Goal: Task Accomplishment & Management: Complete application form

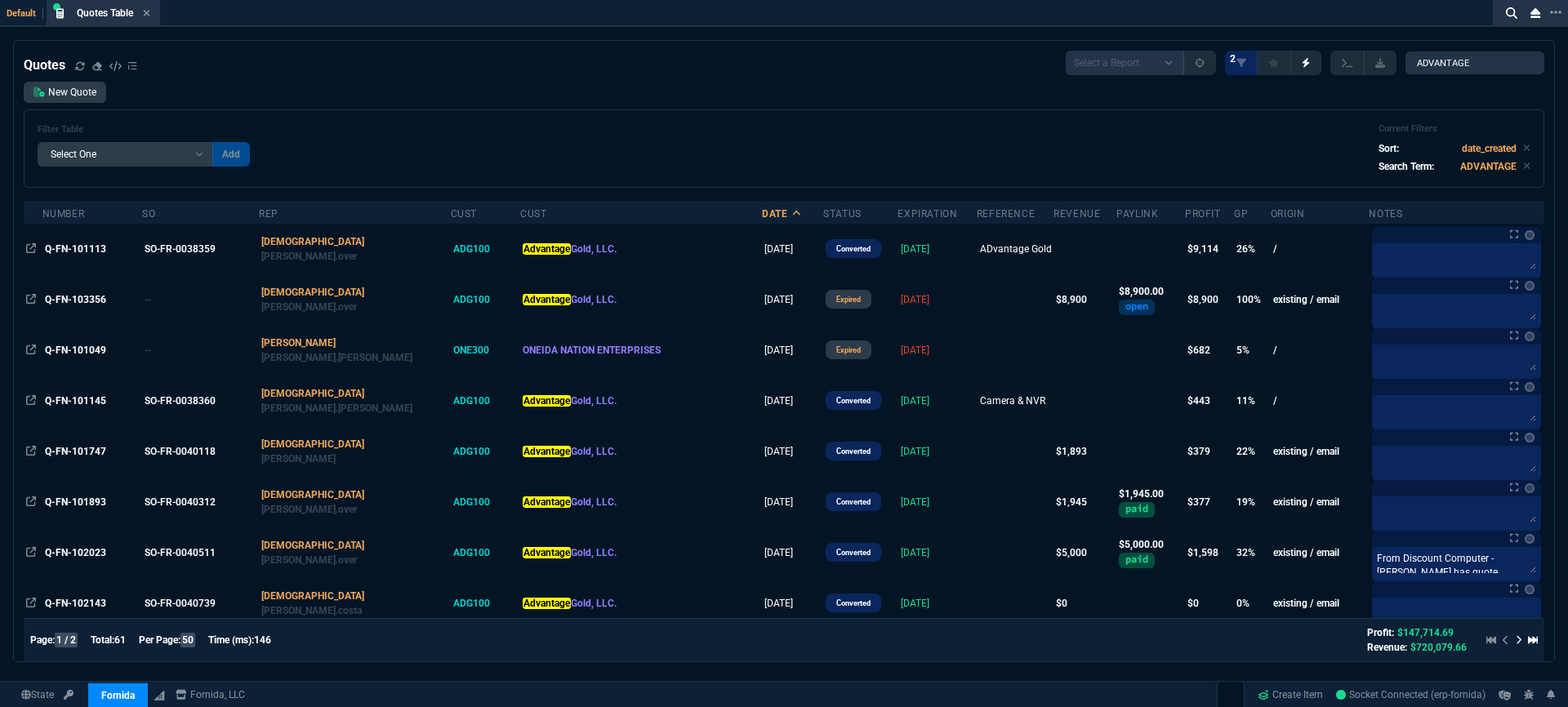
select select "3: HUAN"
select select
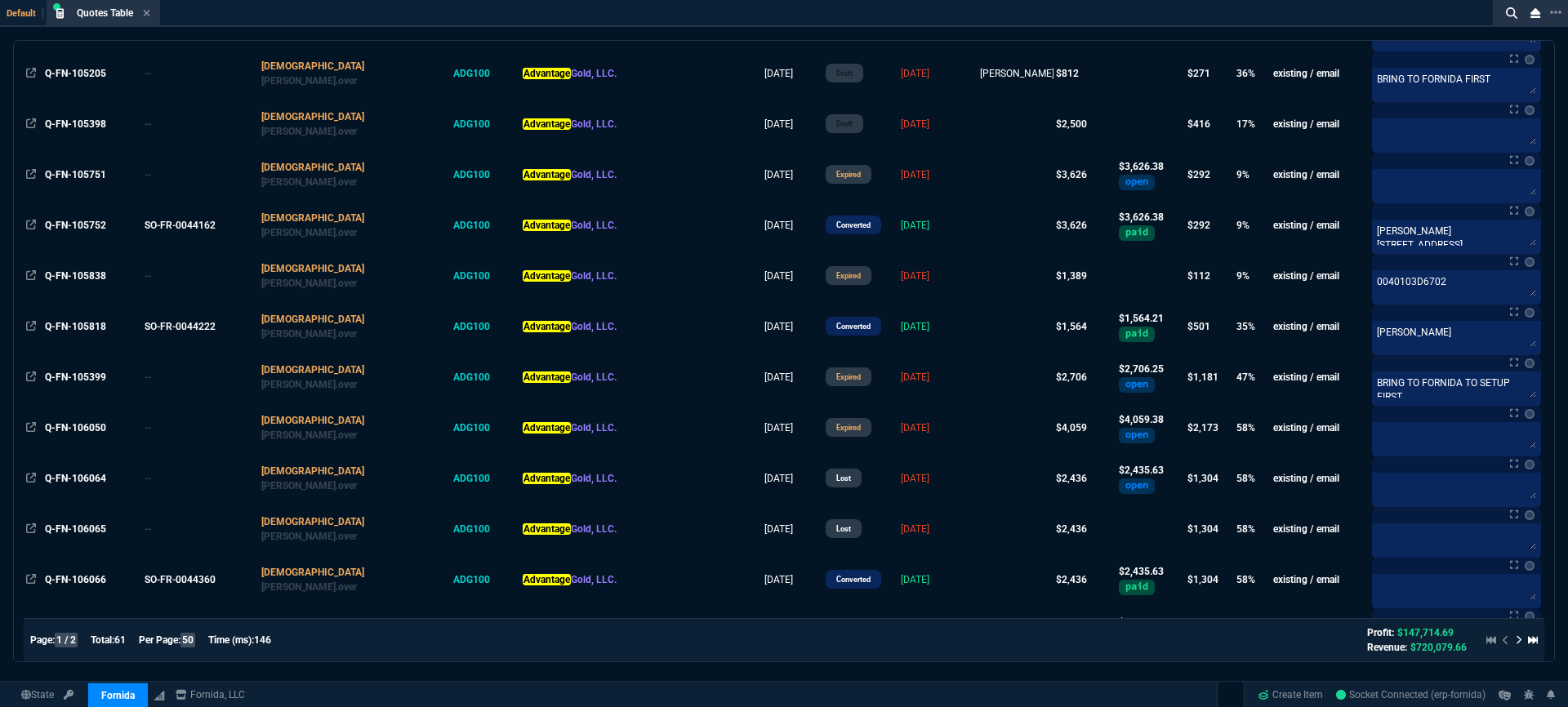
scroll to position [1579, 0]
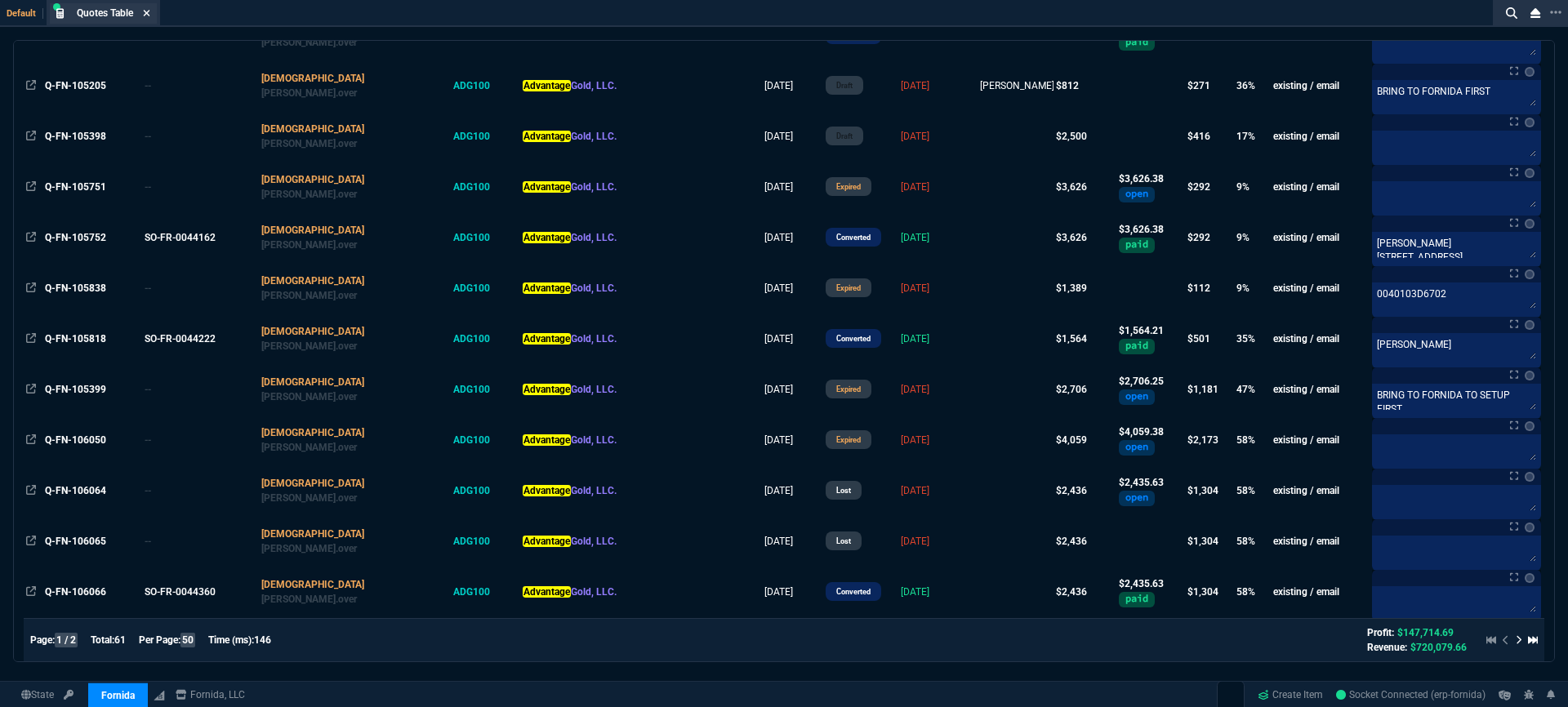
click at [148, 12] on icon at bounding box center [146, 12] width 7 height 10
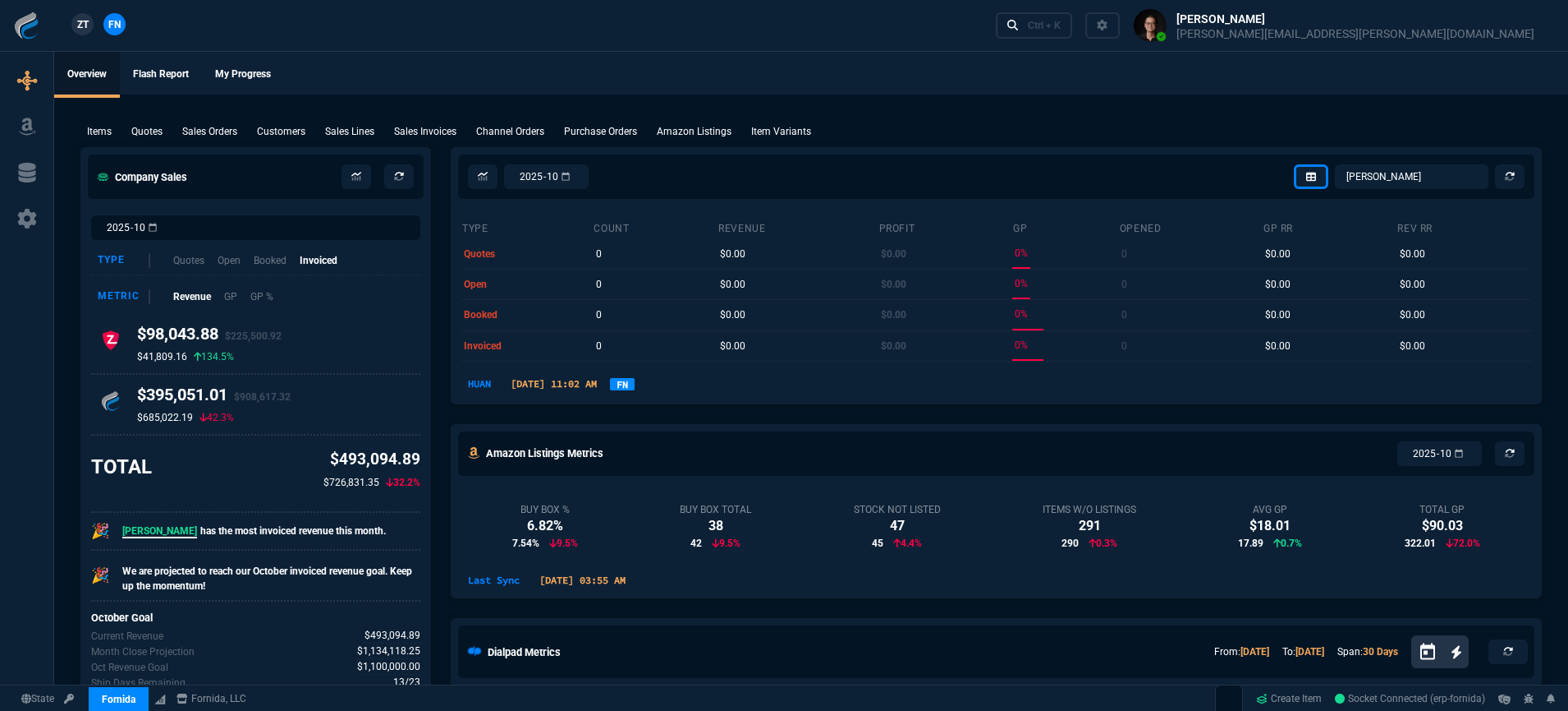
click at [152, 132] on p "Quotes" at bounding box center [147, 131] width 31 height 15
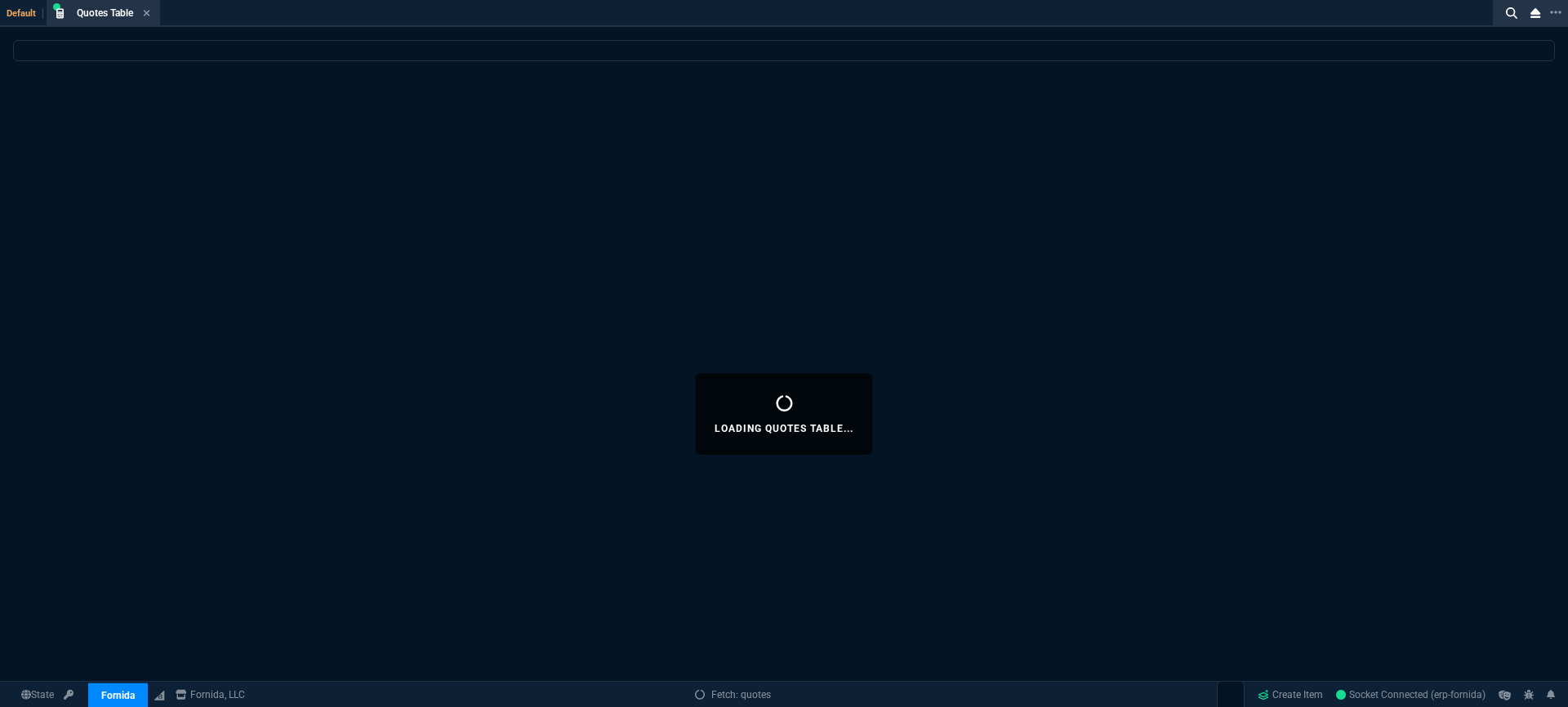
select select
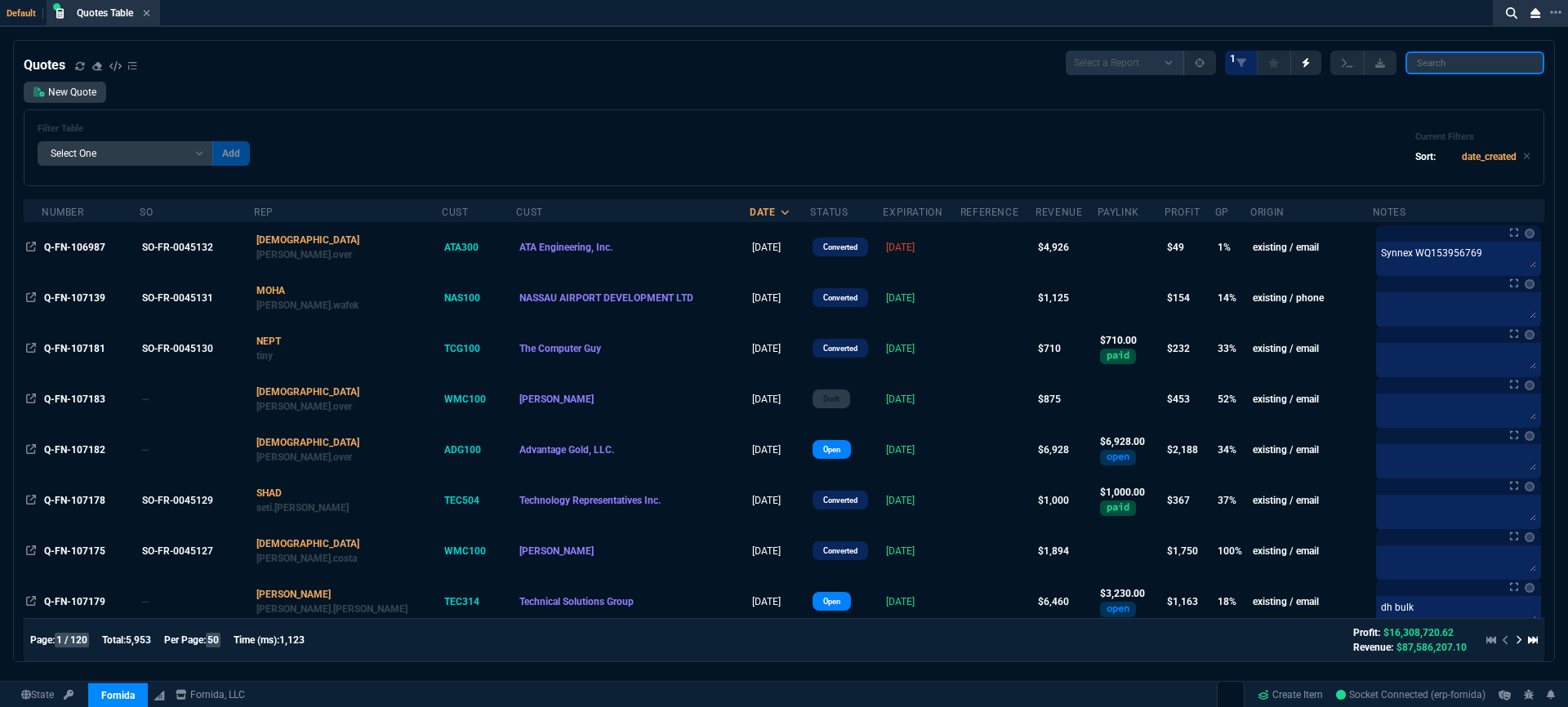
click at [1471, 66] on input "search" at bounding box center [1474, 63] width 139 height 23
type input "TECH"
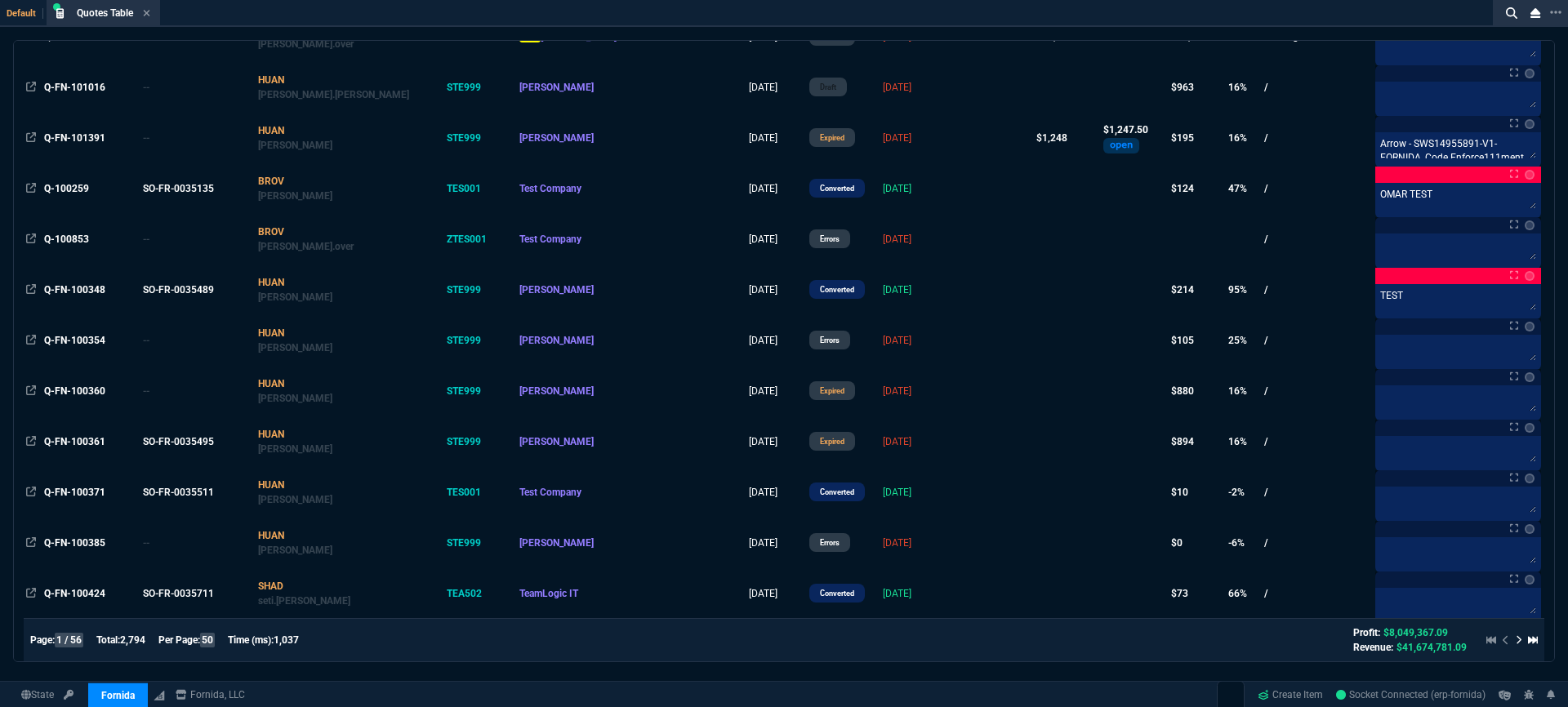
scroll to position [2153, 0]
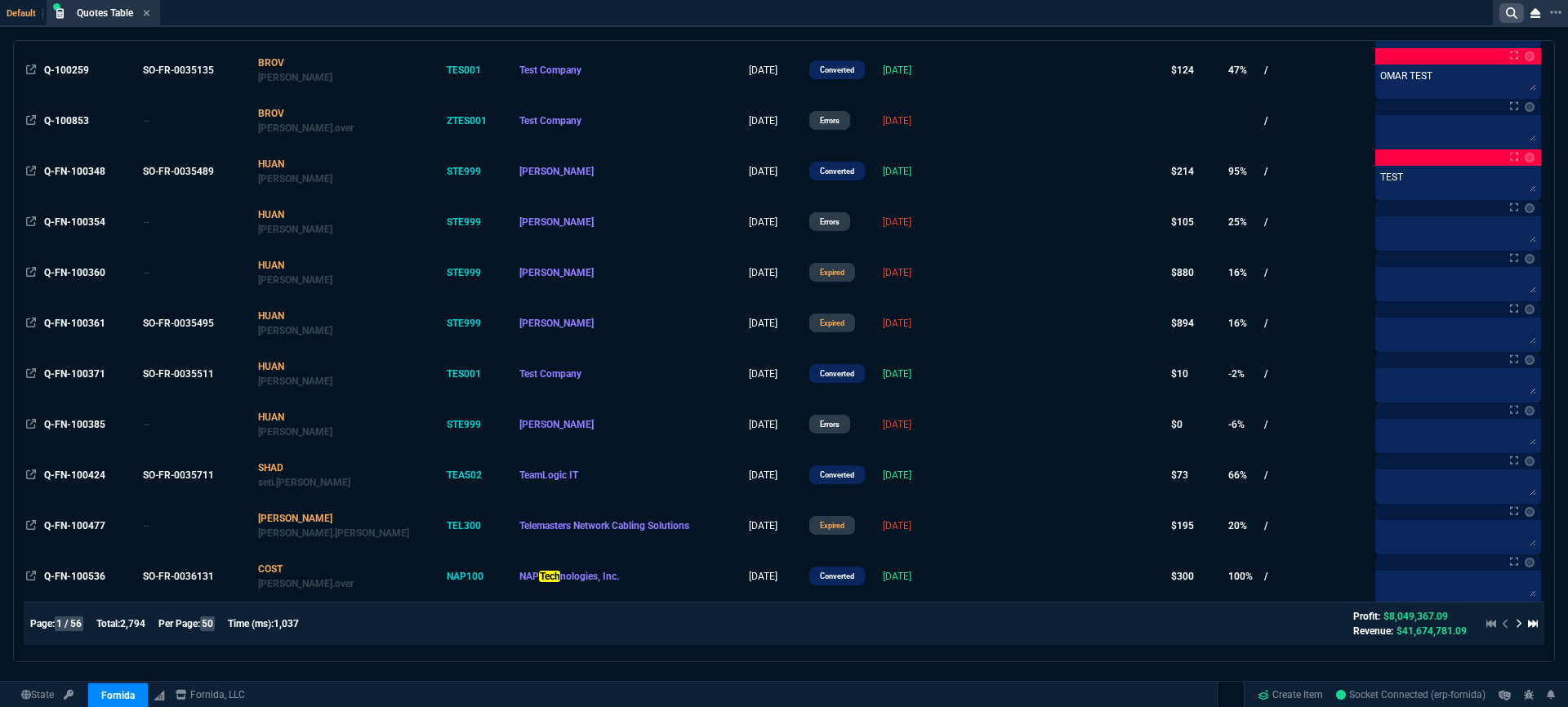
click at [1507, 16] on icon at bounding box center [1511, 12] width 12 height 12
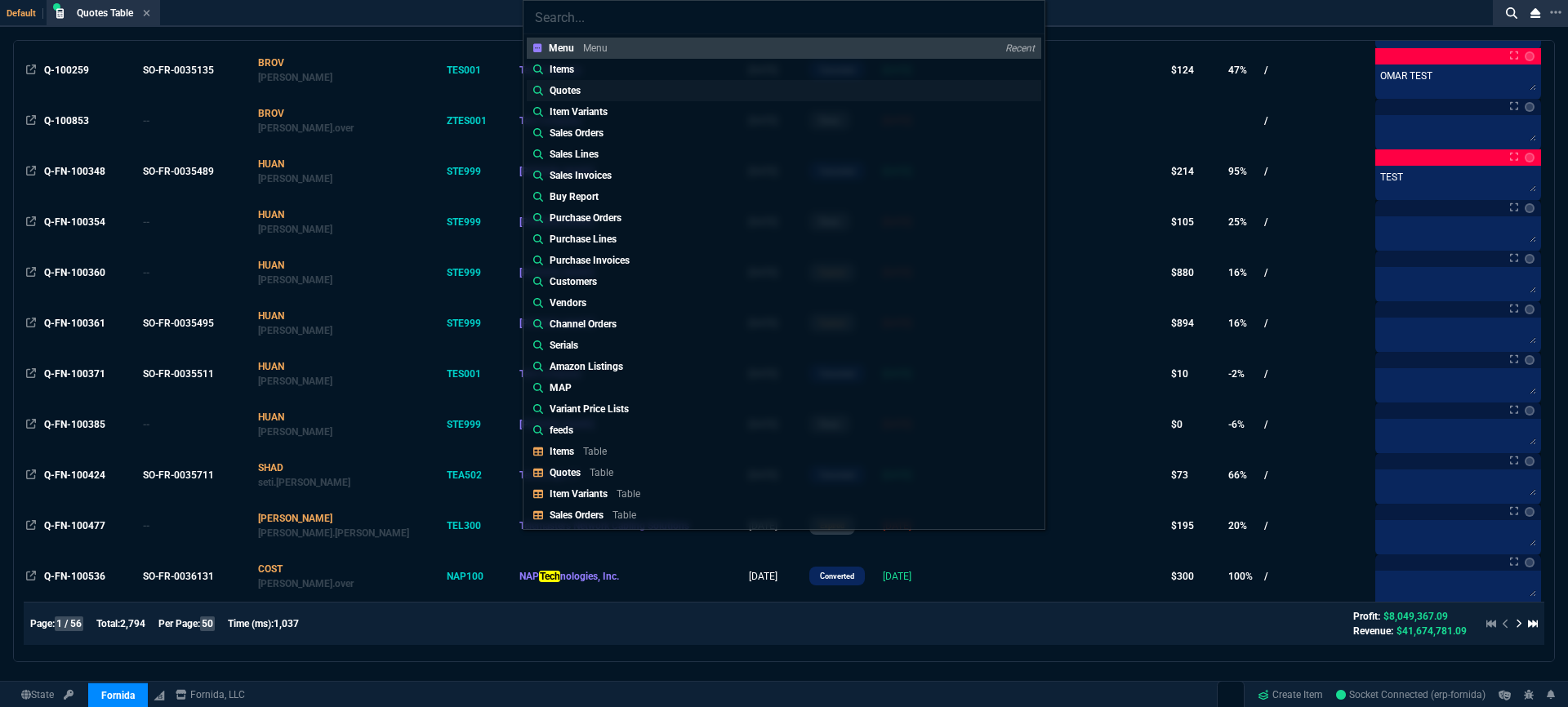
click at [657, 87] on link "Quotes" at bounding box center [784, 90] width 514 height 21
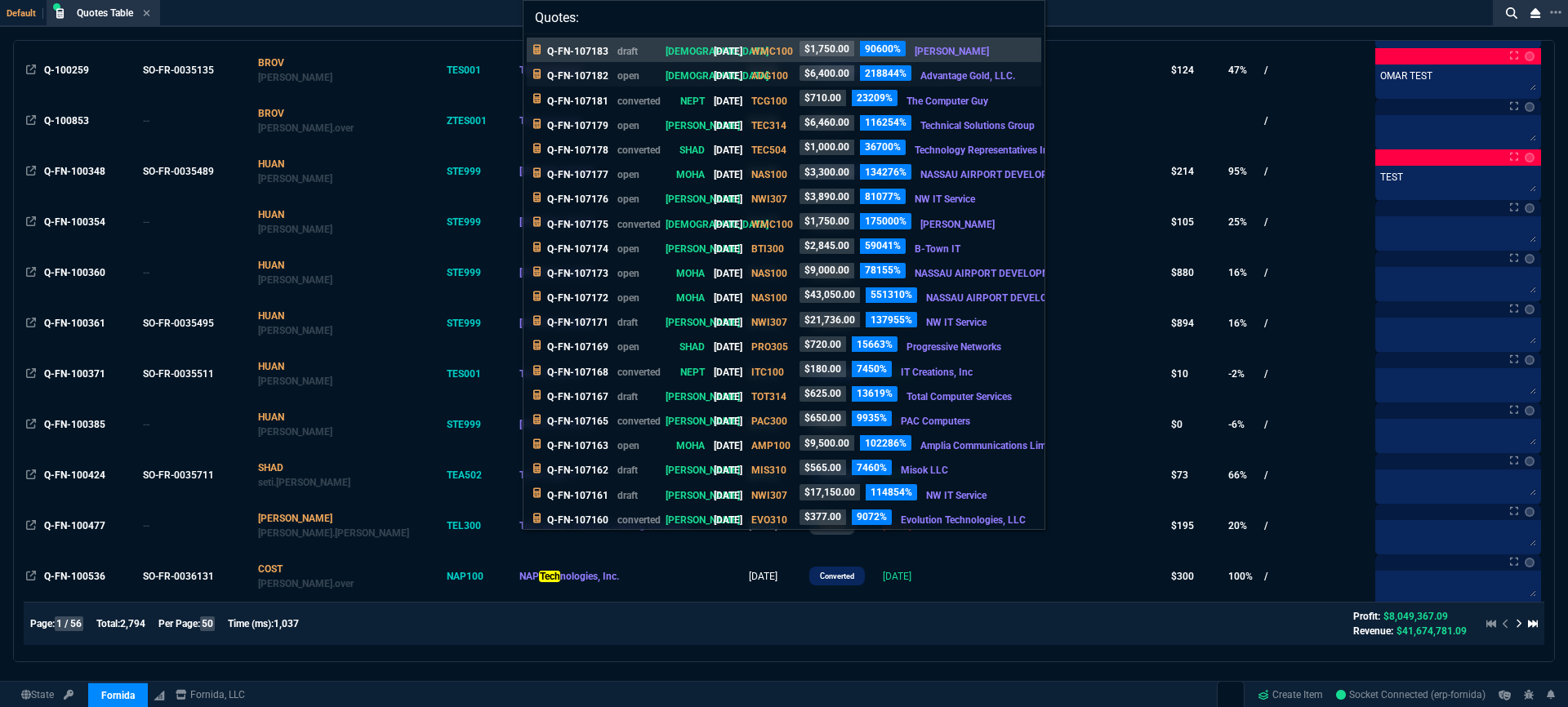
paste input "Q-FN-107072"
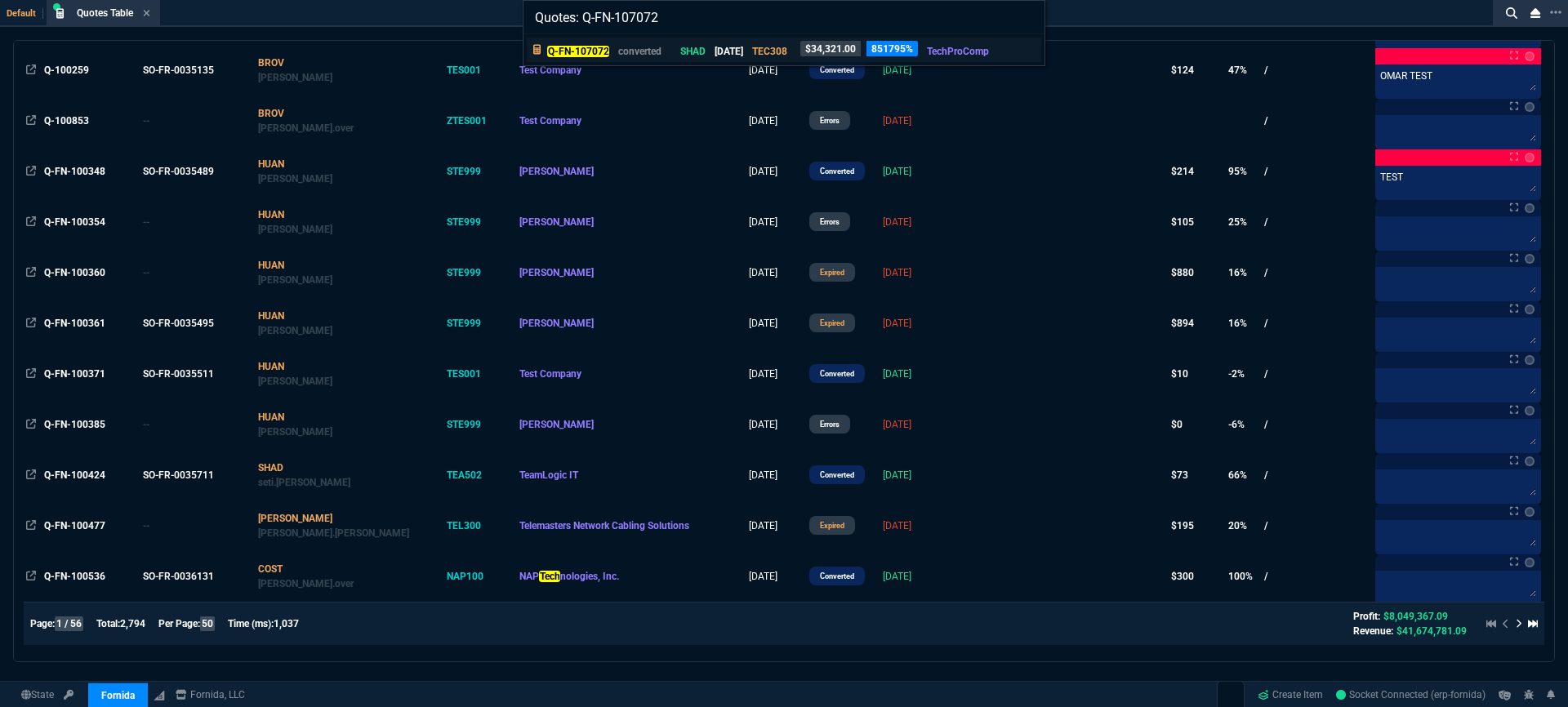
type input "Quotes: Q-FN-107072"
click at [698, 51] on p "SHAD" at bounding box center [686, 51] width 39 height 15
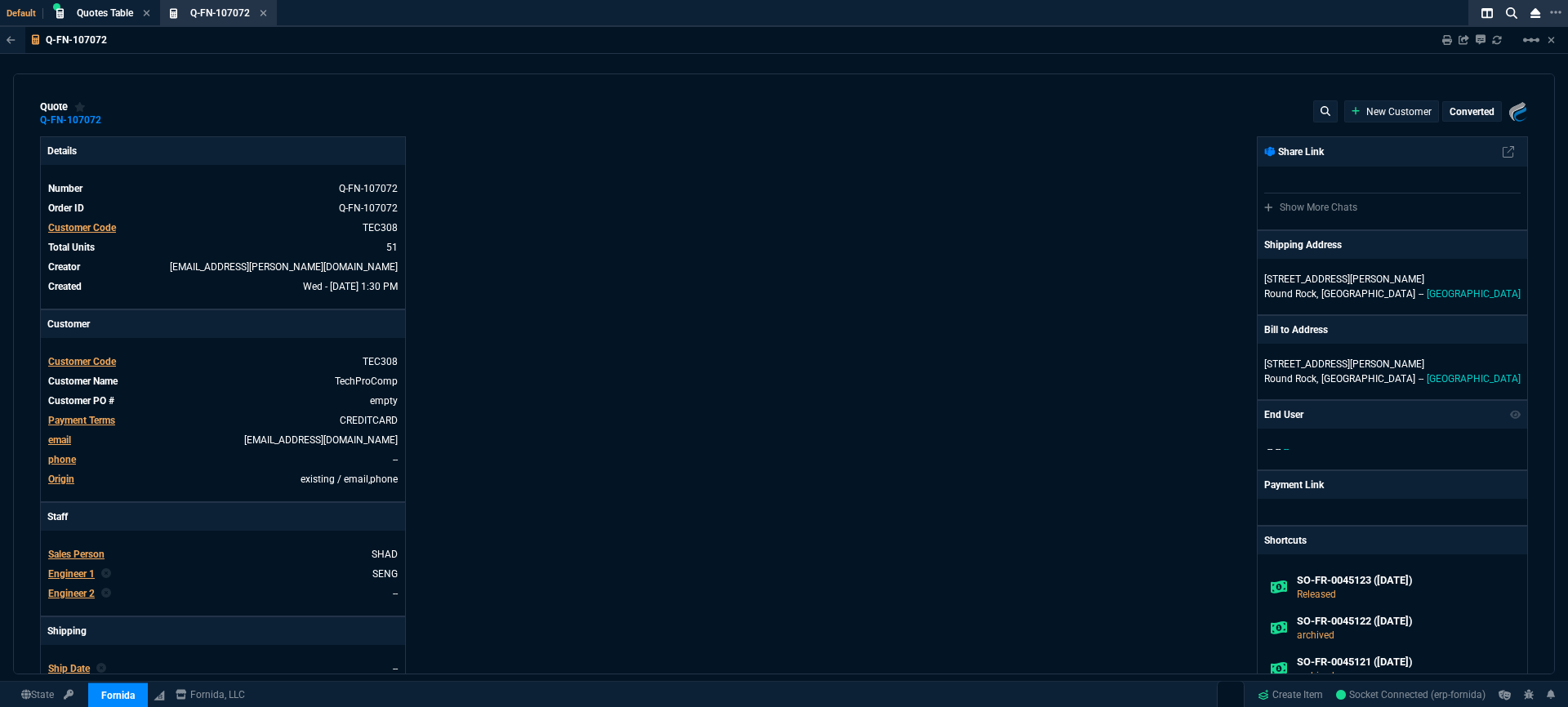
type input "5621.94"
type input "30"
type input "4049"
type input "23"
type input "510"
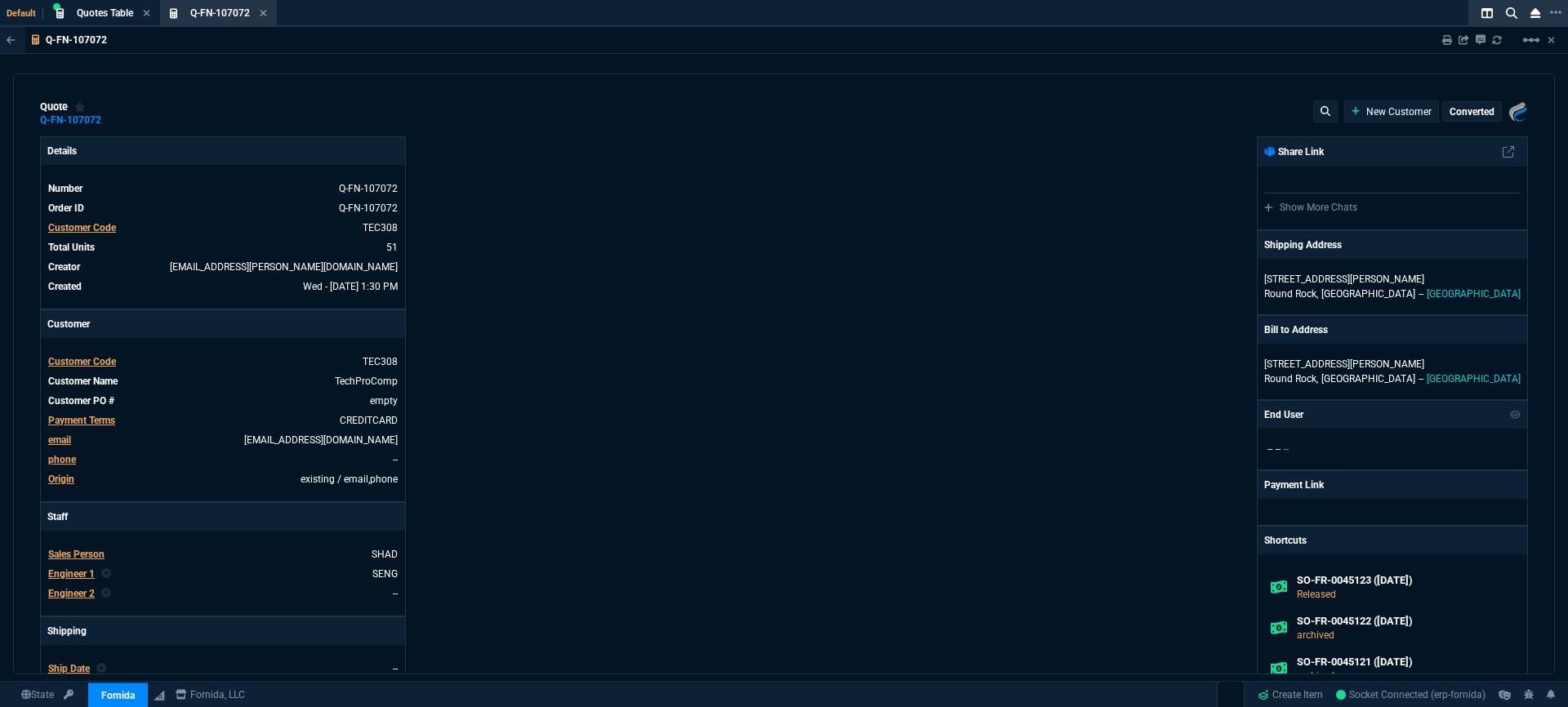
type input "78"
type input "175"
type input "25"
type input "115"
type input "50"
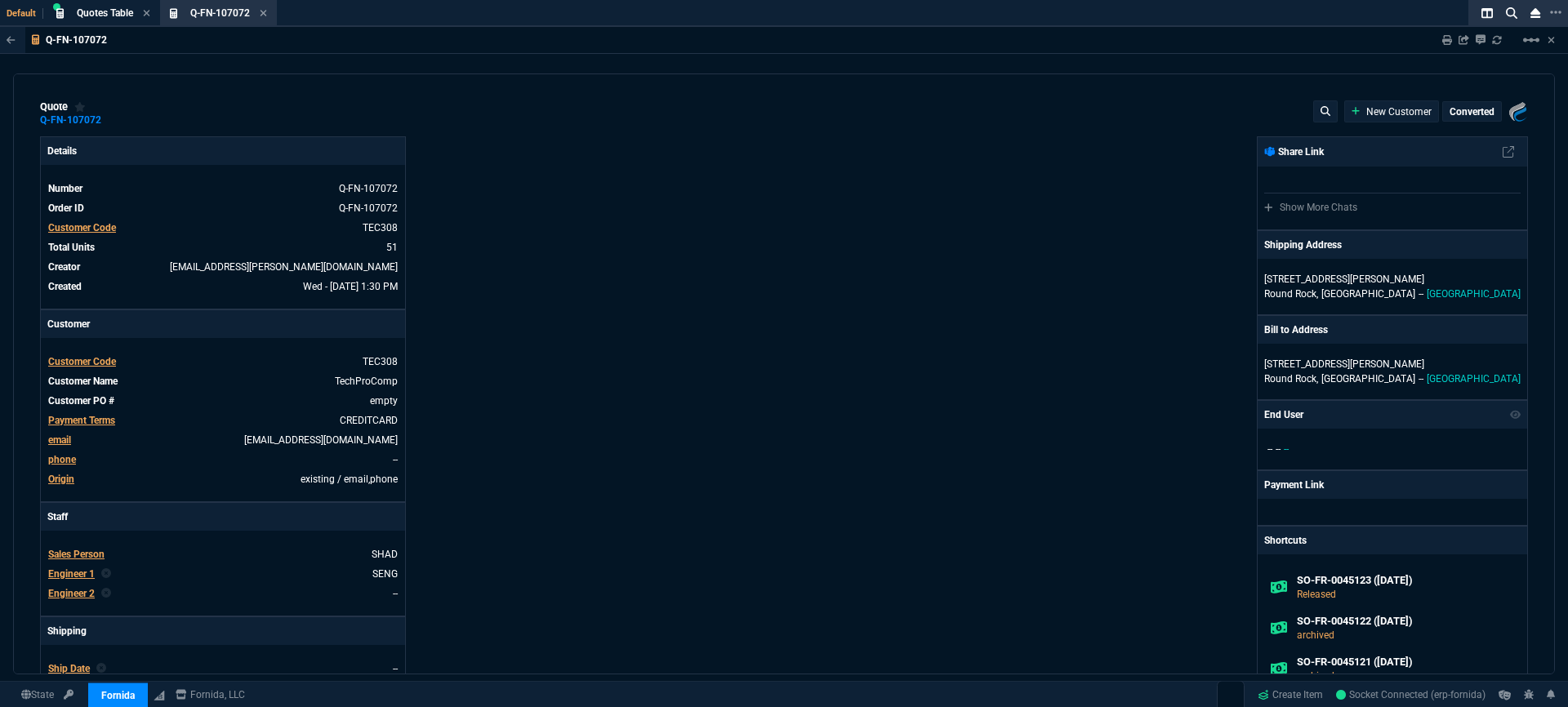
type input "25"
type input "100"
type input "17"
type input "61"
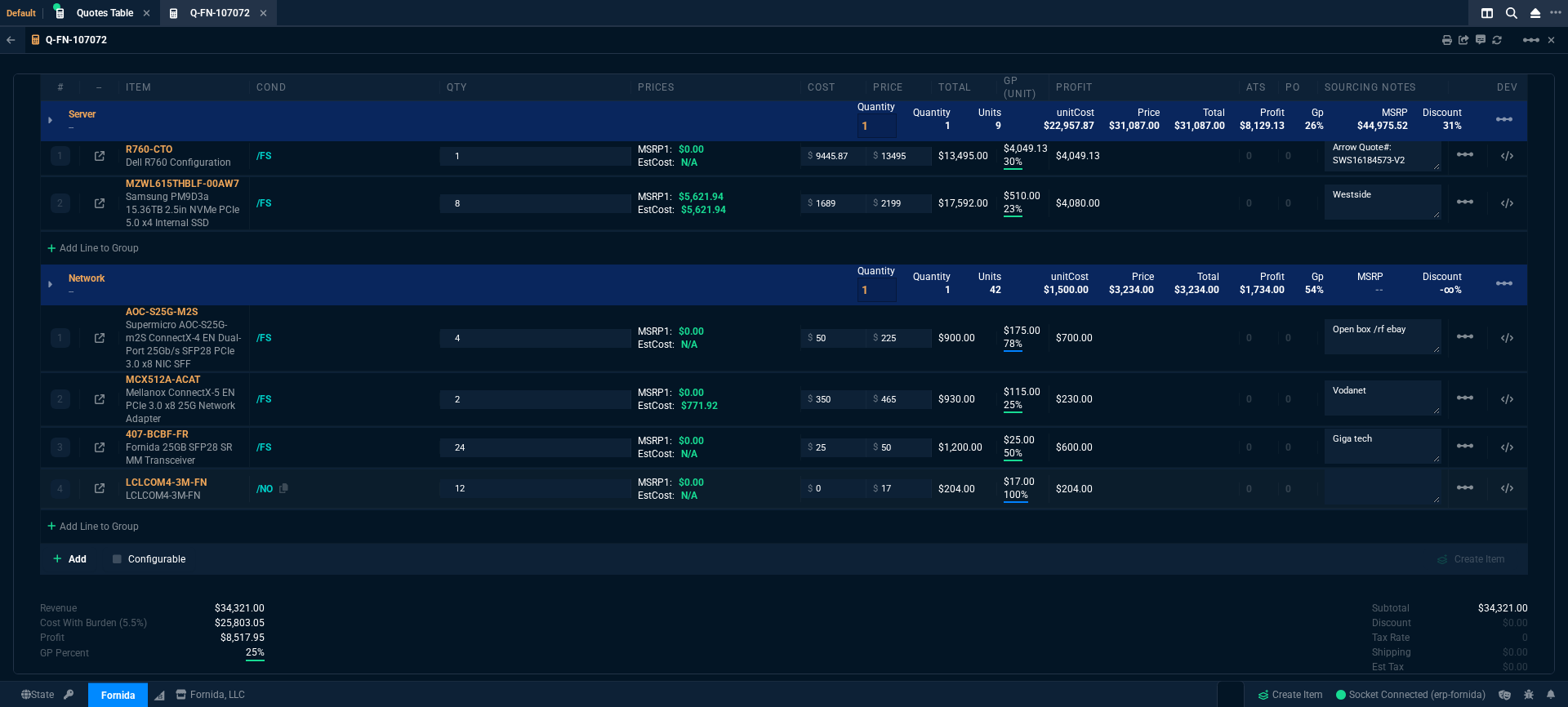
scroll to position [1083, 0]
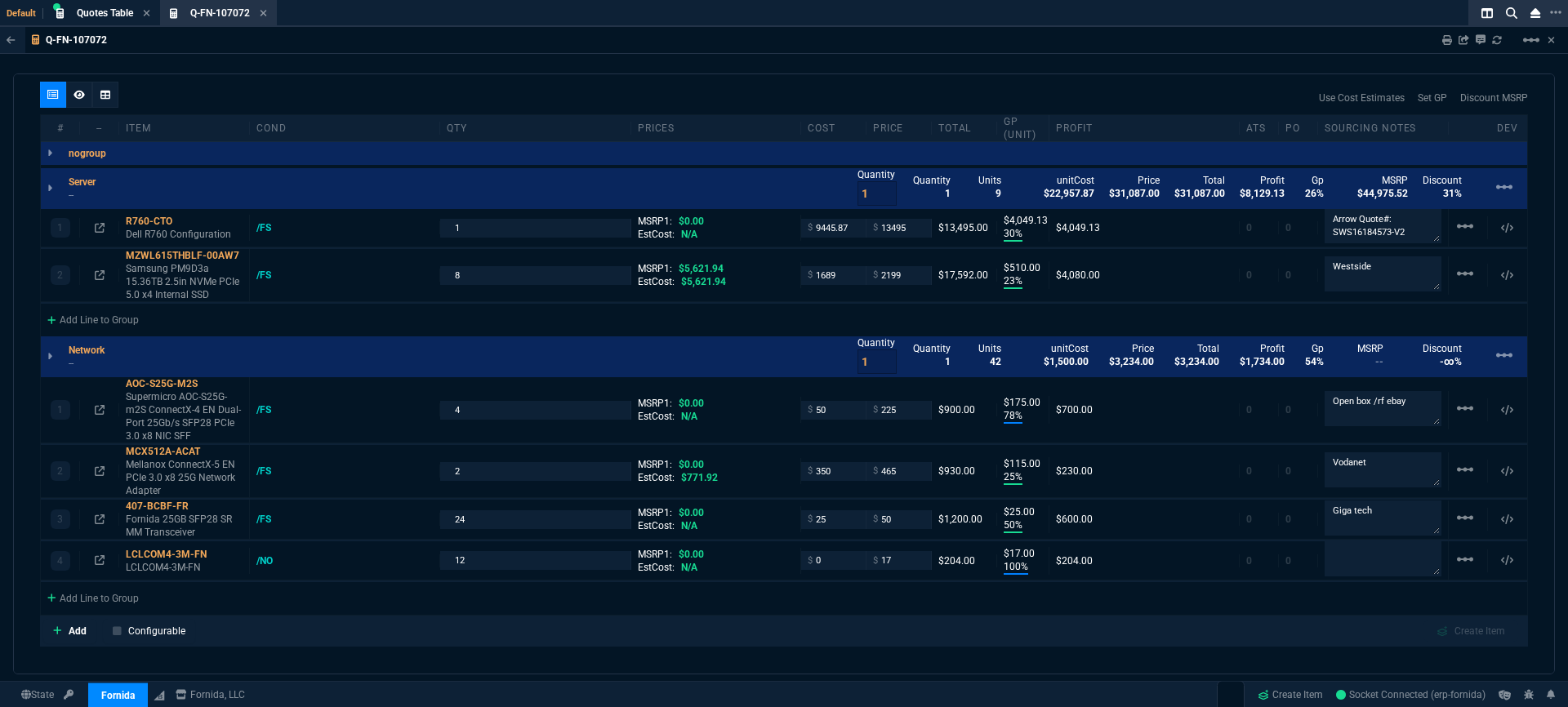
click at [382, 656] on div "quote Q-FN-107072 TechProComp converted Fornida, LLC [STREET_ADDRESS] Details N…" at bounding box center [784, 373] width 1541 height 601
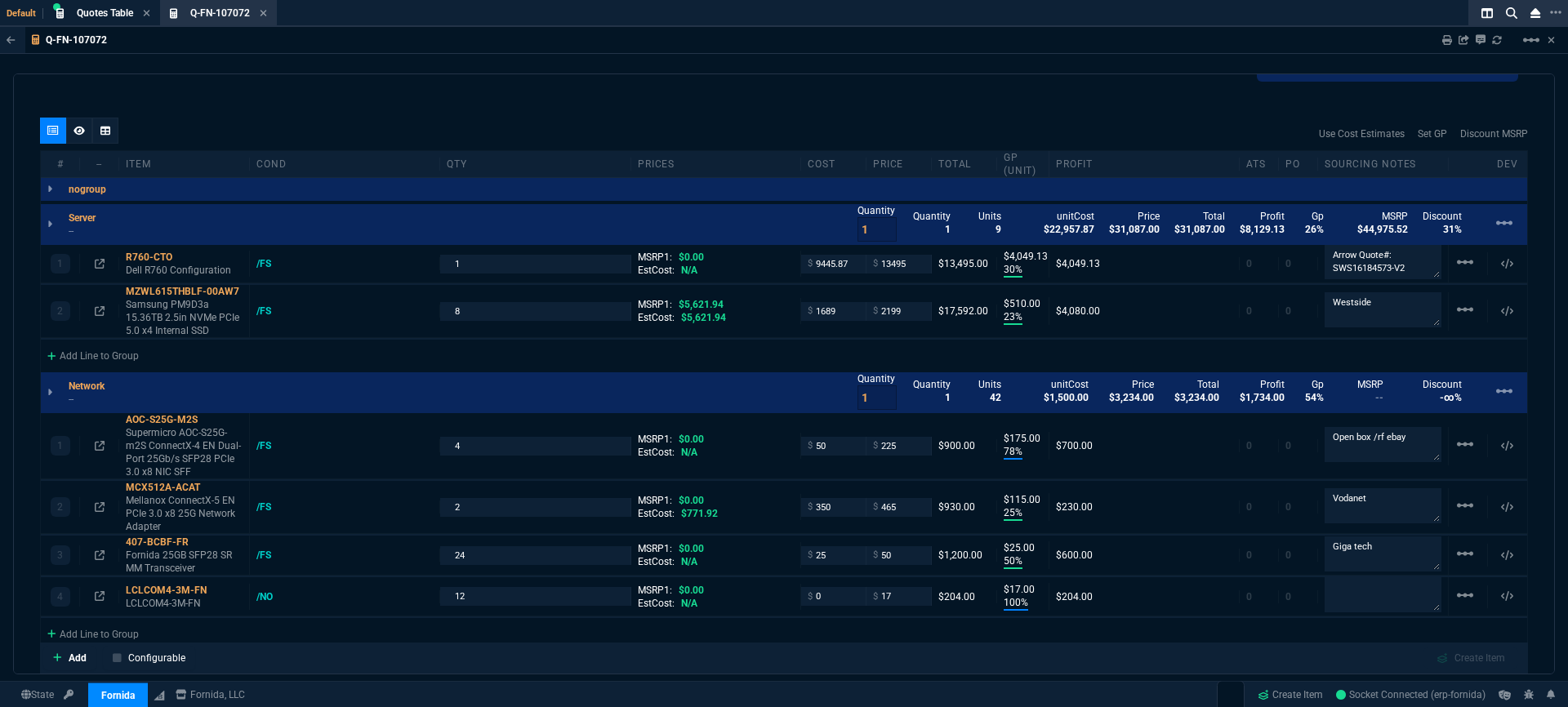
scroll to position [881, 0]
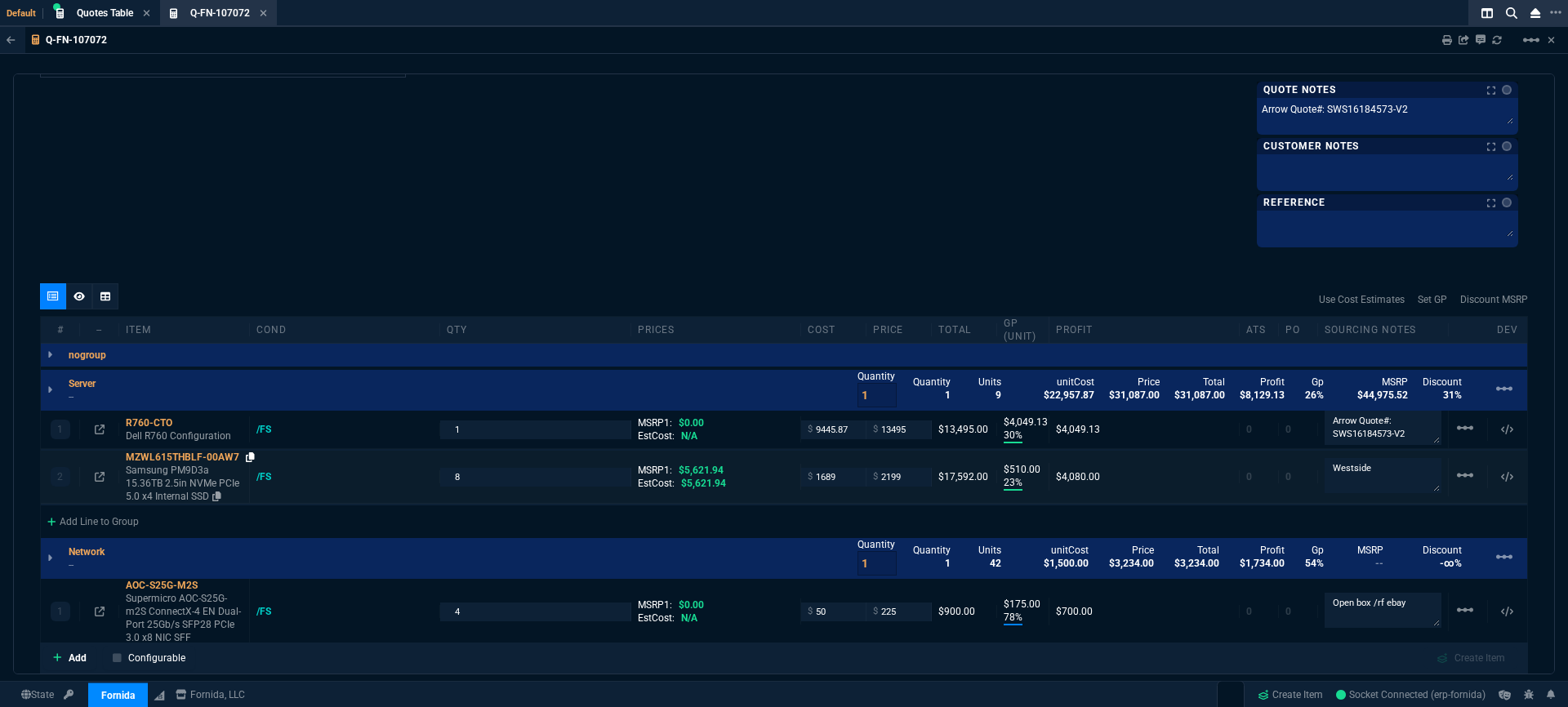
click at [247, 457] on icon at bounding box center [251, 457] width 9 height 10
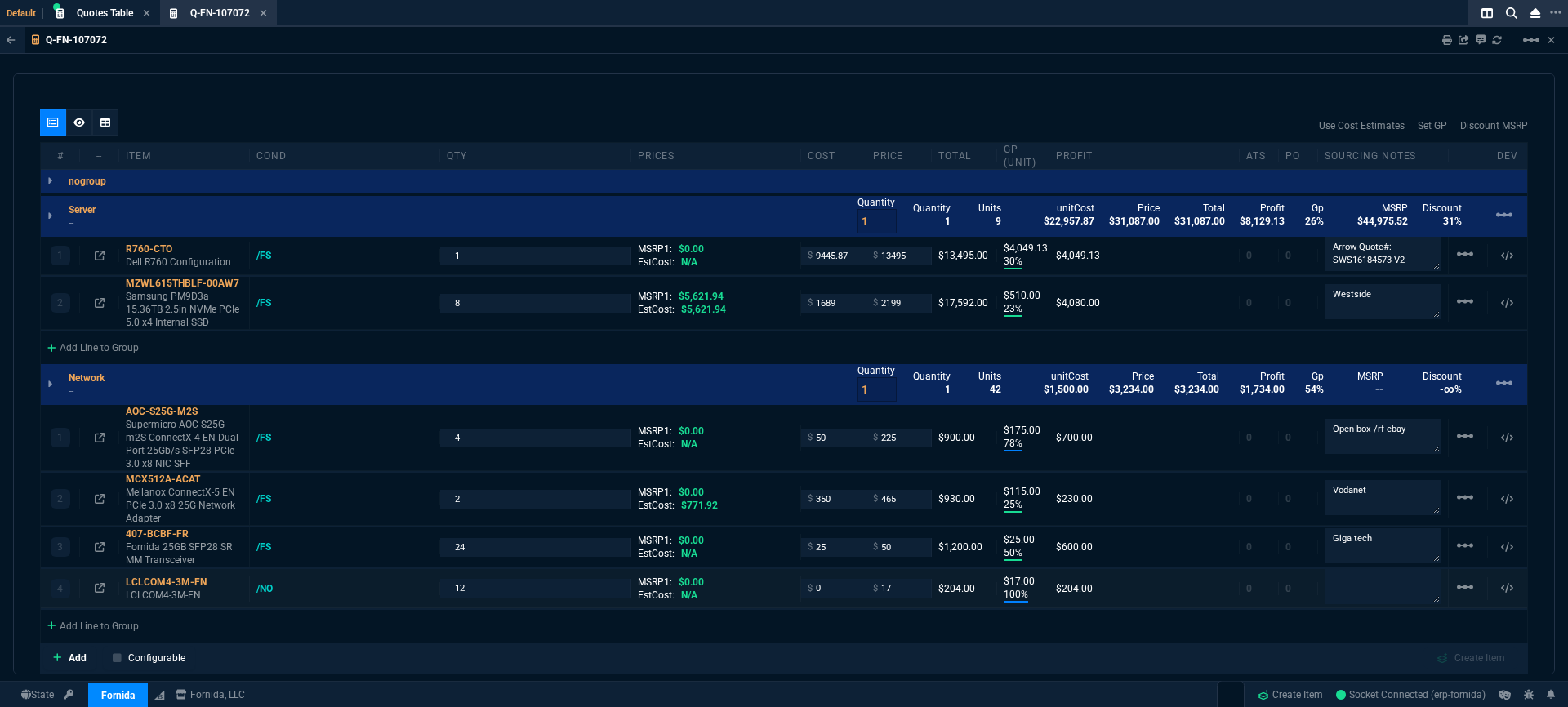
scroll to position [1232, 0]
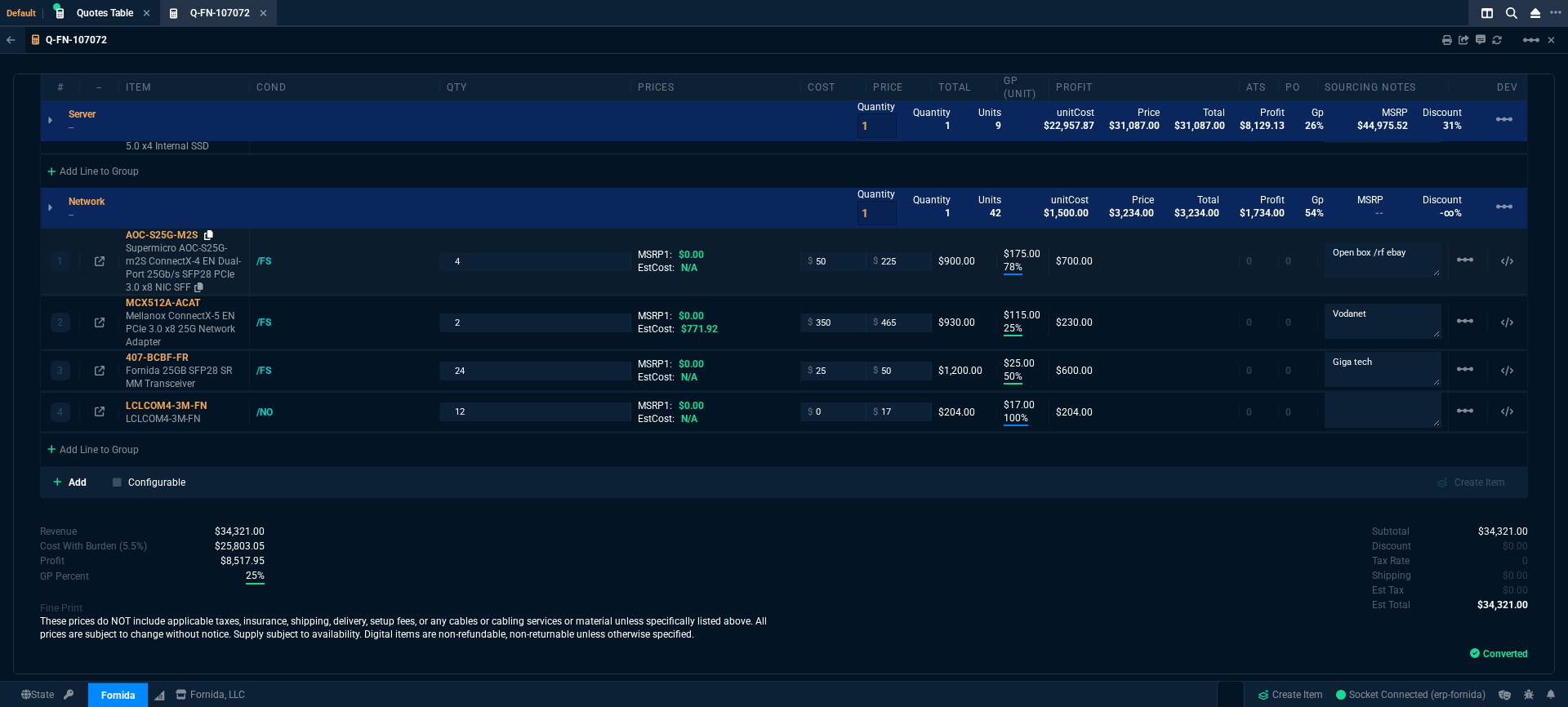
click at [212, 234] on icon at bounding box center [209, 234] width 9 height 10
click at [212, 236] on icon at bounding box center [209, 234] width 9 height 10
click at [1410, 259] on textarea "Open box /rf ebay" at bounding box center [1383, 259] width 117 height 33
type textarea "Open box /rf ebay -- they need authorized"
click at [1119, 534] on div "Subtotal $34,321.00 Discount $0.00 Tax Rate 0 Shipping $0.00 Est Tax $0.00 Est …" at bounding box center [1155, 568] width 744 height 89
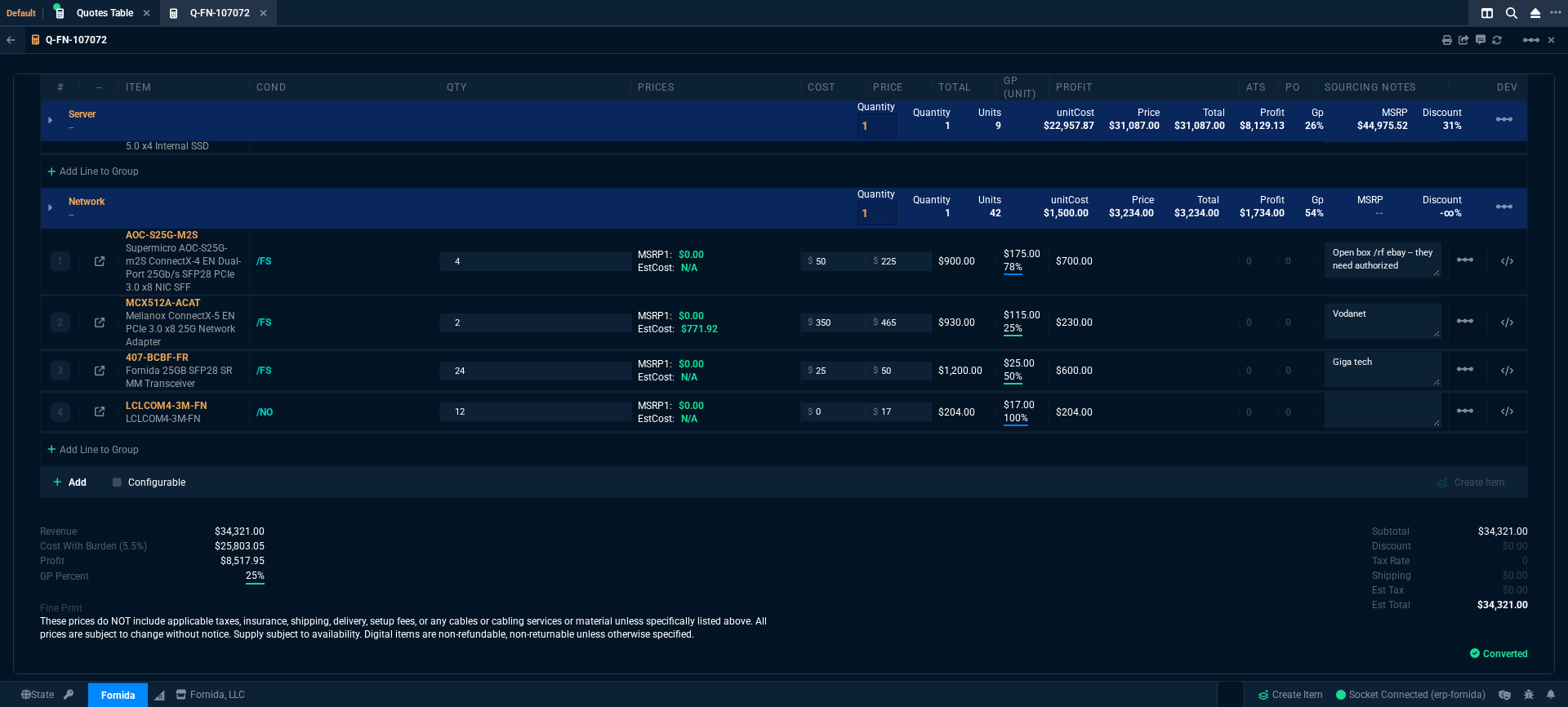
click at [803, 603] on div "Subtotal $34,321.00 Discount $0.00 Tax Rate 0 Shipping $0.00 Est Tax $0.00 Est …" at bounding box center [1155, 568] width 744 height 89
click at [214, 304] on icon at bounding box center [211, 303] width 9 height 10
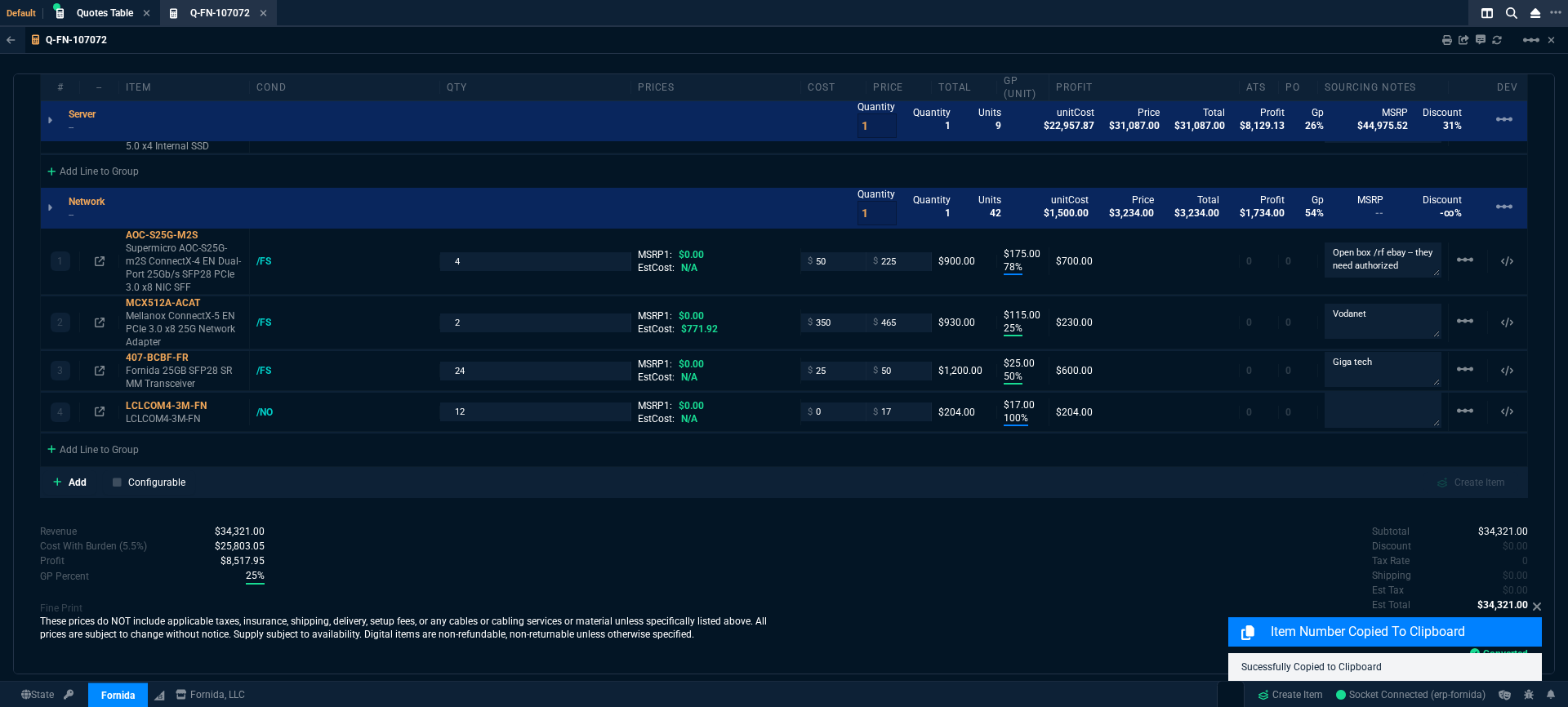
click at [1052, 564] on div "Subtotal $34,321.00 Discount $0.00 Tax Rate 0 Shipping $0.00 Est Tax $0.00 Est …" at bounding box center [1155, 568] width 744 height 89
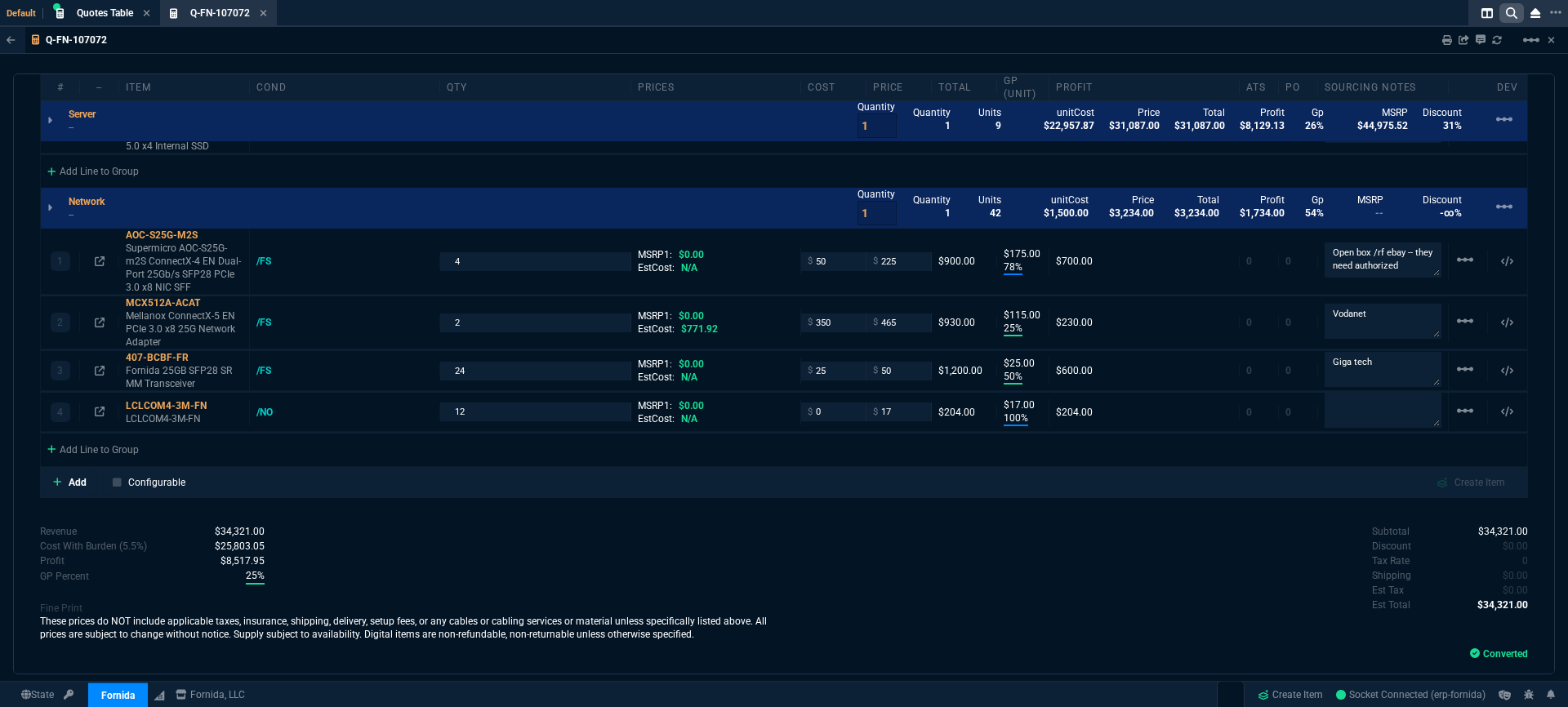
click at [1514, 16] on icon at bounding box center [1511, 12] width 12 height 12
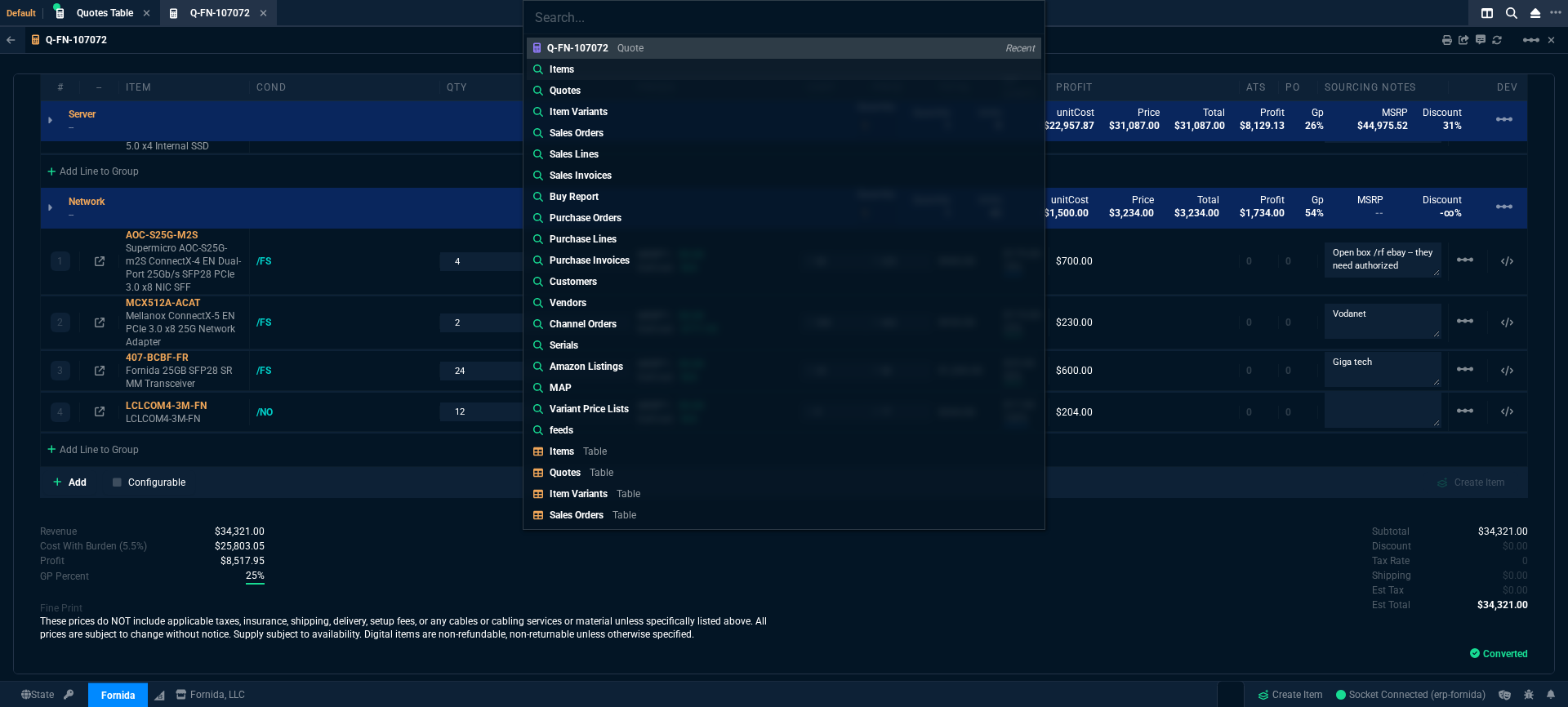
click at [599, 69] on link "Items" at bounding box center [784, 69] width 514 height 21
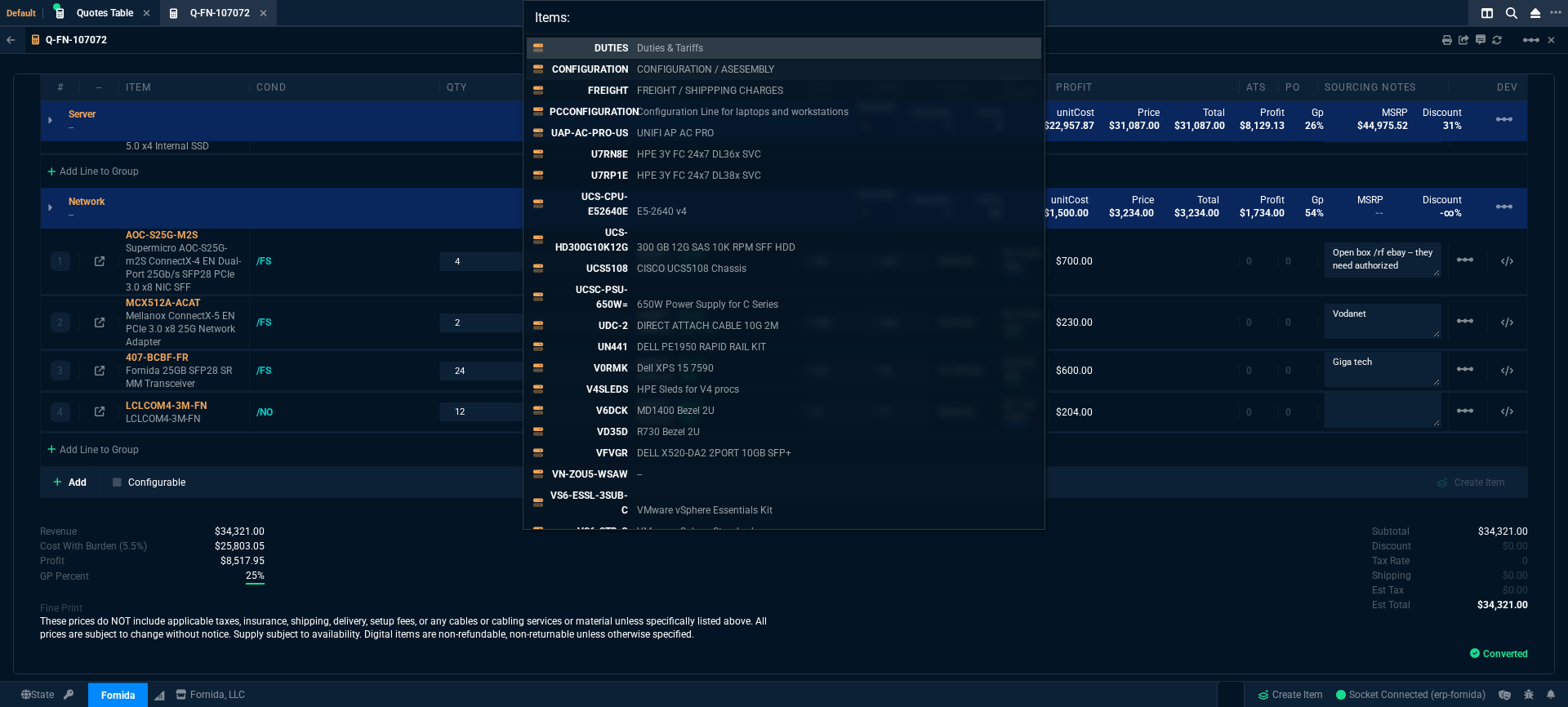
paste input "03-SSC-0346"
type input "Items: 03-SSC-0346"
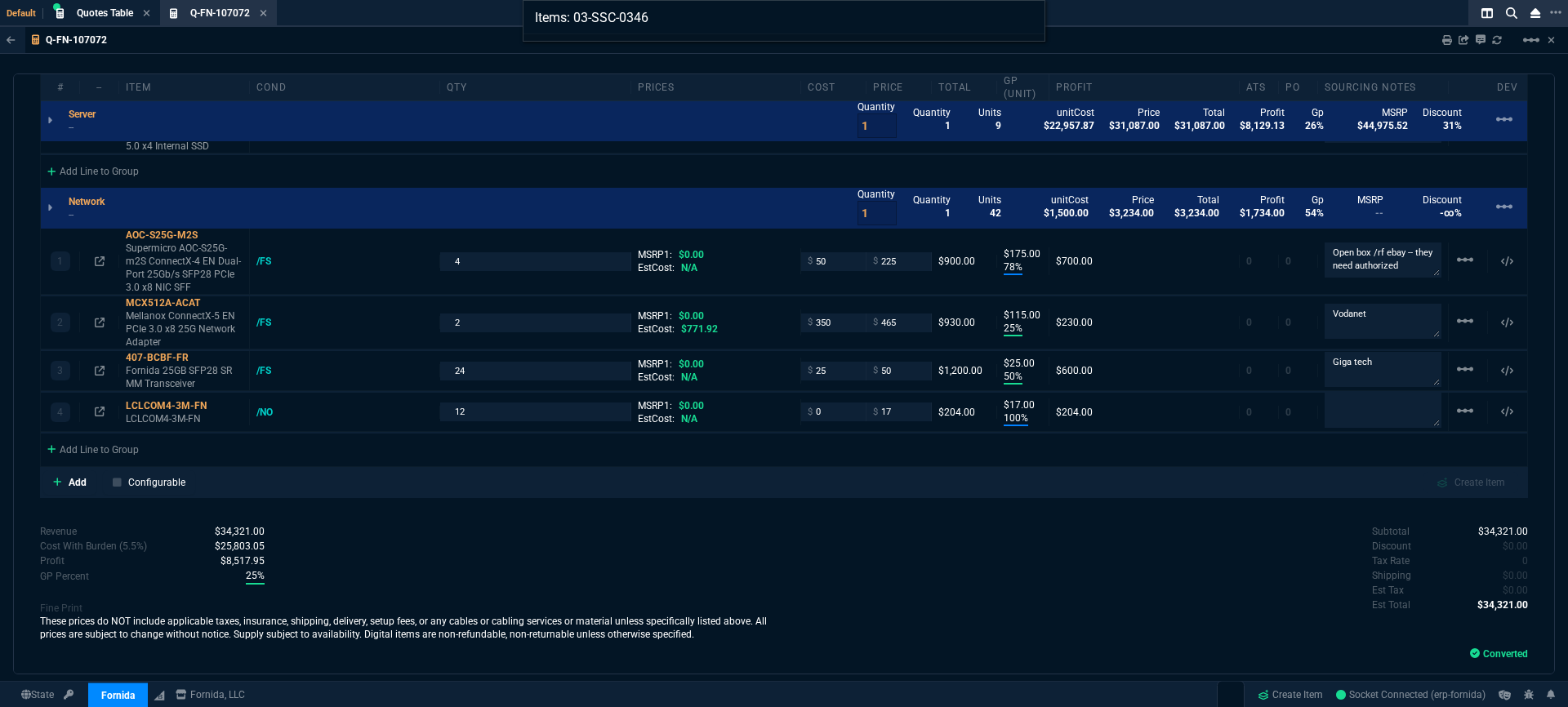
drag, startPoint x: 660, startPoint y: 17, endPoint x: 382, endPoint y: 16, distance: 278.0
click at [384, 16] on div "Items: 03-SSC-0346" at bounding box center [784, 353] width 1568 height 707
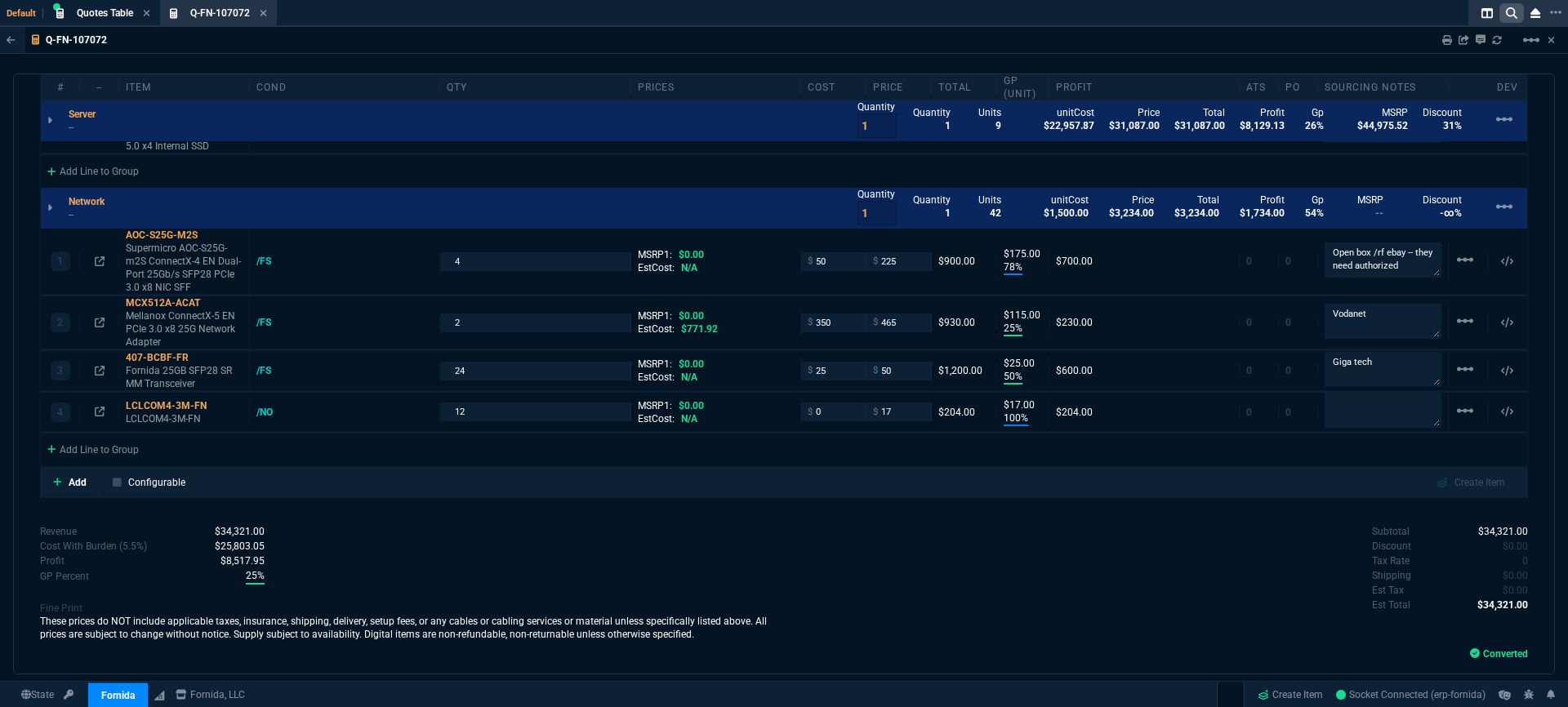
click at [1508, 16] on icon at bounding box center [1511, 12] width 12 height 12
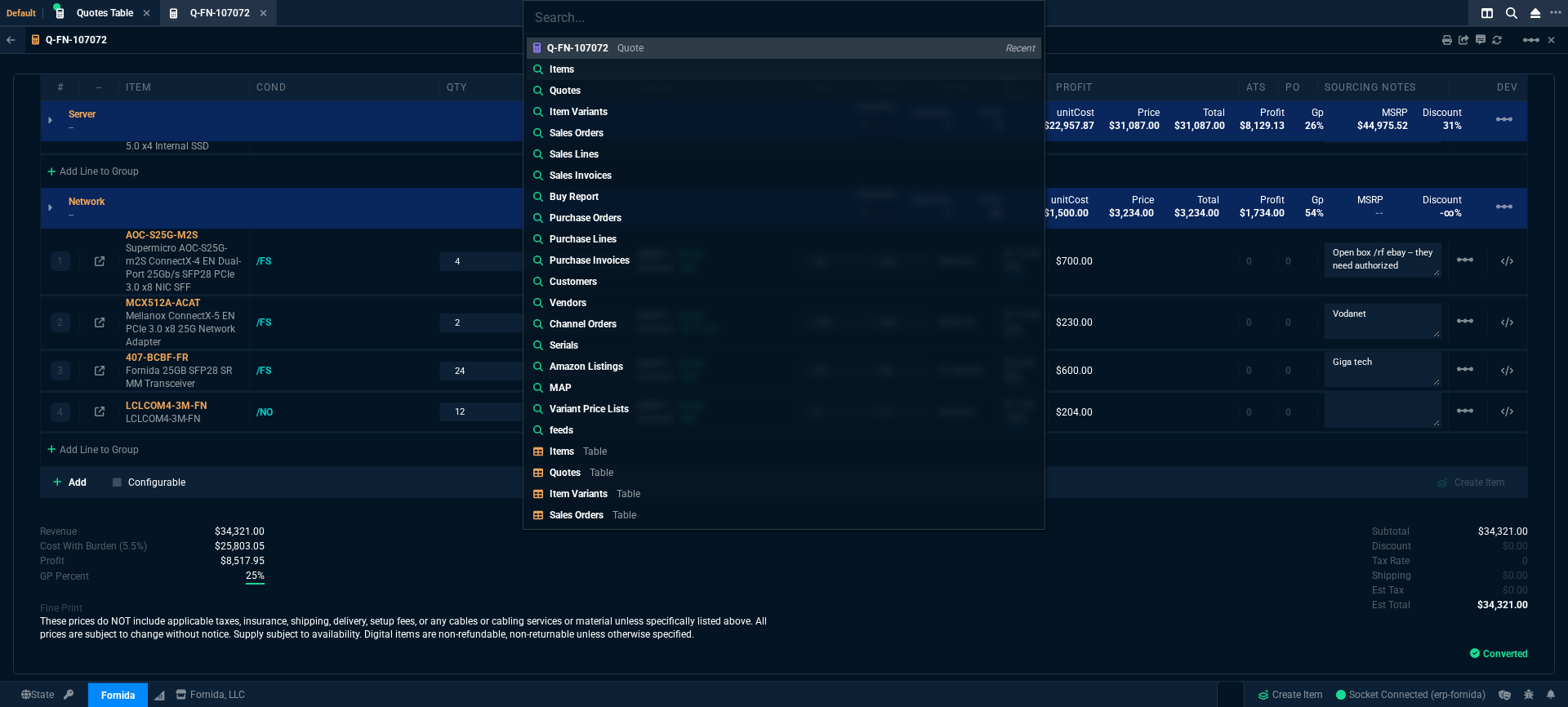
click at [602, 78] on link "Items" at bounding box center [784, 69] width 514 height 21
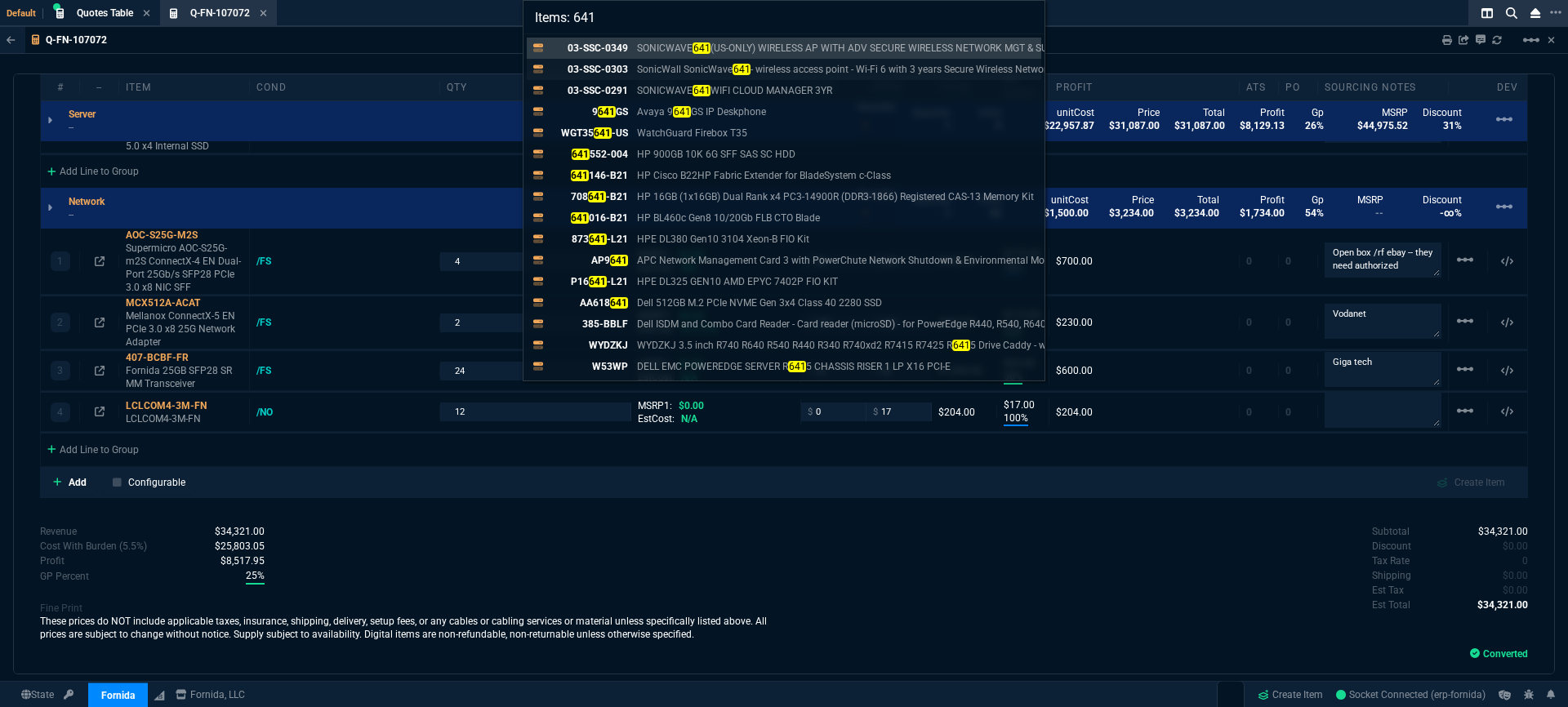
type input "Items: 641"
click at [879, 68] on p "SonicWall SonicWave 641 - wireless access point - Wi-Fi 6 with 3 years Secure W…" at bounding box center [861, 69] width 448 height 15
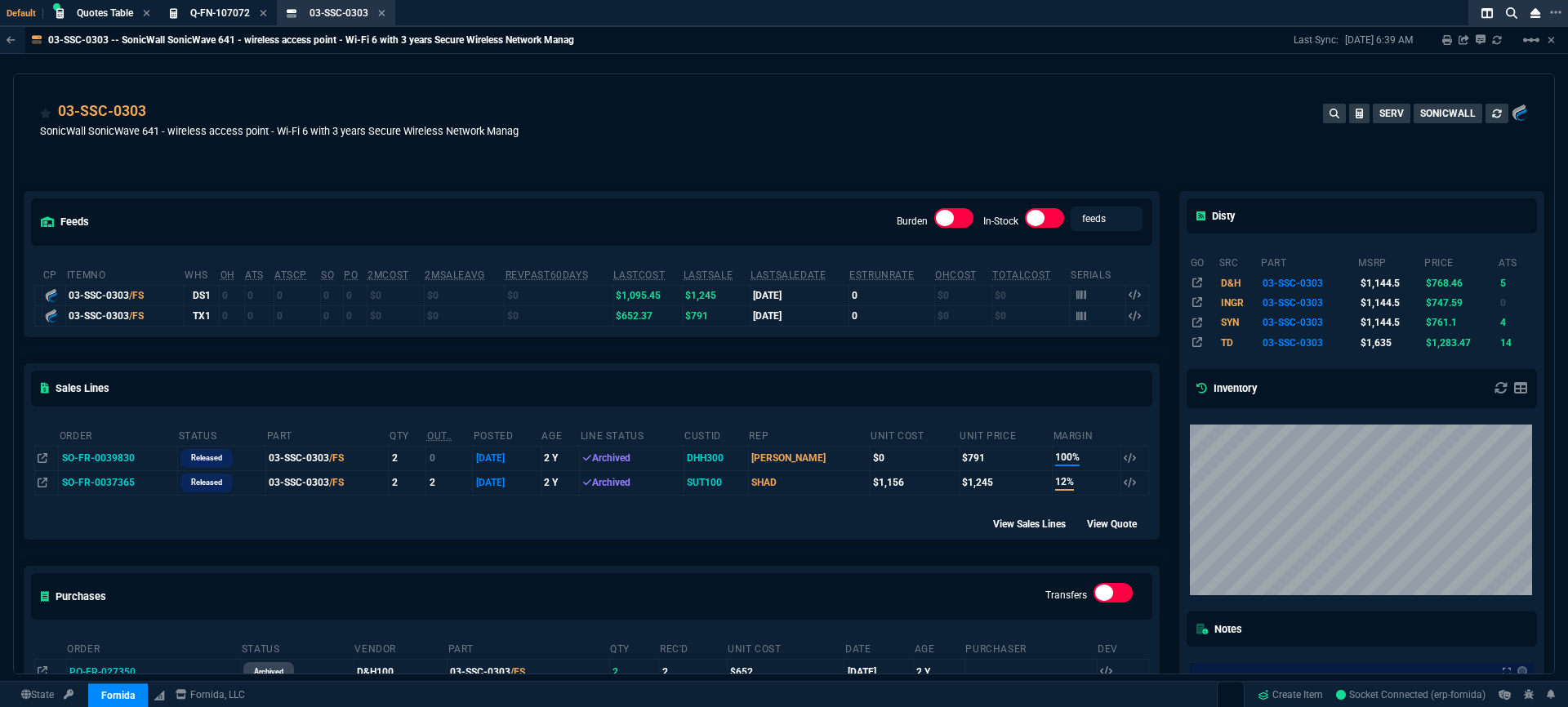
scroll to position [4, 0]
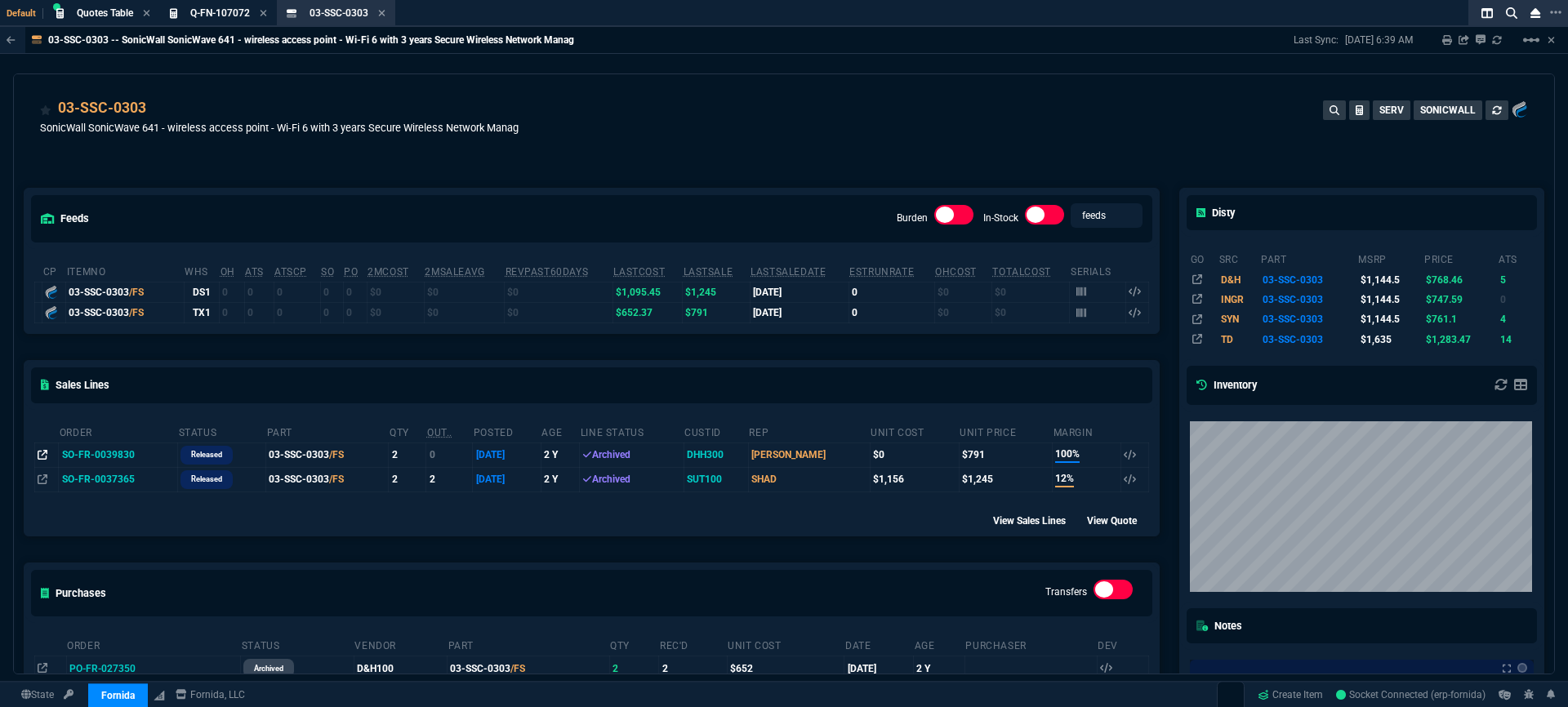
click at [42, 455] on icon at bounding box center [42, 454] width 10 height 10
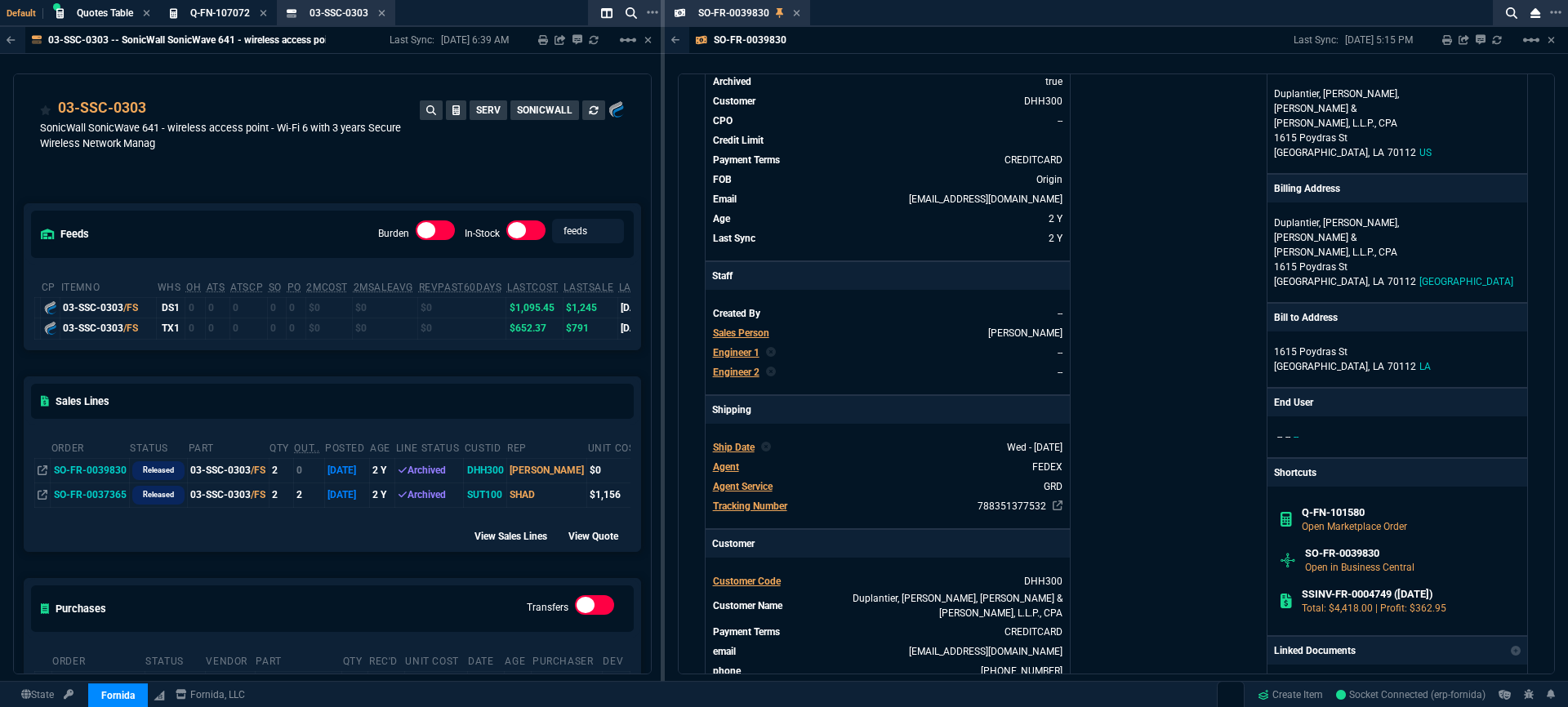
scroll to position [255, 0]
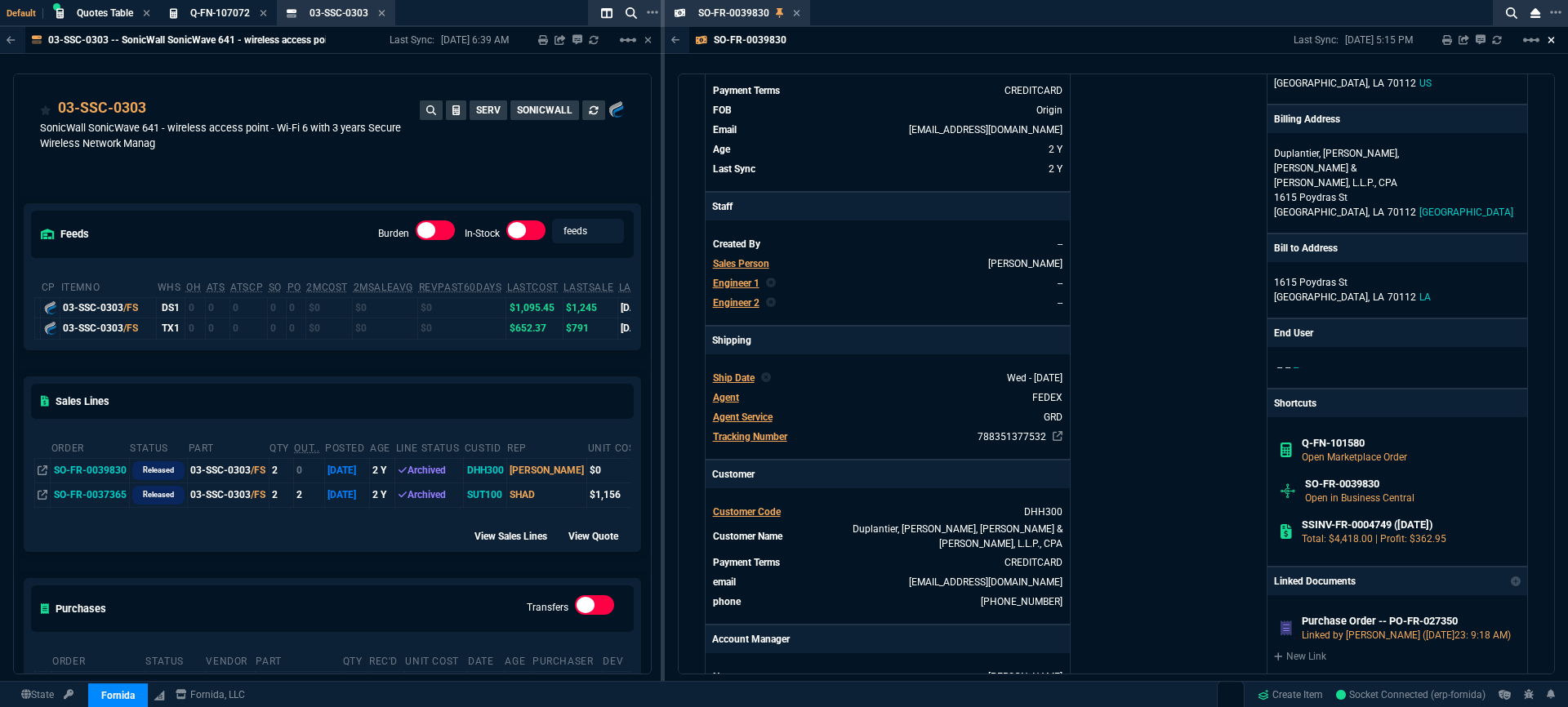
click at [1550, 42] on icon at bounding box center [1551, 40] width 7 height 10
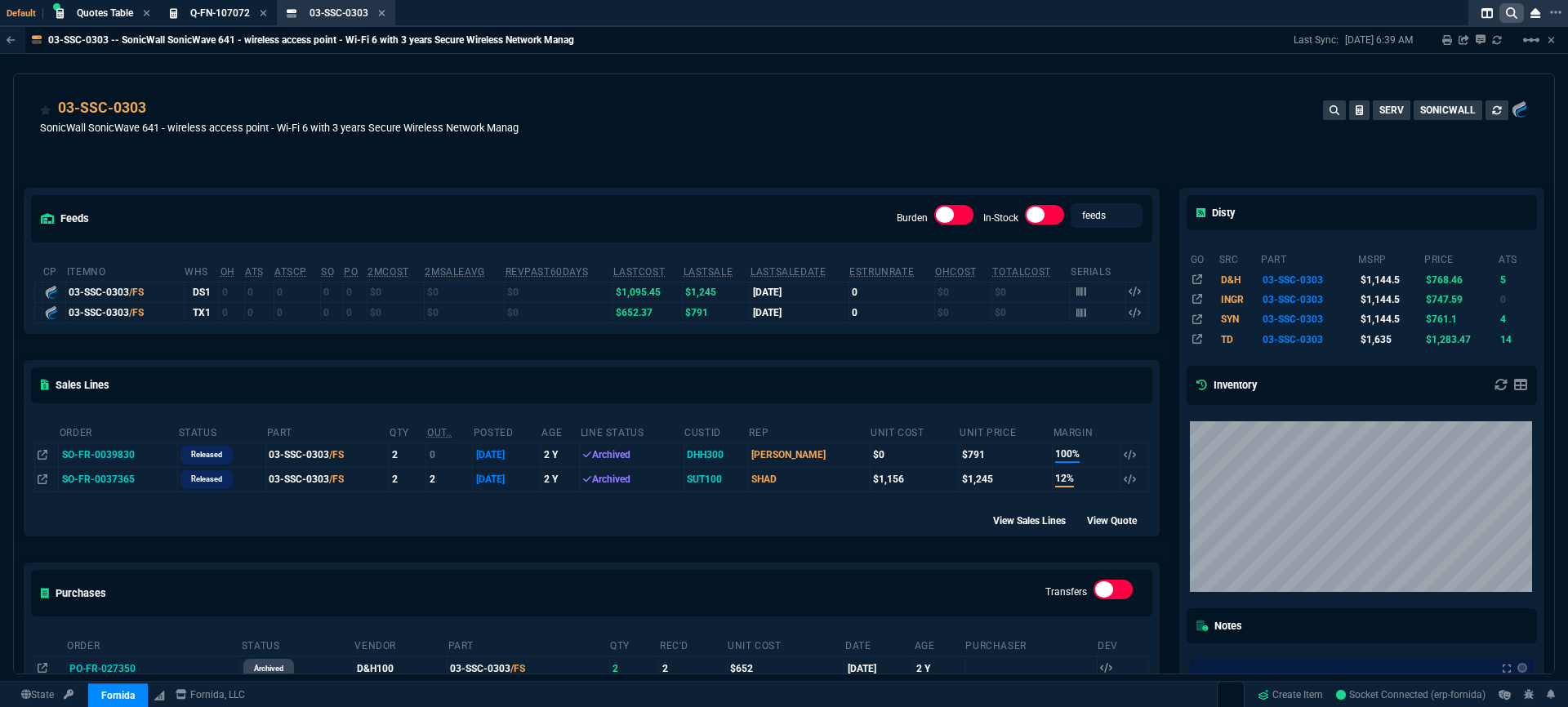
click at [1513, 17] on icon at bounding box center [1511, 12] width 12 height 12
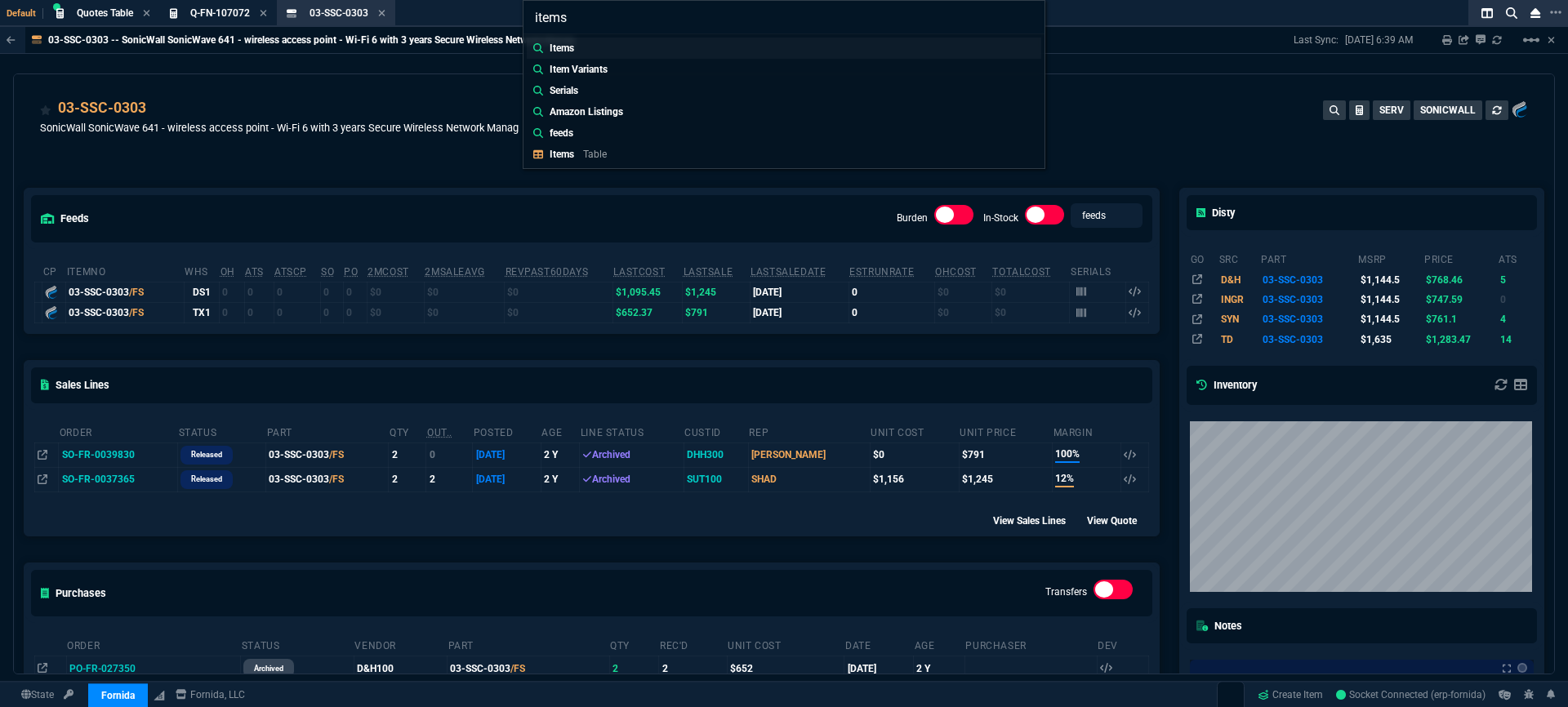
click at [618, 55] on link "Items" at bounding box center [784, 48] width 514 height 21
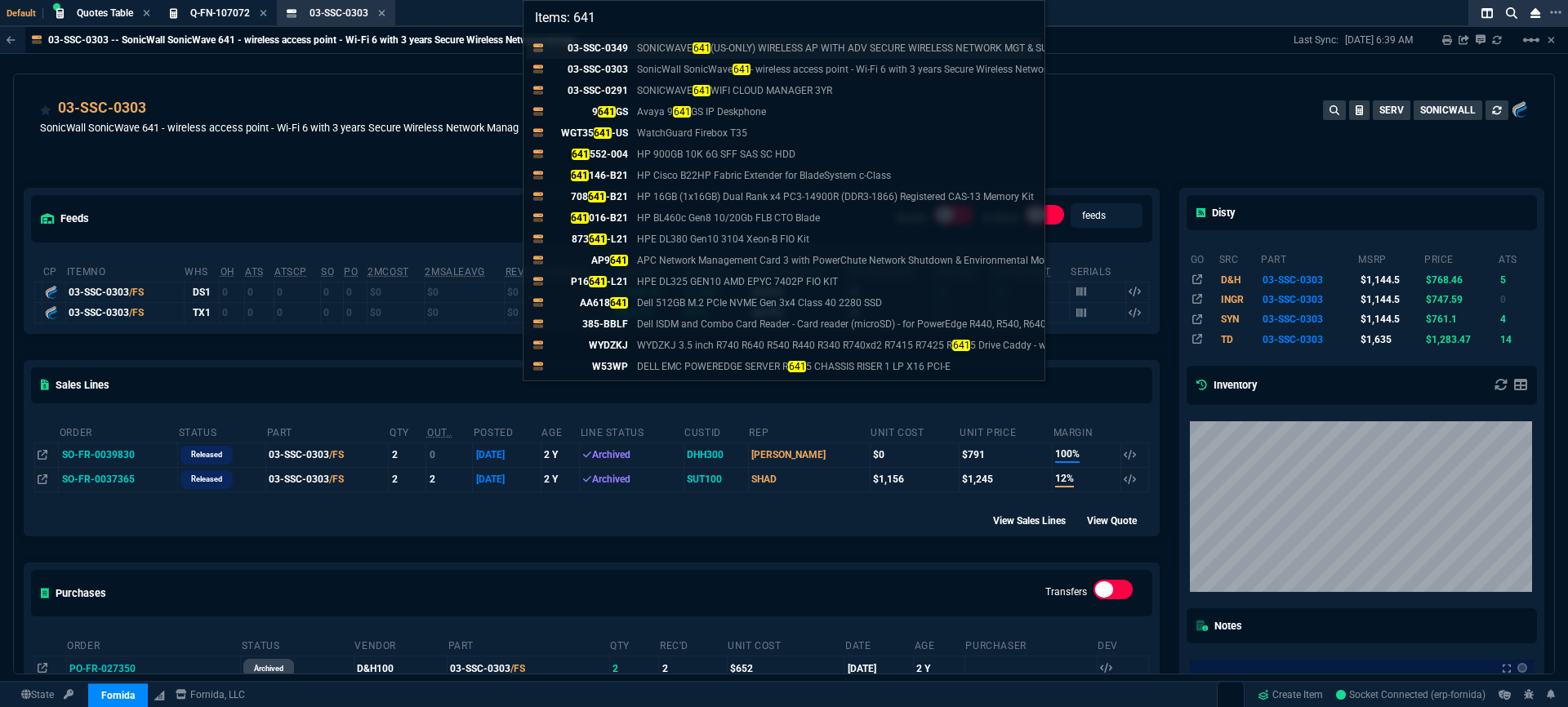
type input "Items: 641"
click at [927, 45] on p "SONICWAVE 641 (US-ONLY) WIRELESS AP WITH ADV SECURE WIRELESS NETWORK MGT & SUPP…" at bounding box center [867, 48] width 461 height 15
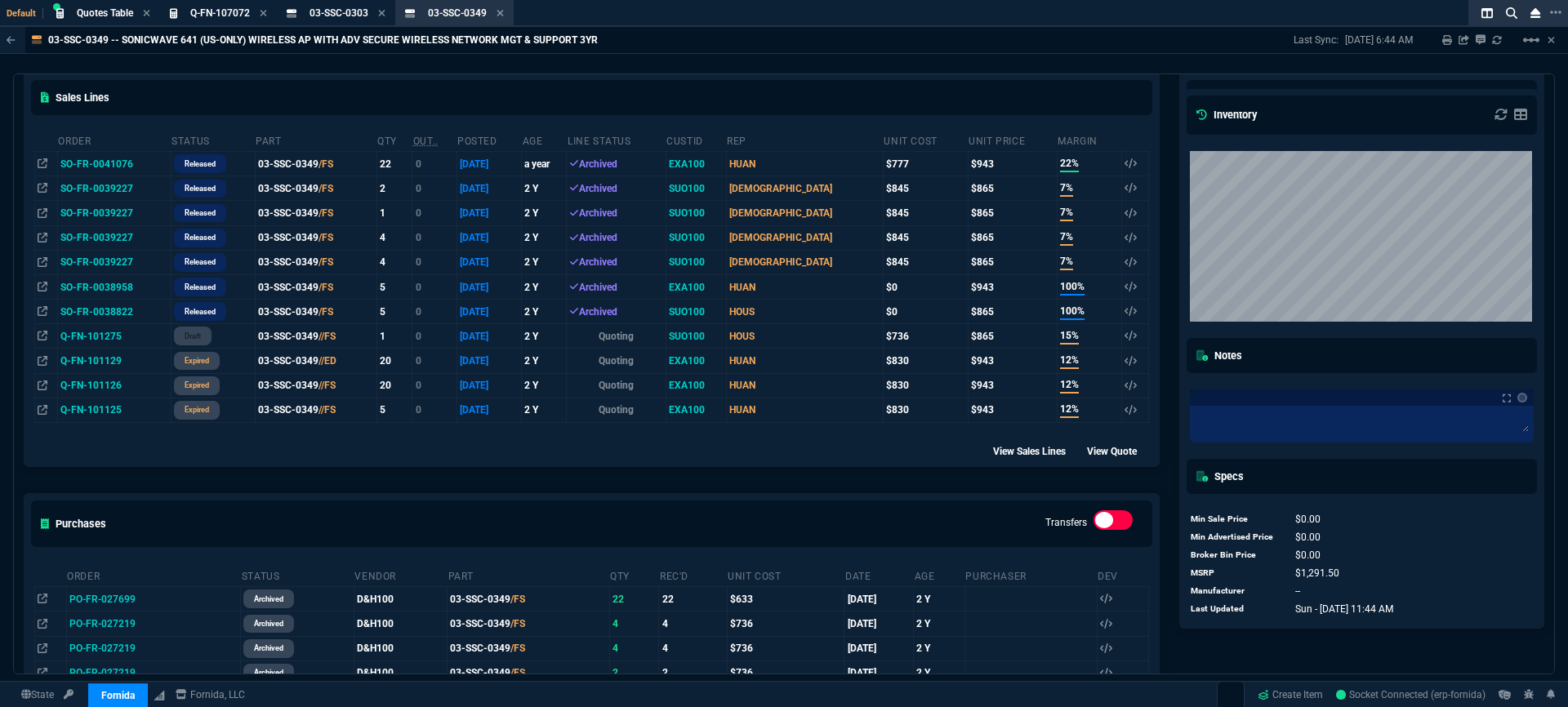
scroll to position [215, 0]
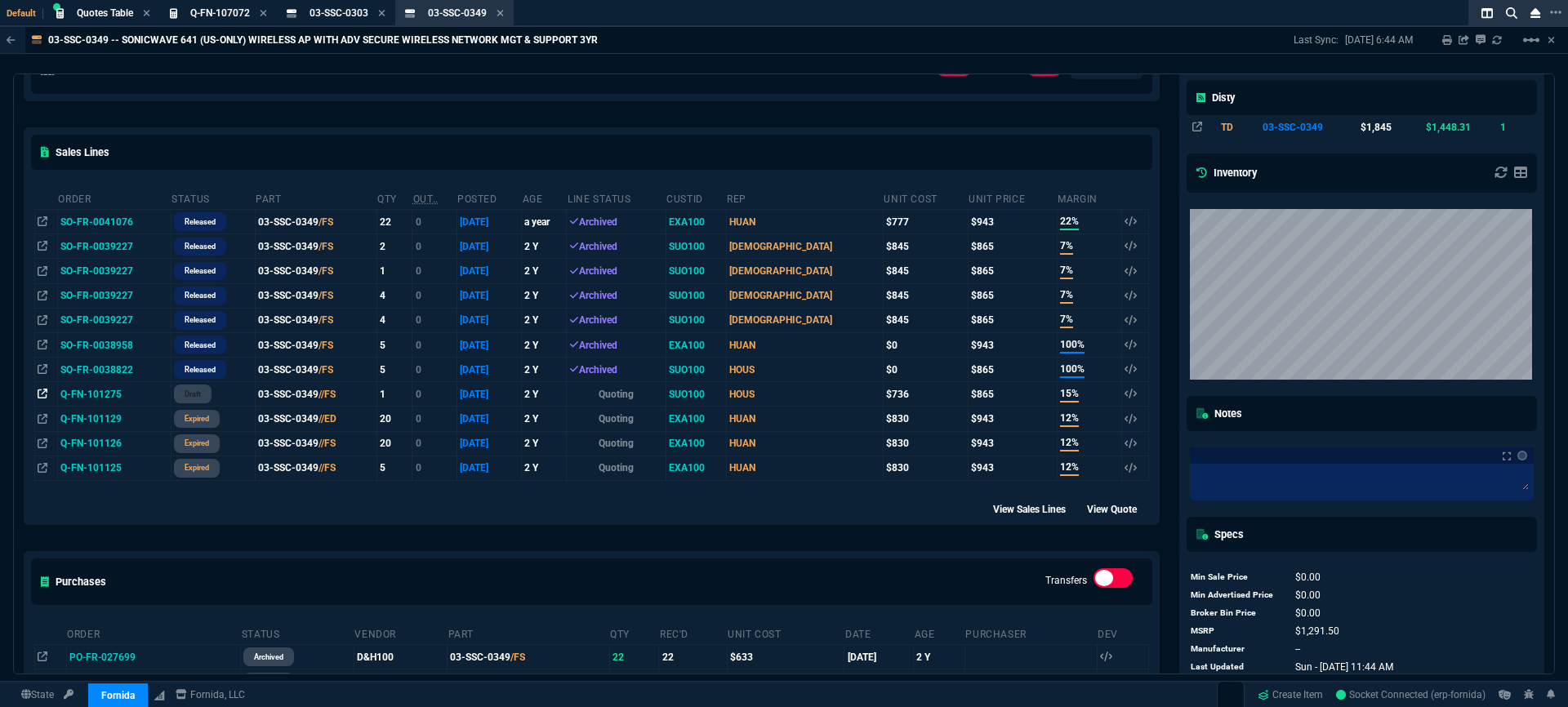
click at [38, 394] on icon at bounding box center [42, 393] width 10 height 10
select select
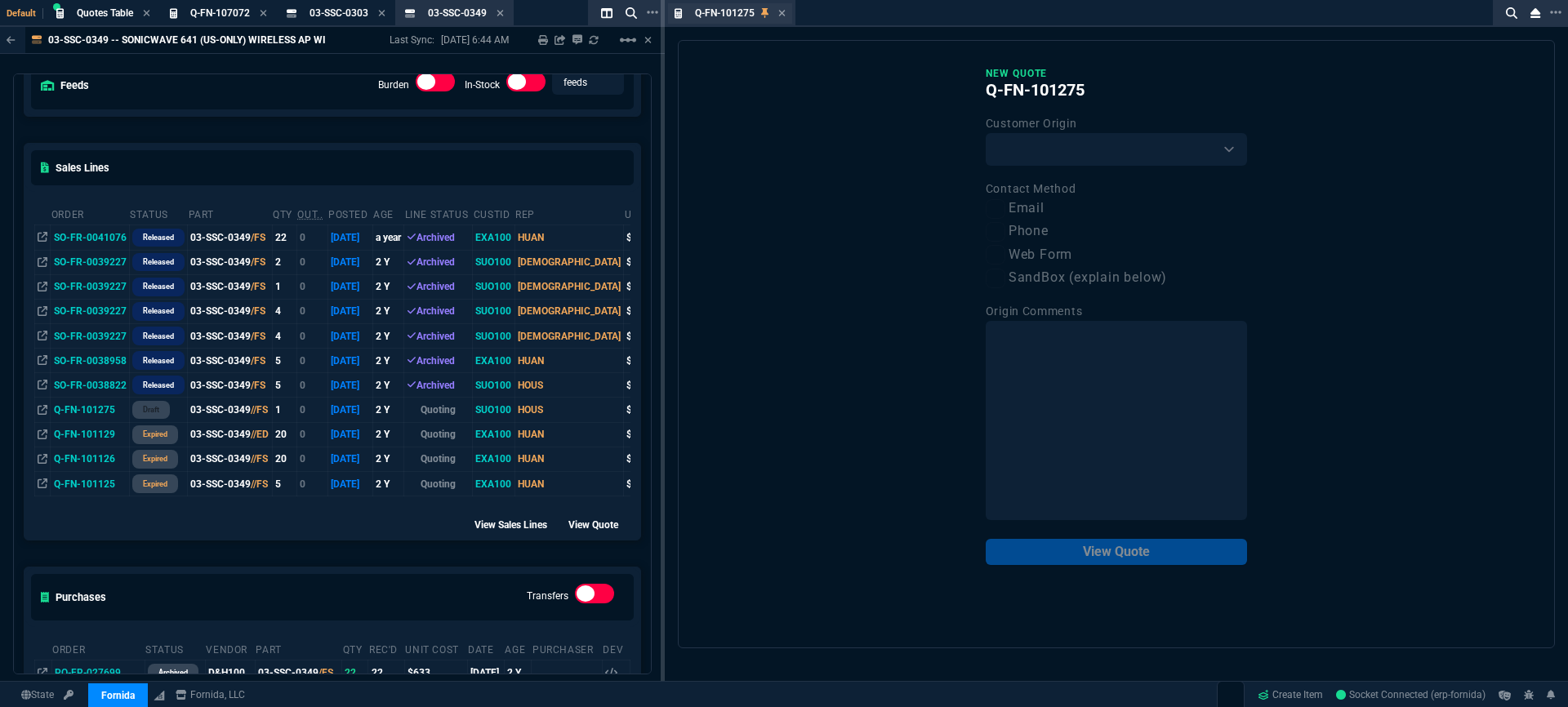
click at [786, 11] on div "Q-FN-101275 Quote" at bounding box center [730, 13] width 124 height 20
click at [781, 14] on icon at bounding box center [781, 12] width 6 height 6
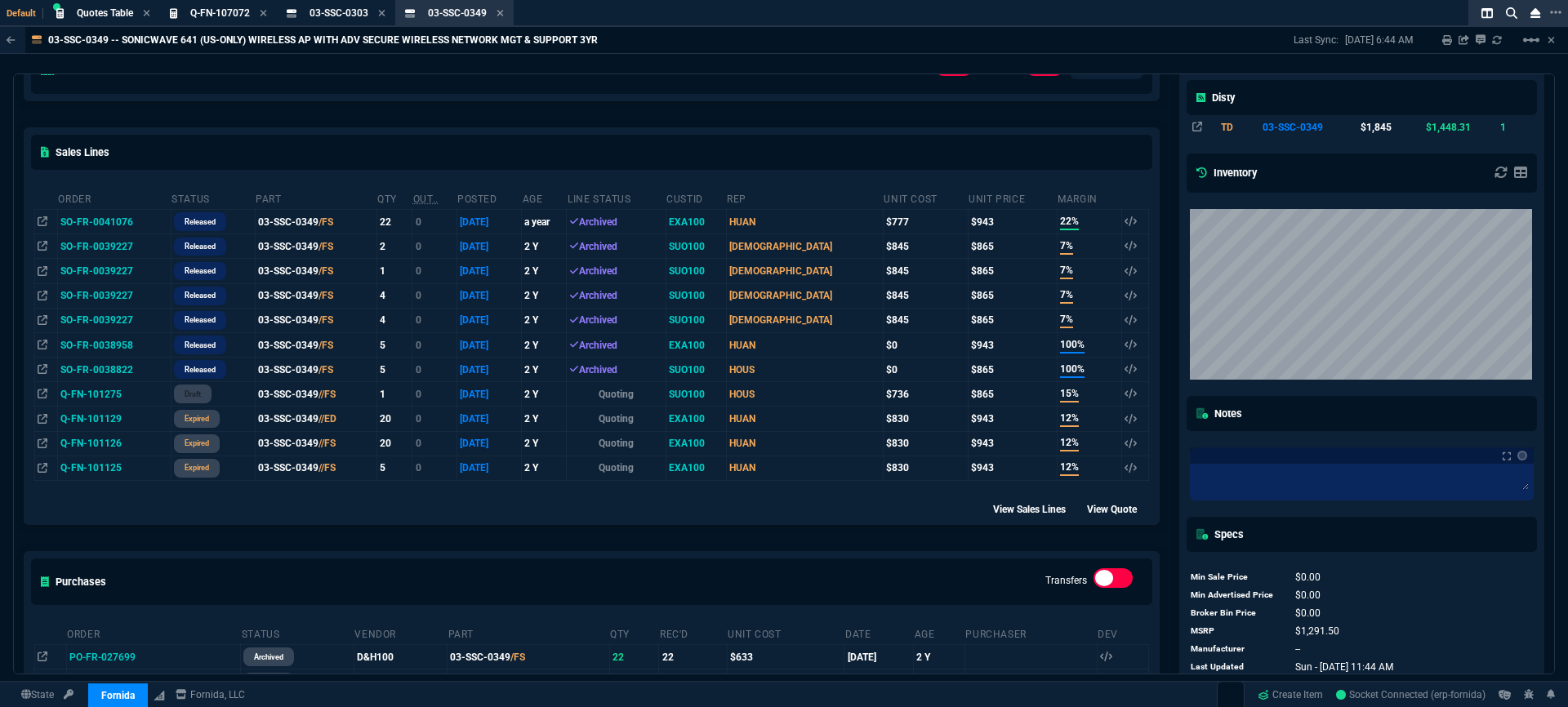
drag, startPoint x: 45, startPoint y: 394, endPoint x: 42, endPoint y: 372, distance: 22.2
click at [49, 385] on td at bounding box center [47, 395] width 23 height 25
select select
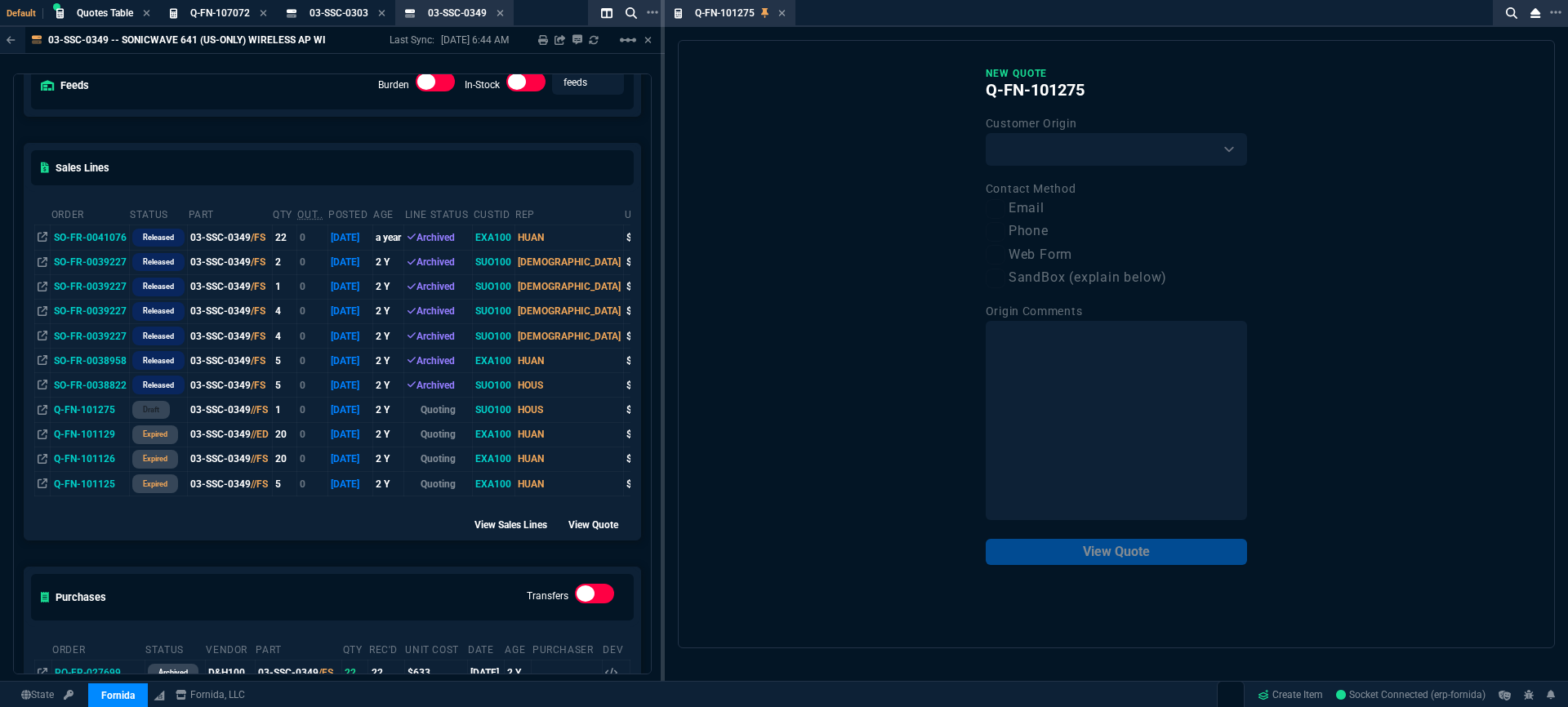
click at [42, 372] on td at bounding box center [43, 361] width 16 height 25
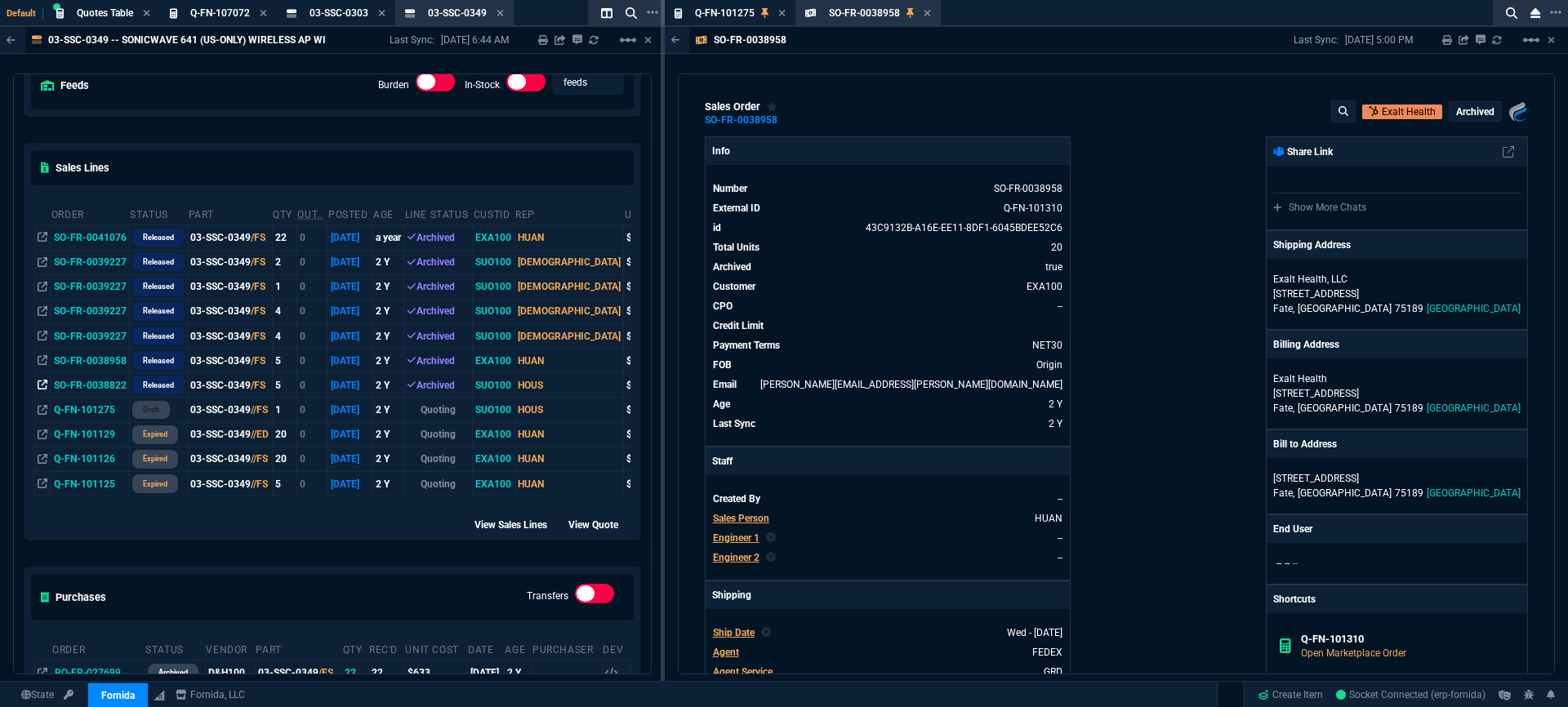
click at [42, 382] on icon at bounding box center [42, 384] width 10 height 10
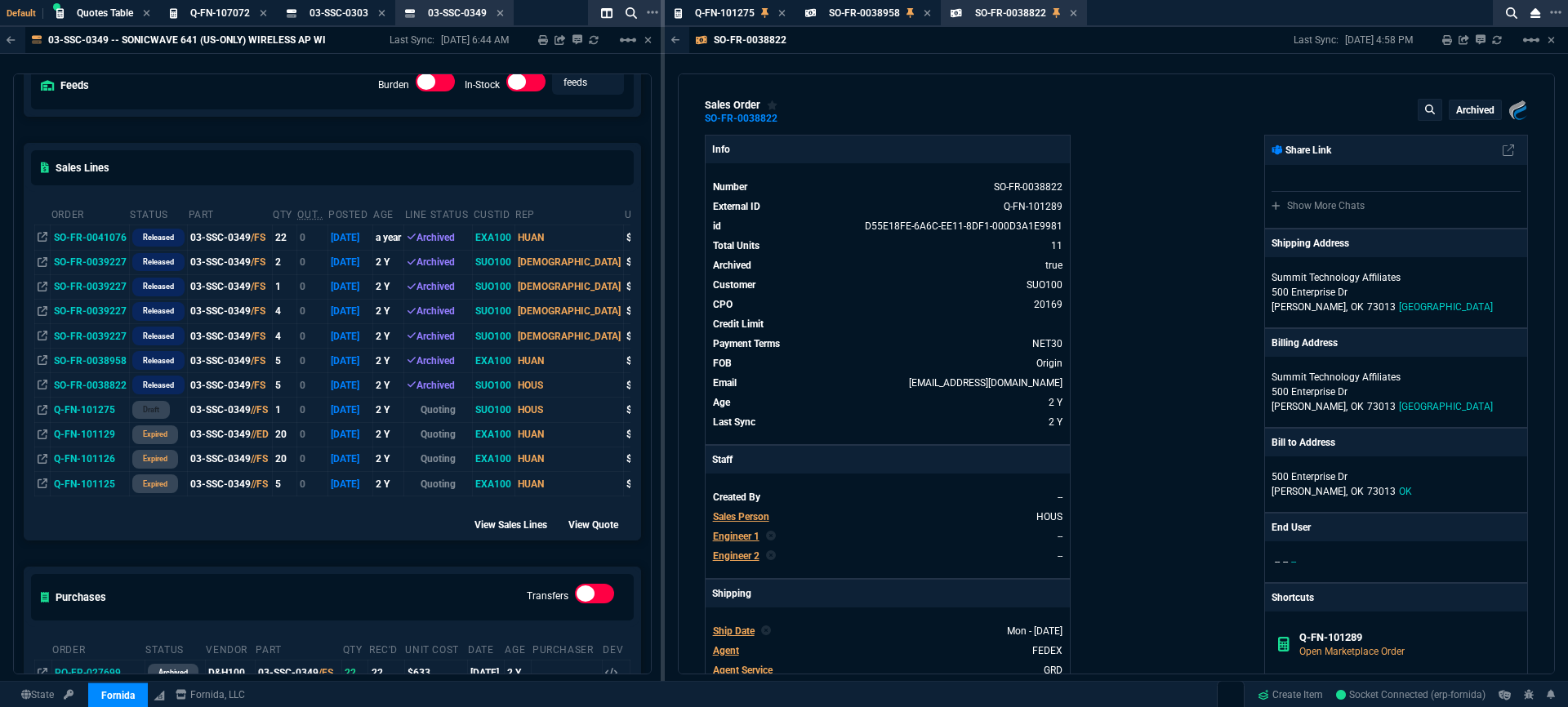
scroll to position [0, 0]
click at [1070, 11] on icon at bounding box center [1072, 12] width 6 height 6
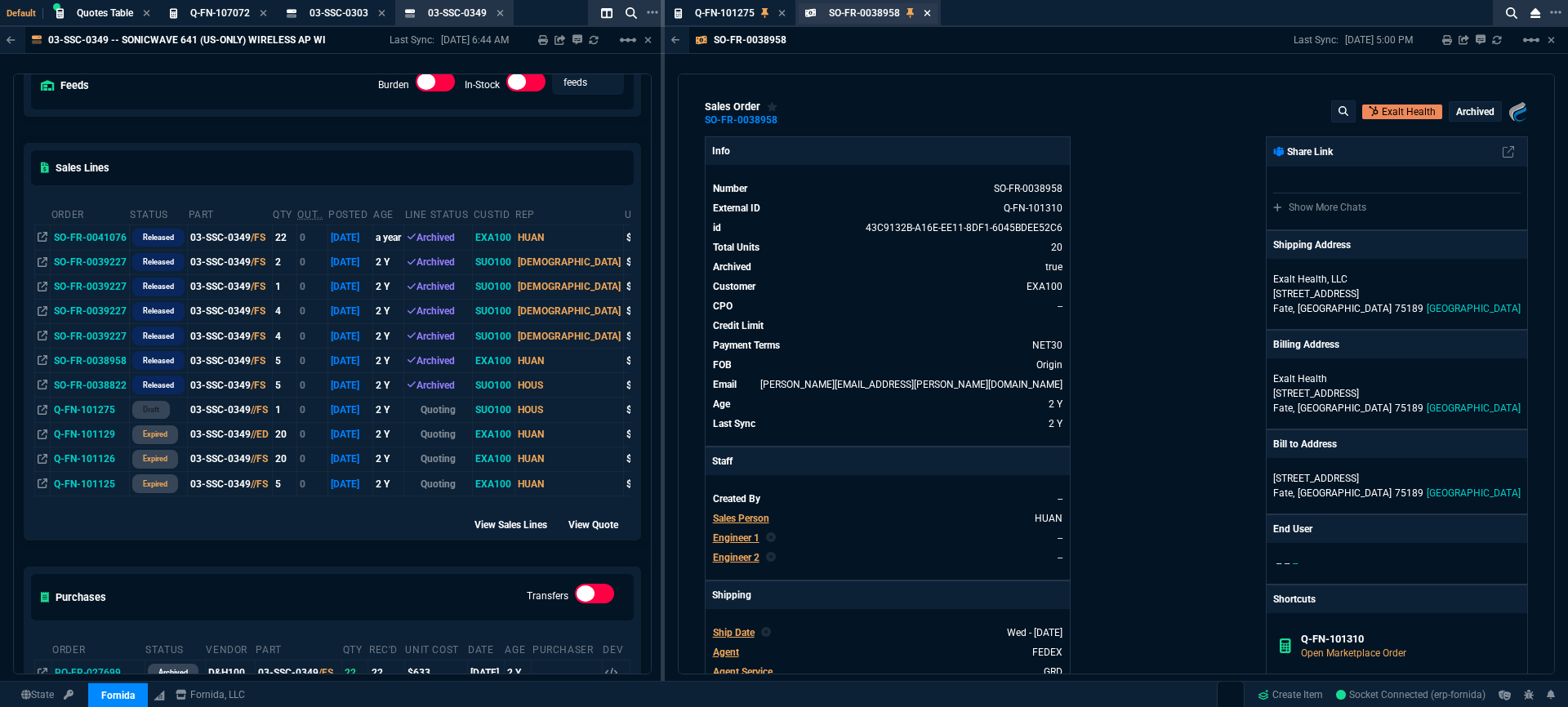
click at [929, 16] on icon at bounding box center [927, 12] width 7 height 10
select select
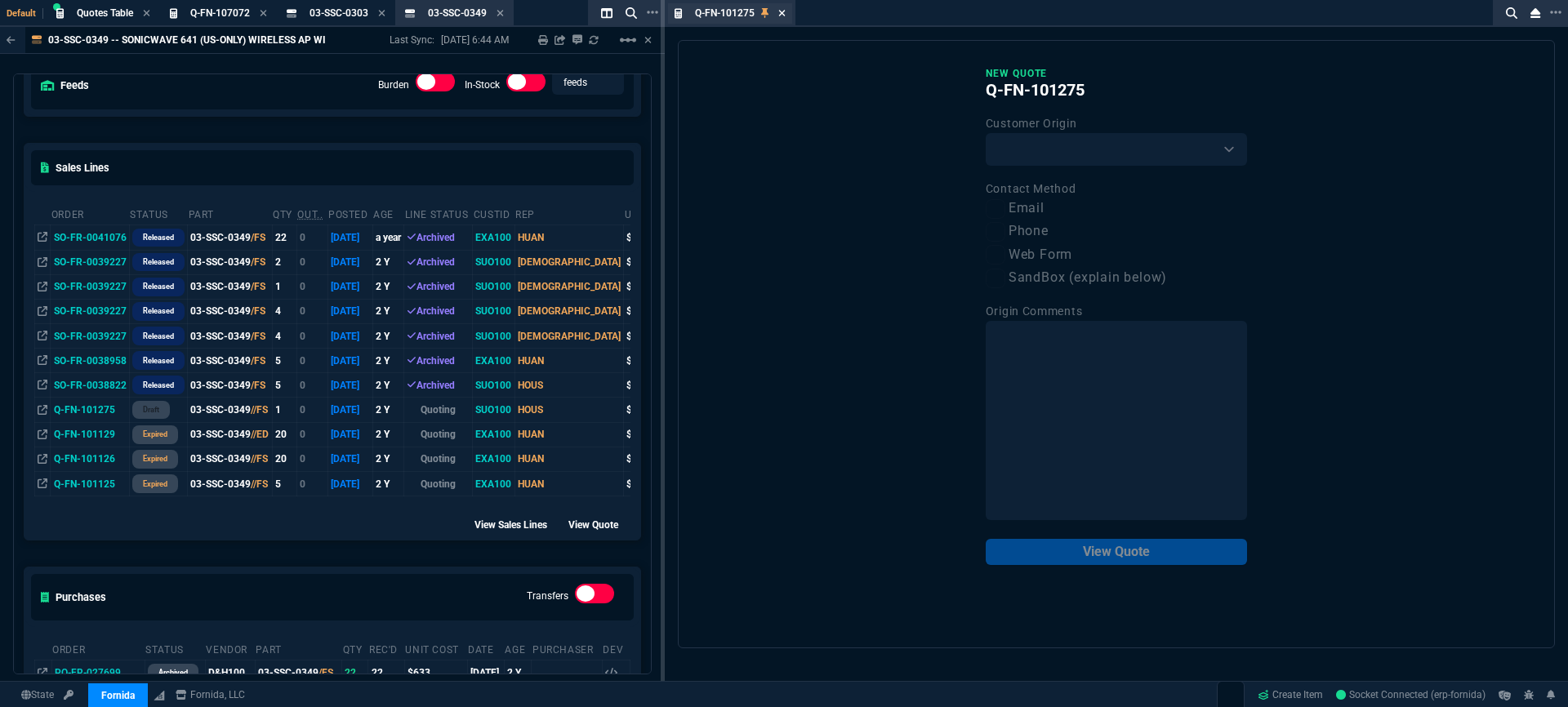
click at [781, 16] on icon at bounding box center [782, 12] width 7 height 10
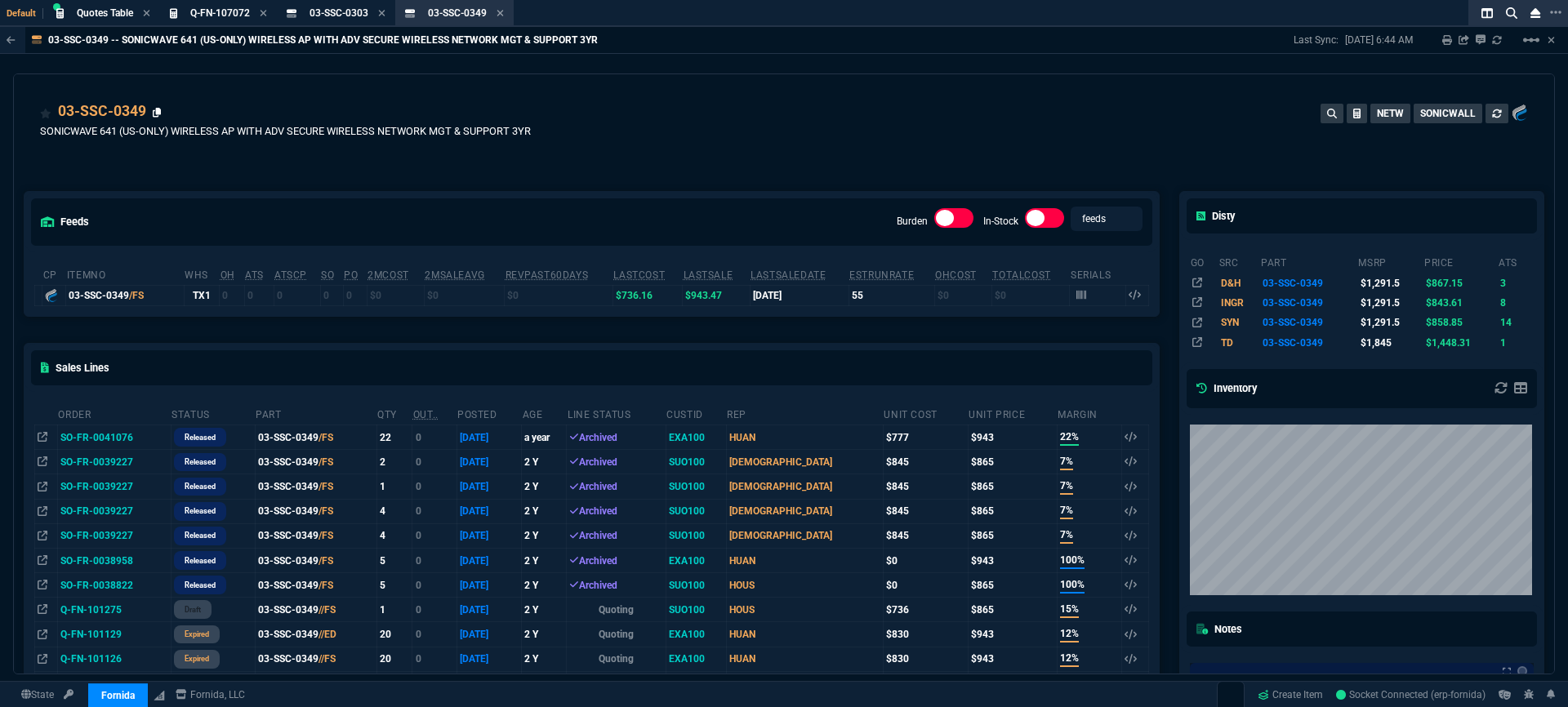
click at [155, 116] on icon at bounding box center [157, 112] width 9 height 10
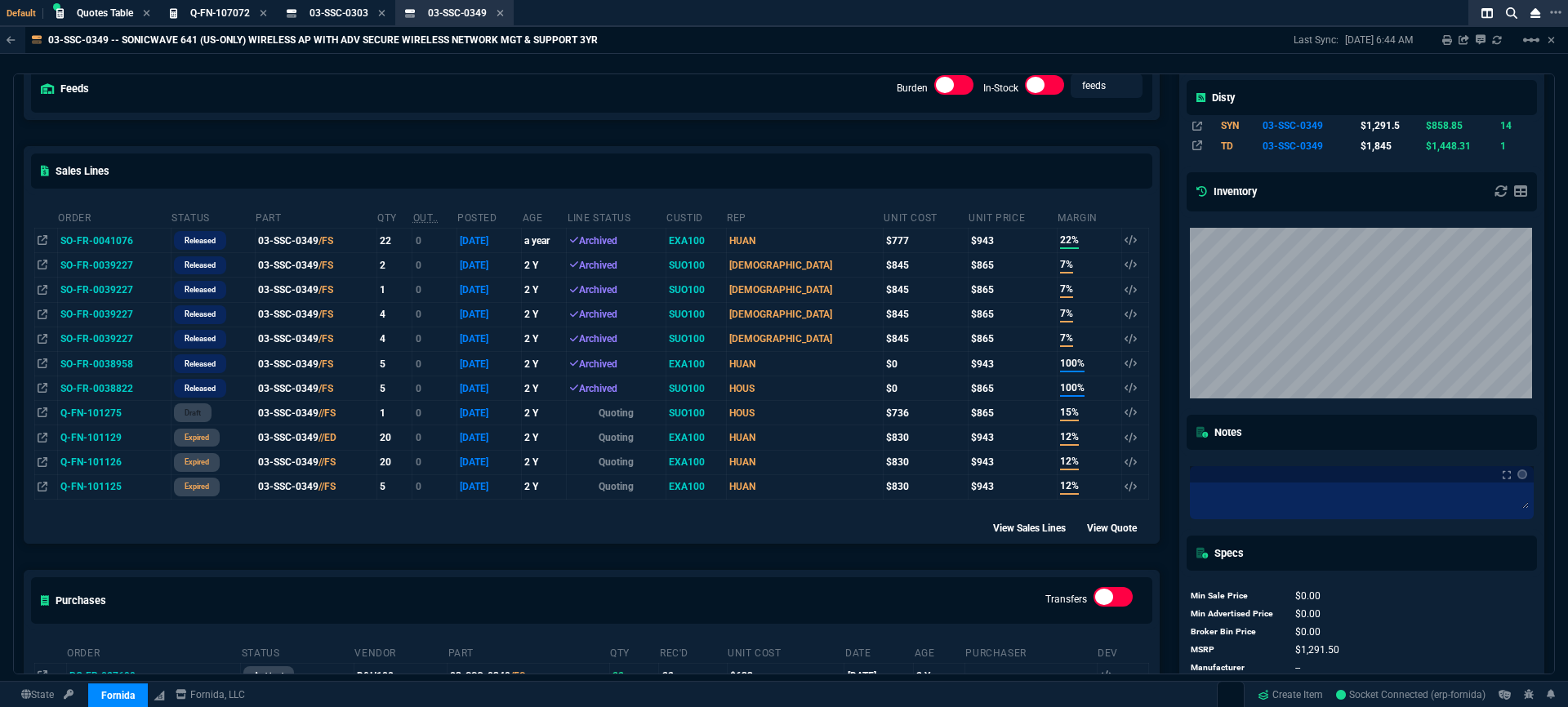
scroll to position [4, 0]
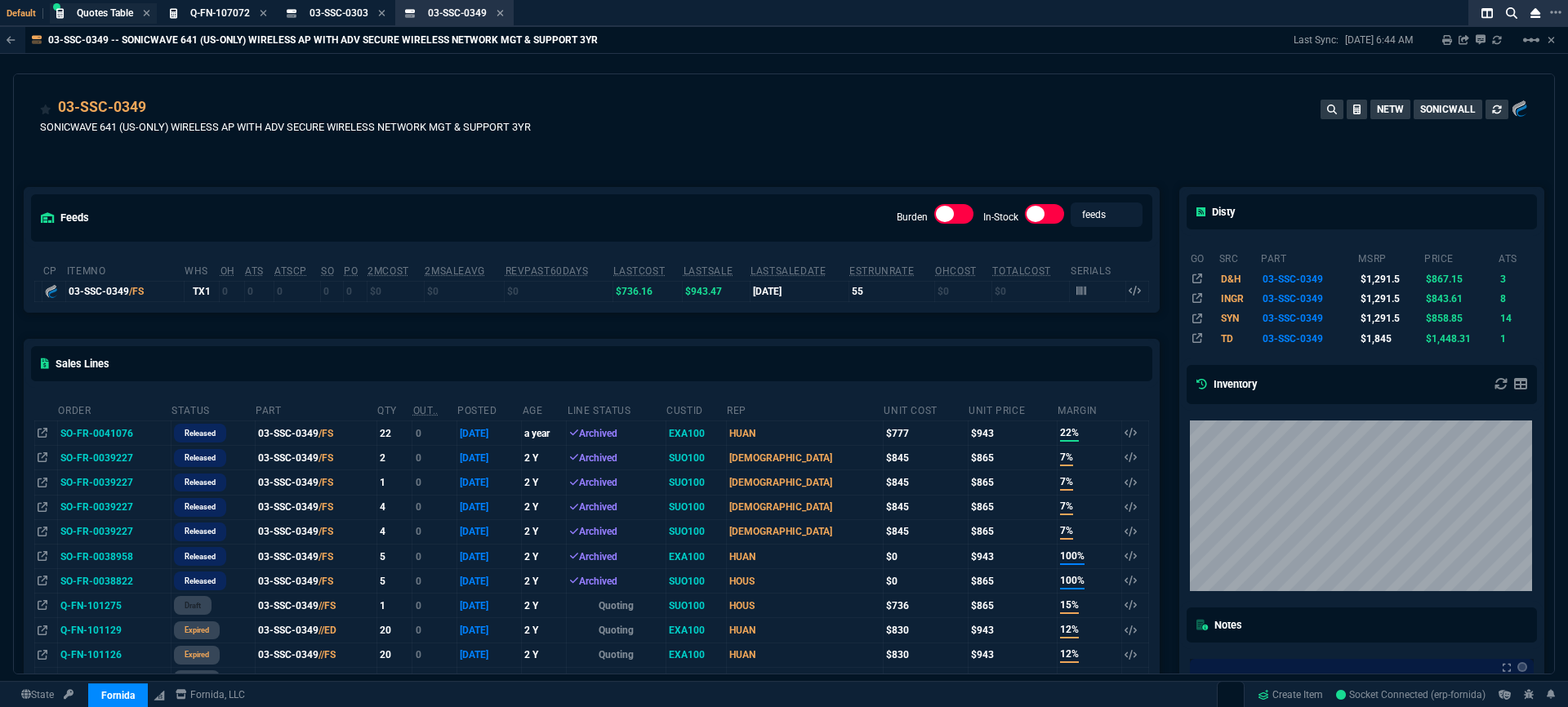
click at [100, 14] on span "Quotes Table" at bounding box center [105, 12] width 57 height 12
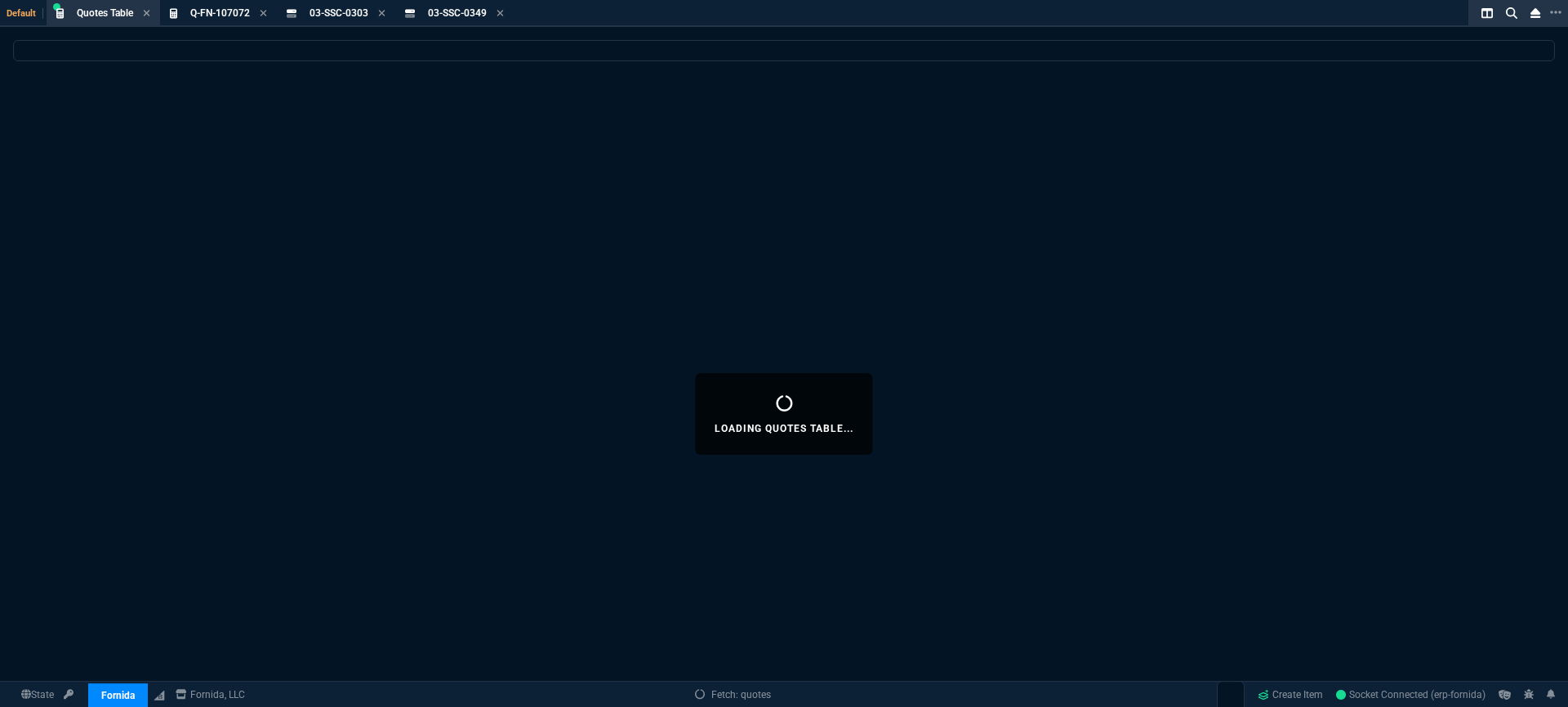
click at [236, 15] on span "Q-FN-107072" at bounding box center [220, 12] width 59 height 12
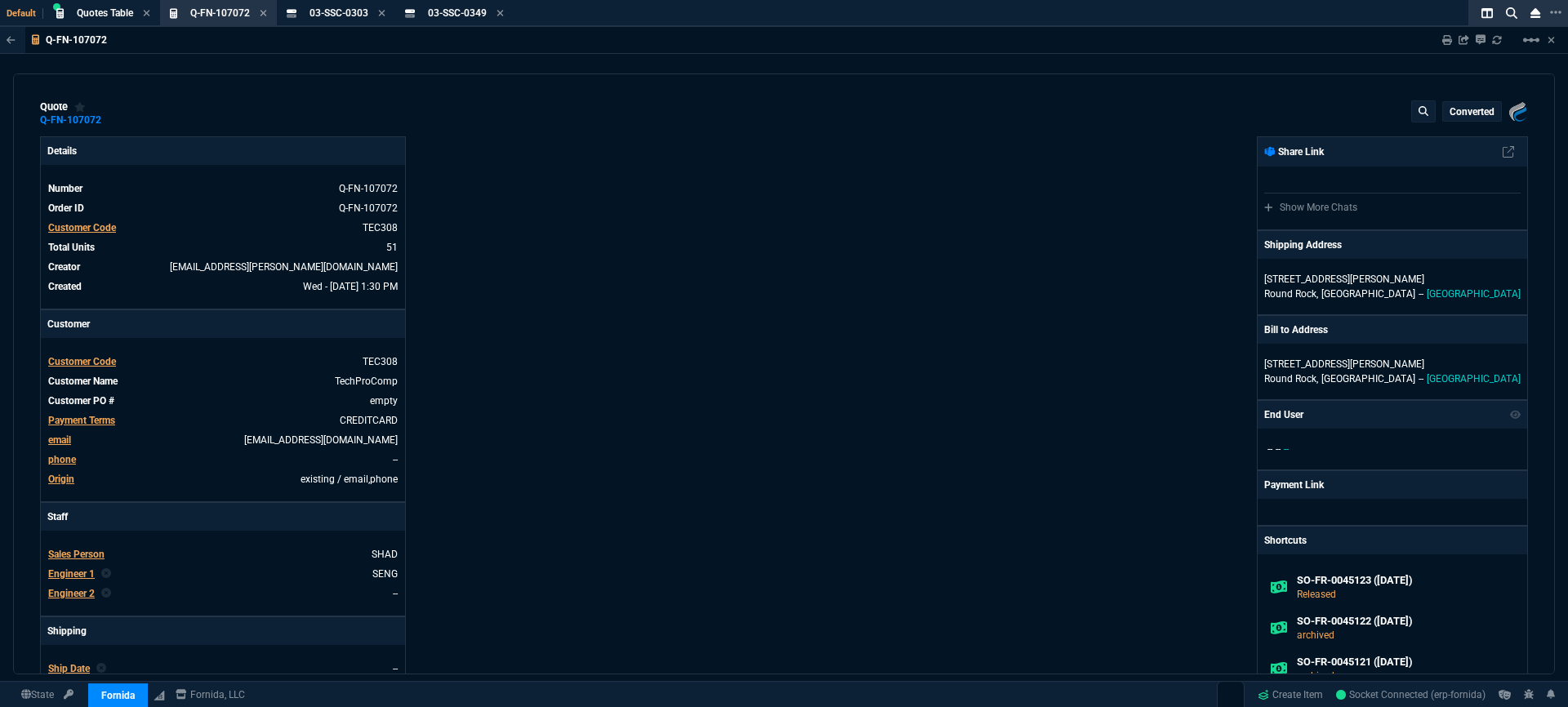
type input "30"
type input "4049"
type input "23"
type input "510"
type input "78"
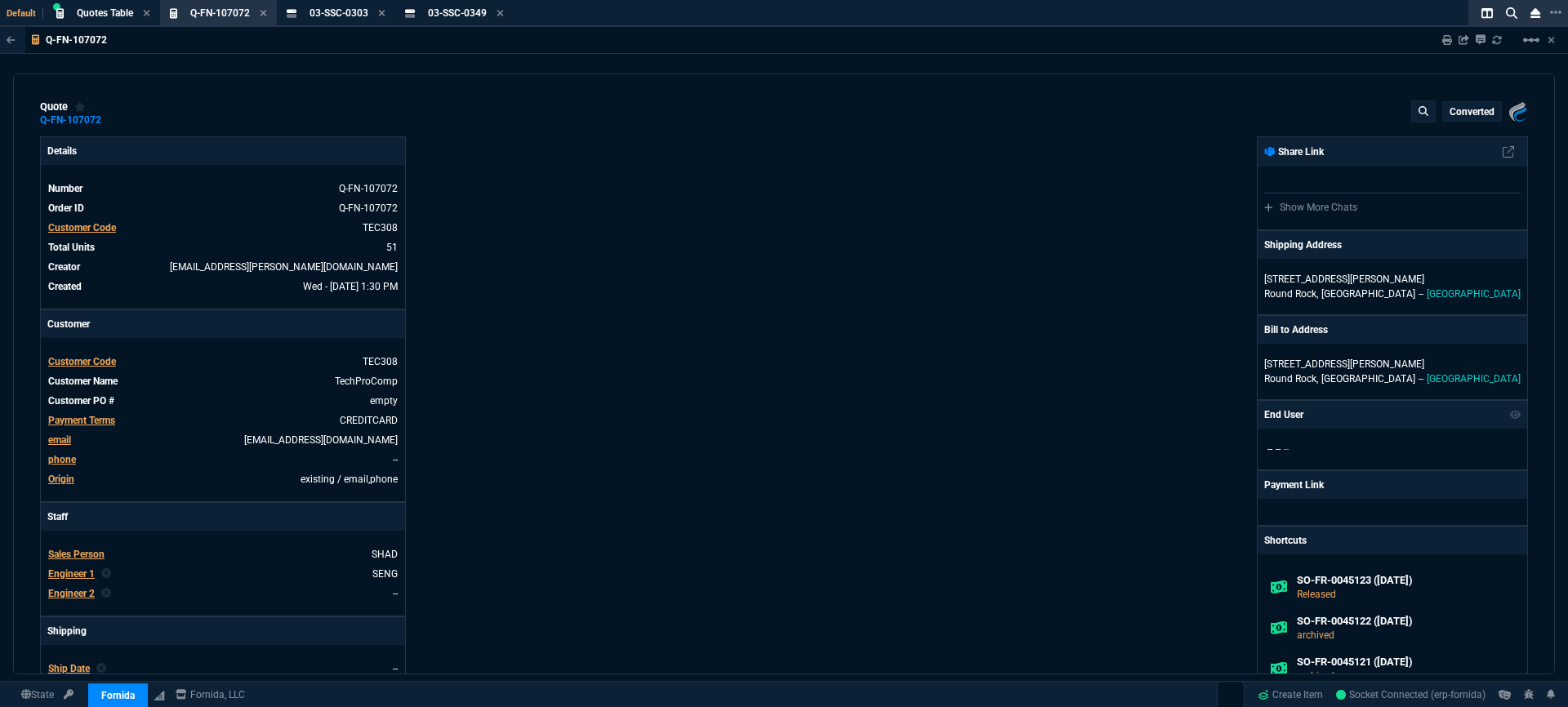
type input "175"
type input "25"
type input "115"
type input "50"
type input "25"
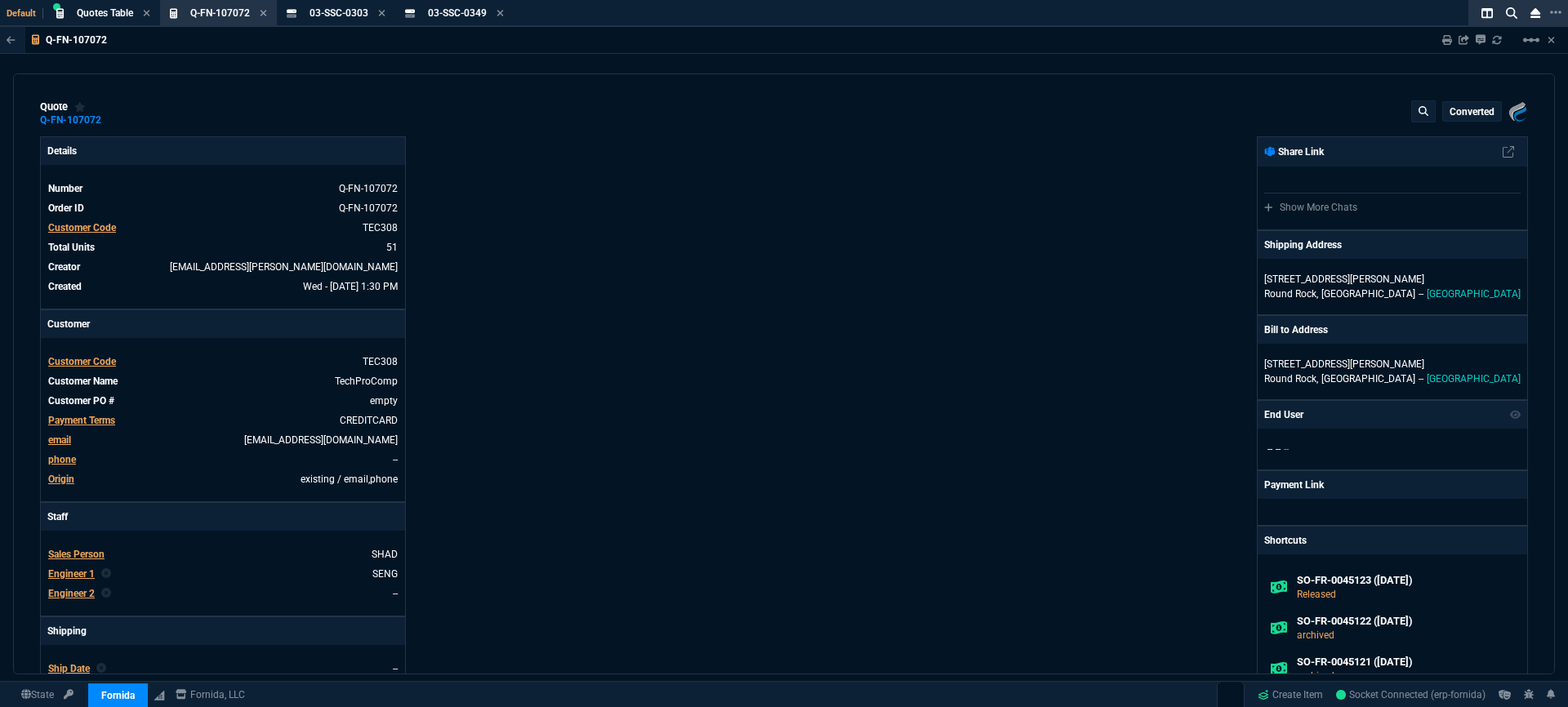
type input "100"
type input "17"
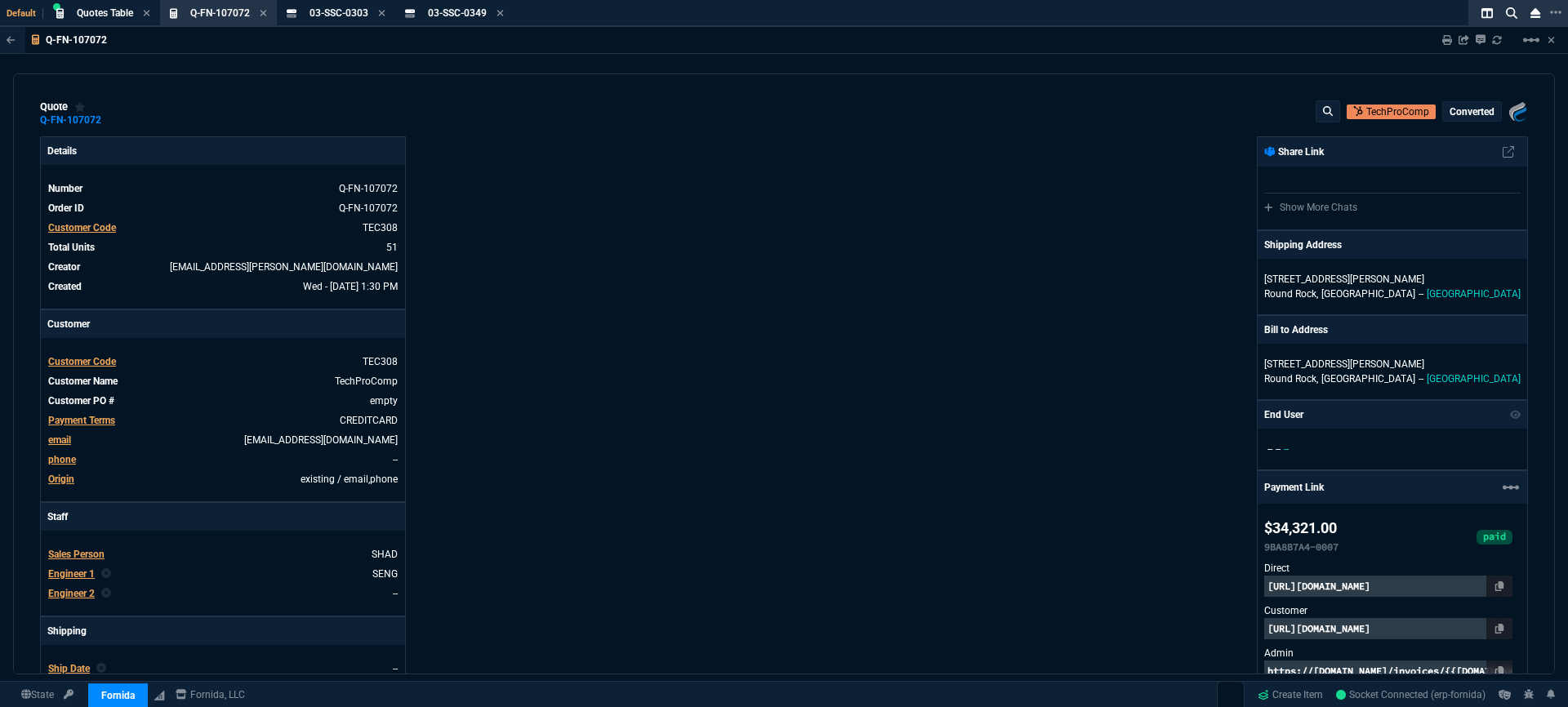
type input "5621.94"
type input "61"
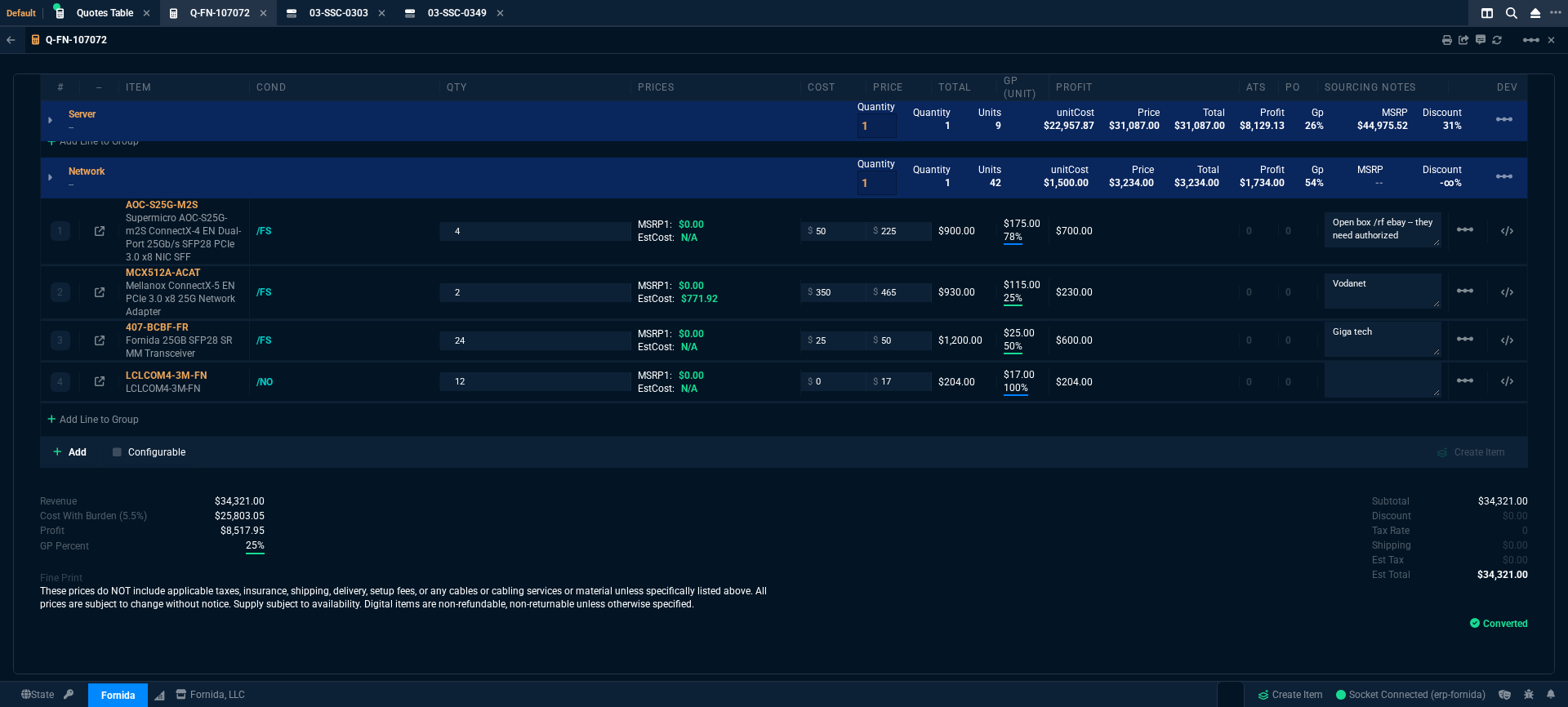
scroll to position [939, 0]
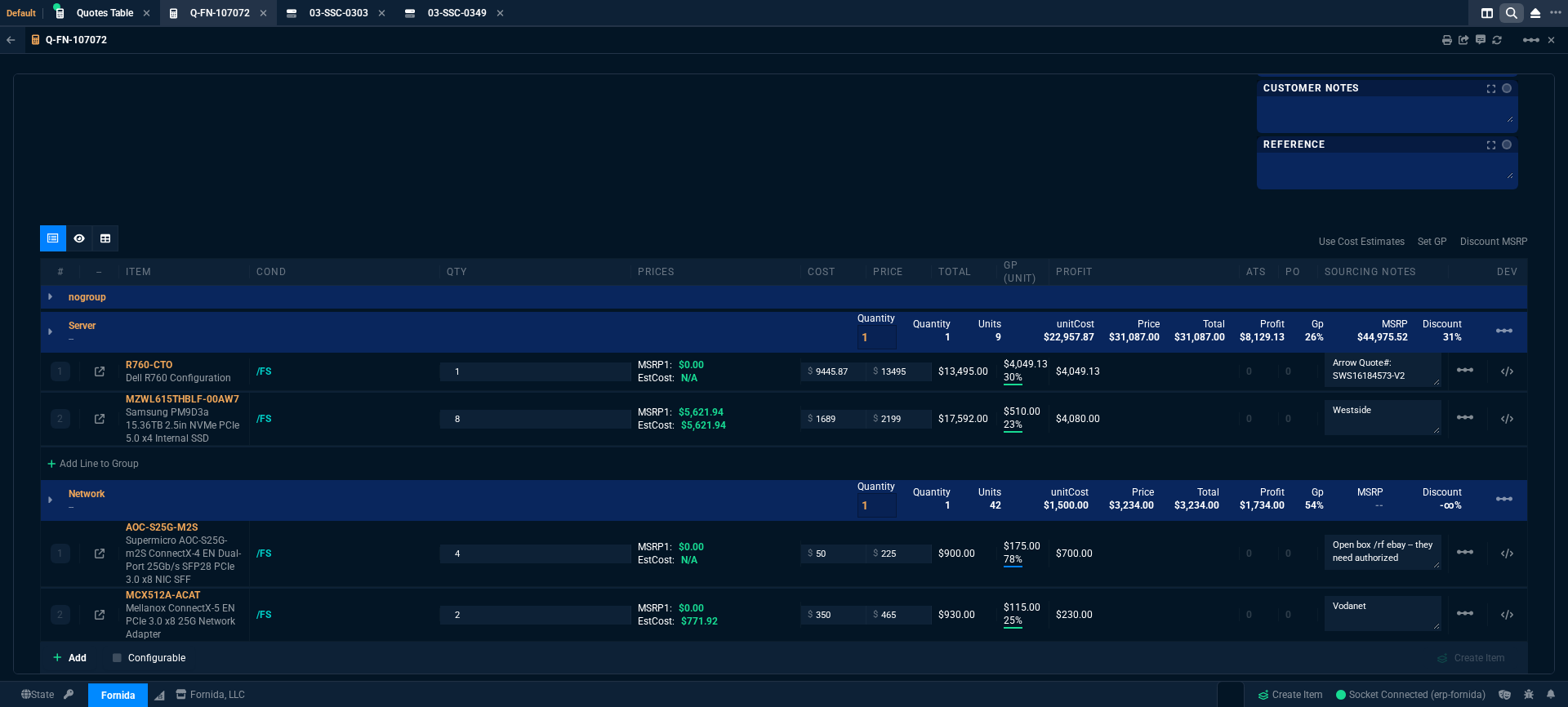
click at [1508, 12] on icon at bounding box center [1511, 12] width 12 height 12
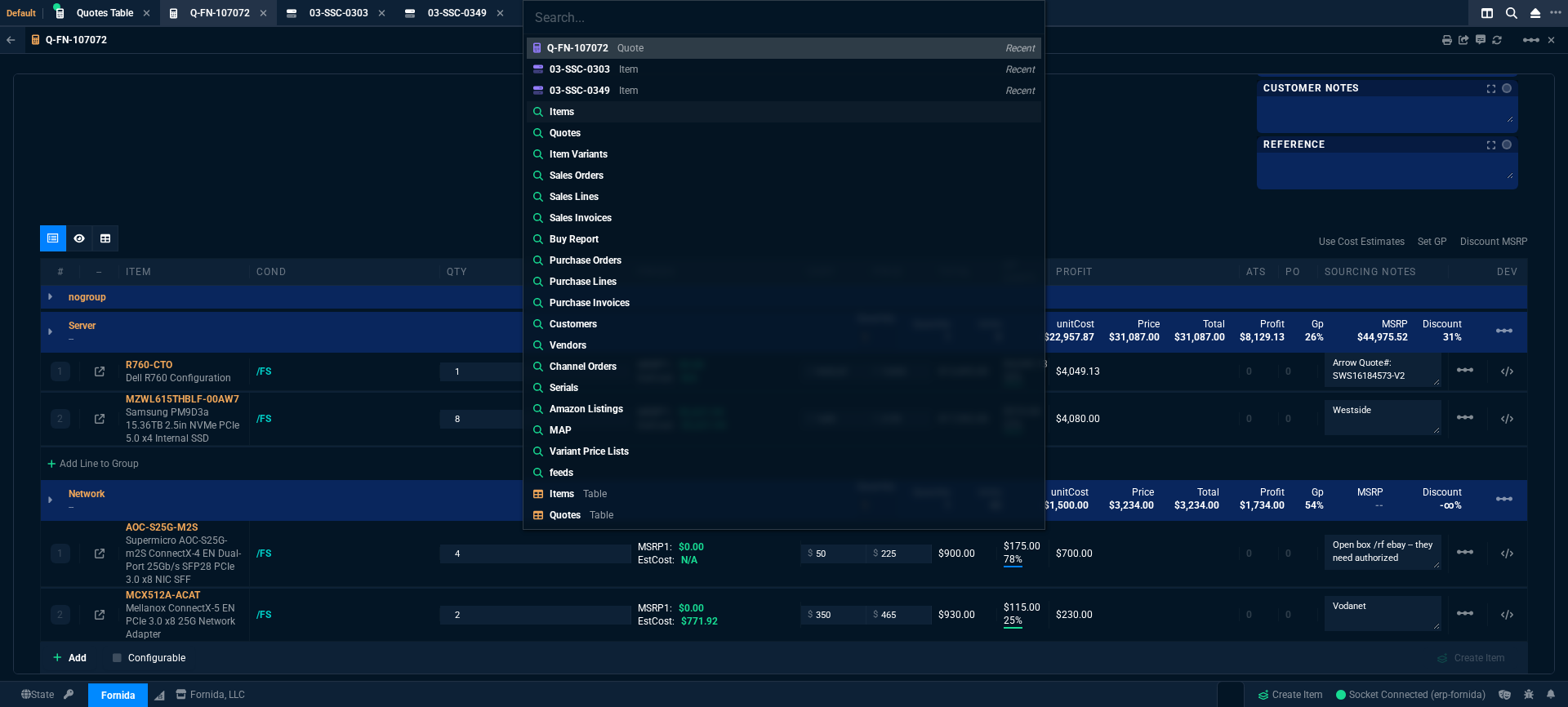
click at [635, 111] on link "Items" at bounding box center [784, 111] width 514 height 21
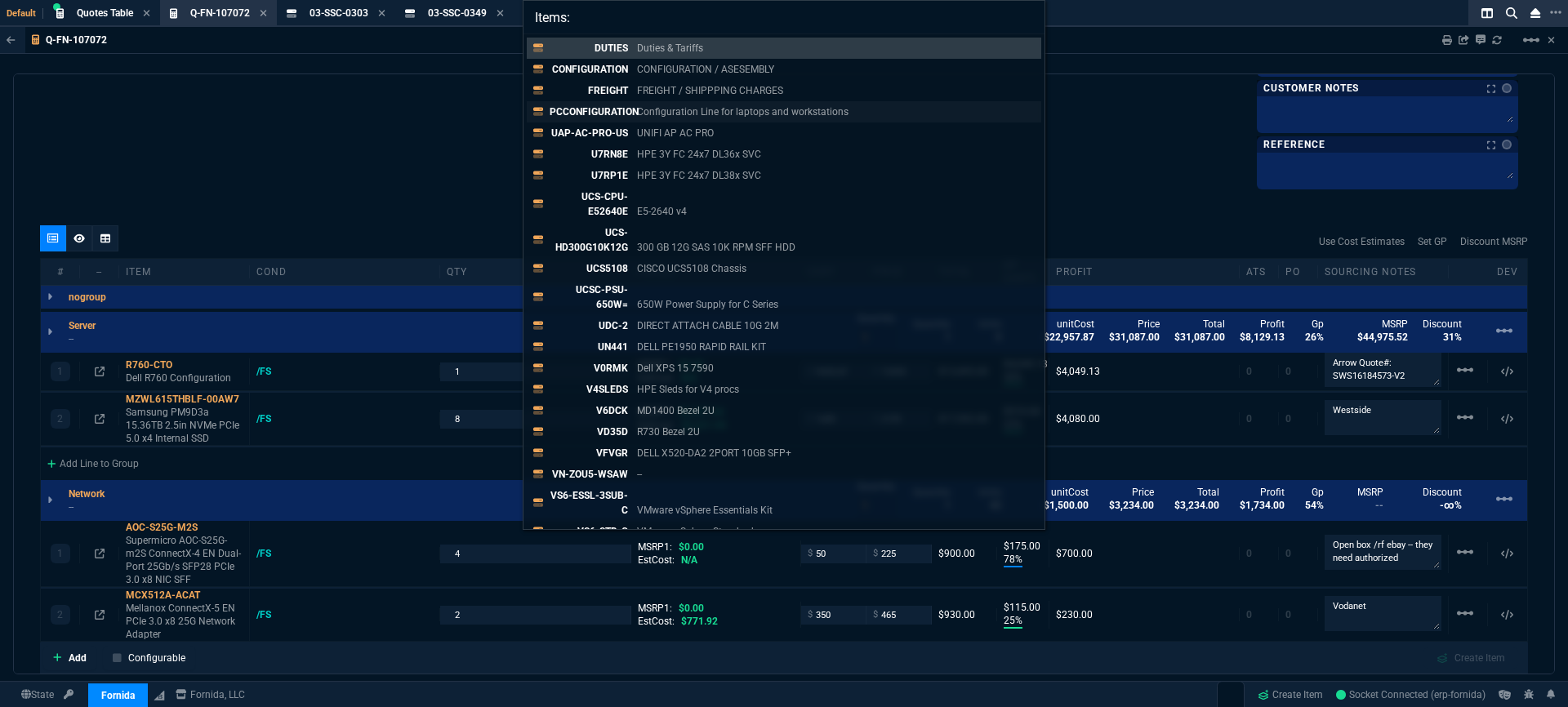
paste input "03-SSC-0714"
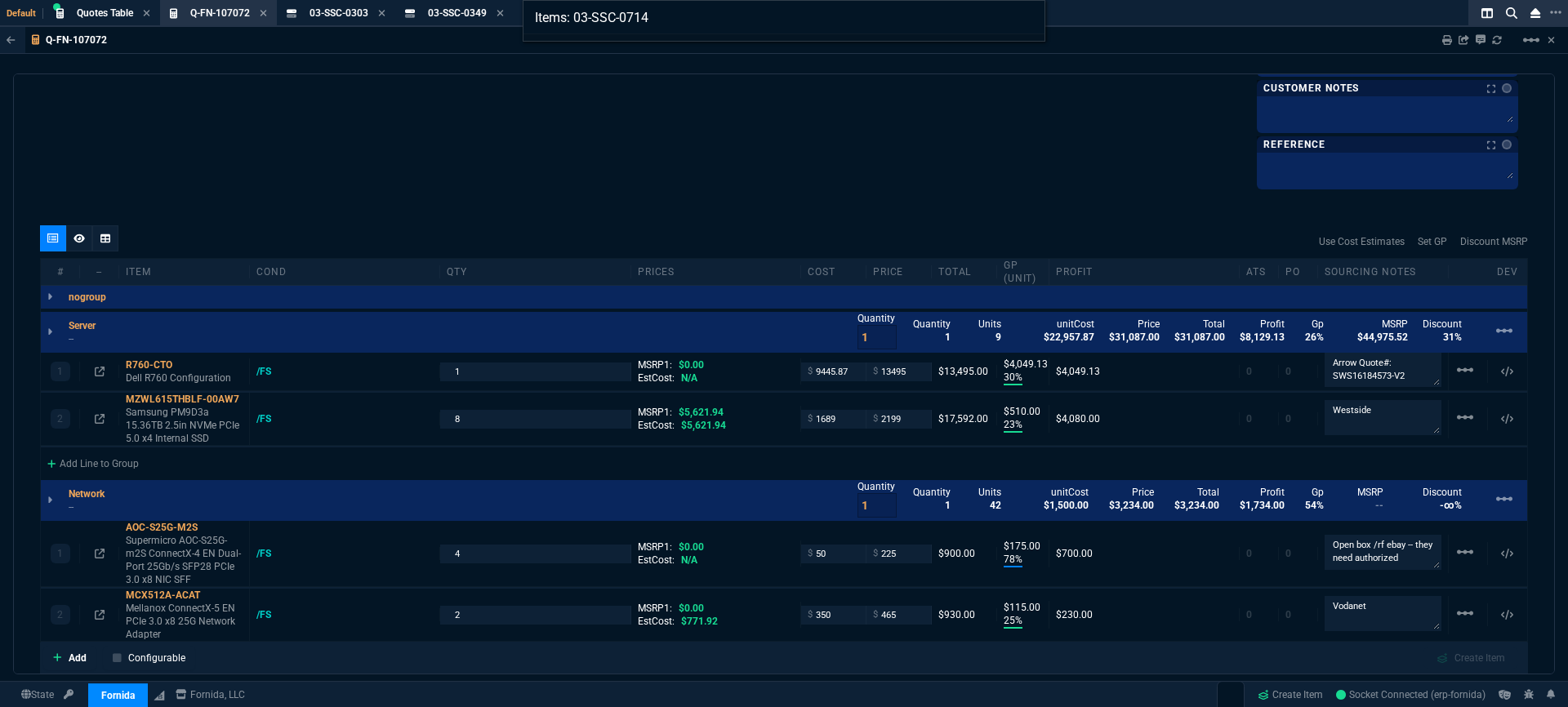
type input "Items: 03-SSC-0714"
click at [288, 172] on div "Items: 03-SSC-0714" at bounding box center [784, 353] width 1568 height 707
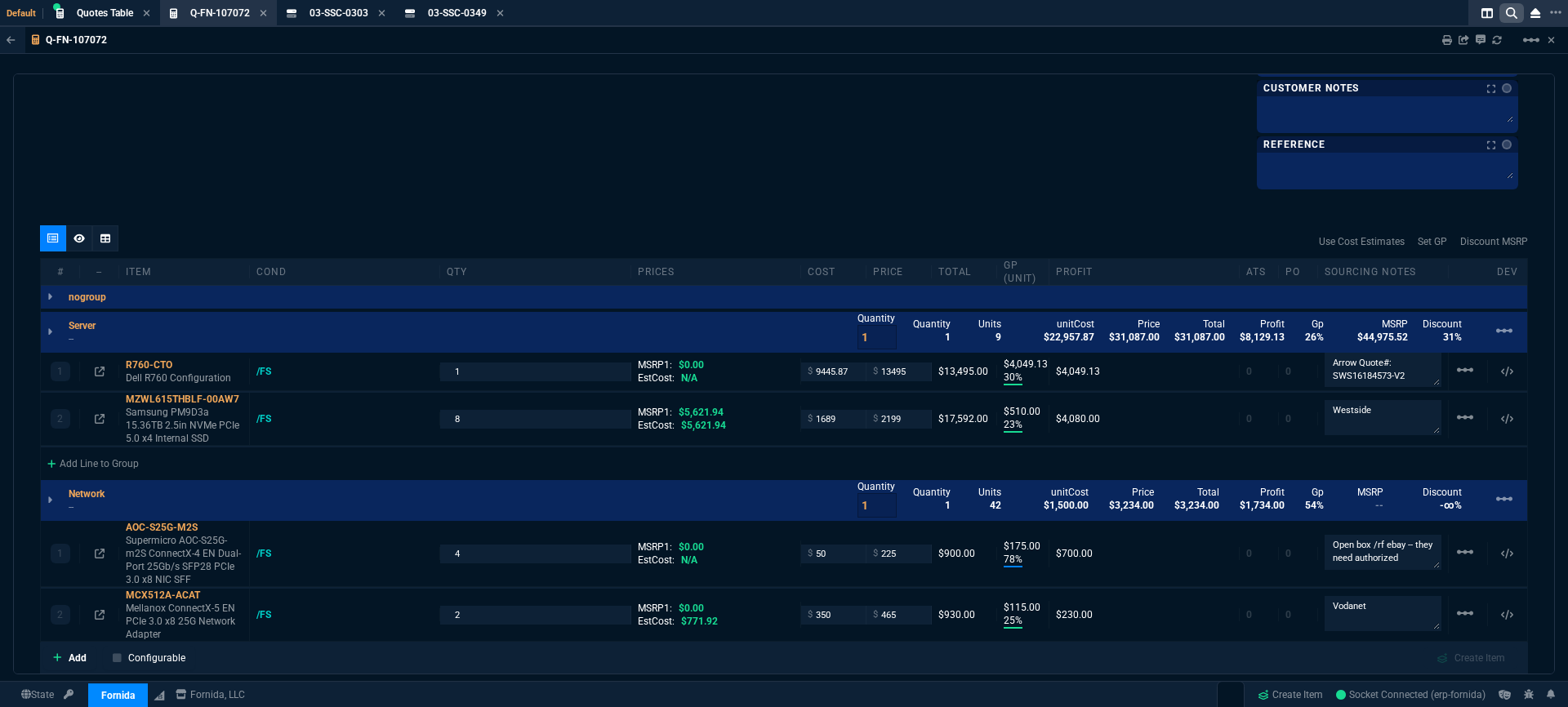
click at [1513, 16] on icon at bounding box center [1511, 12] width 12 height 12
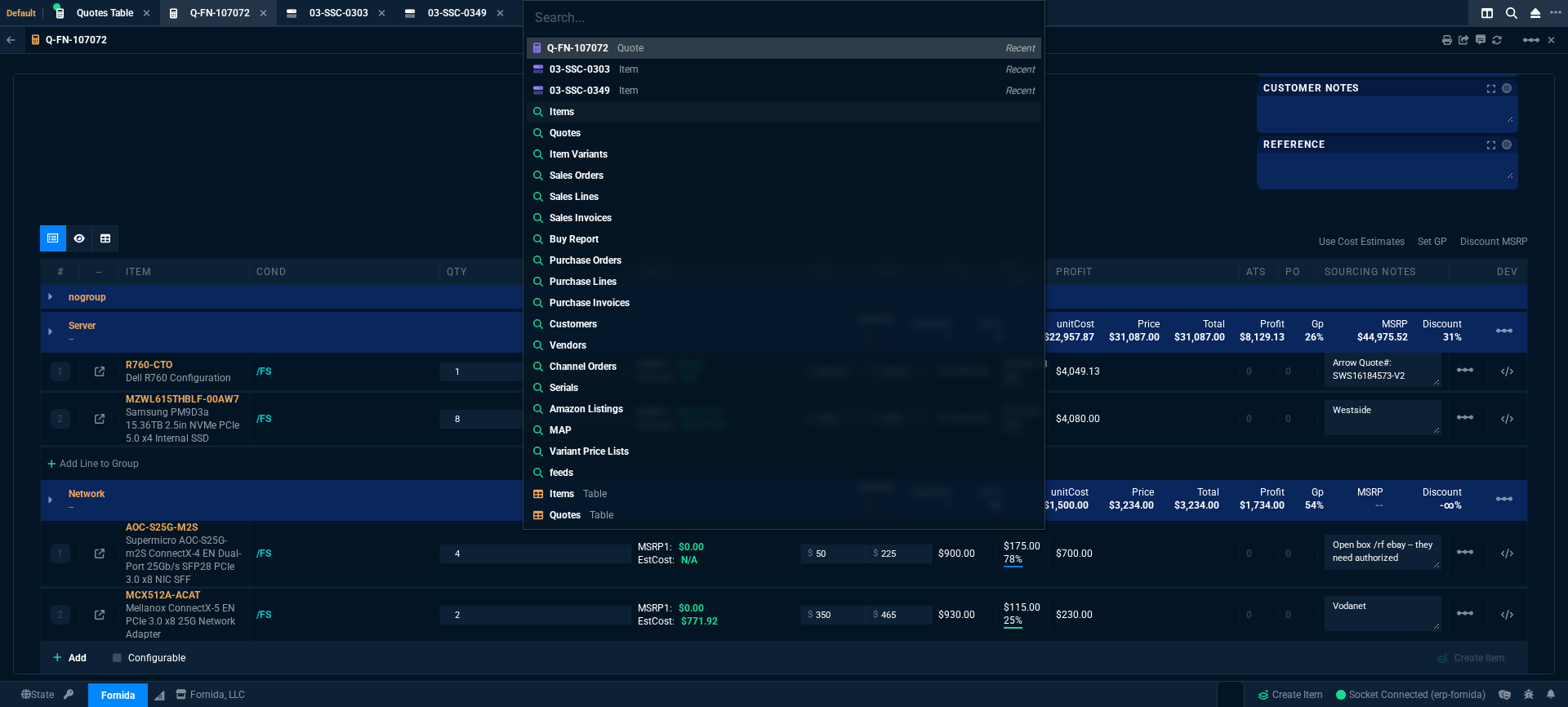
click at [608, 111] on link "Items" at bounding box center [784, 111] width 514 height 21
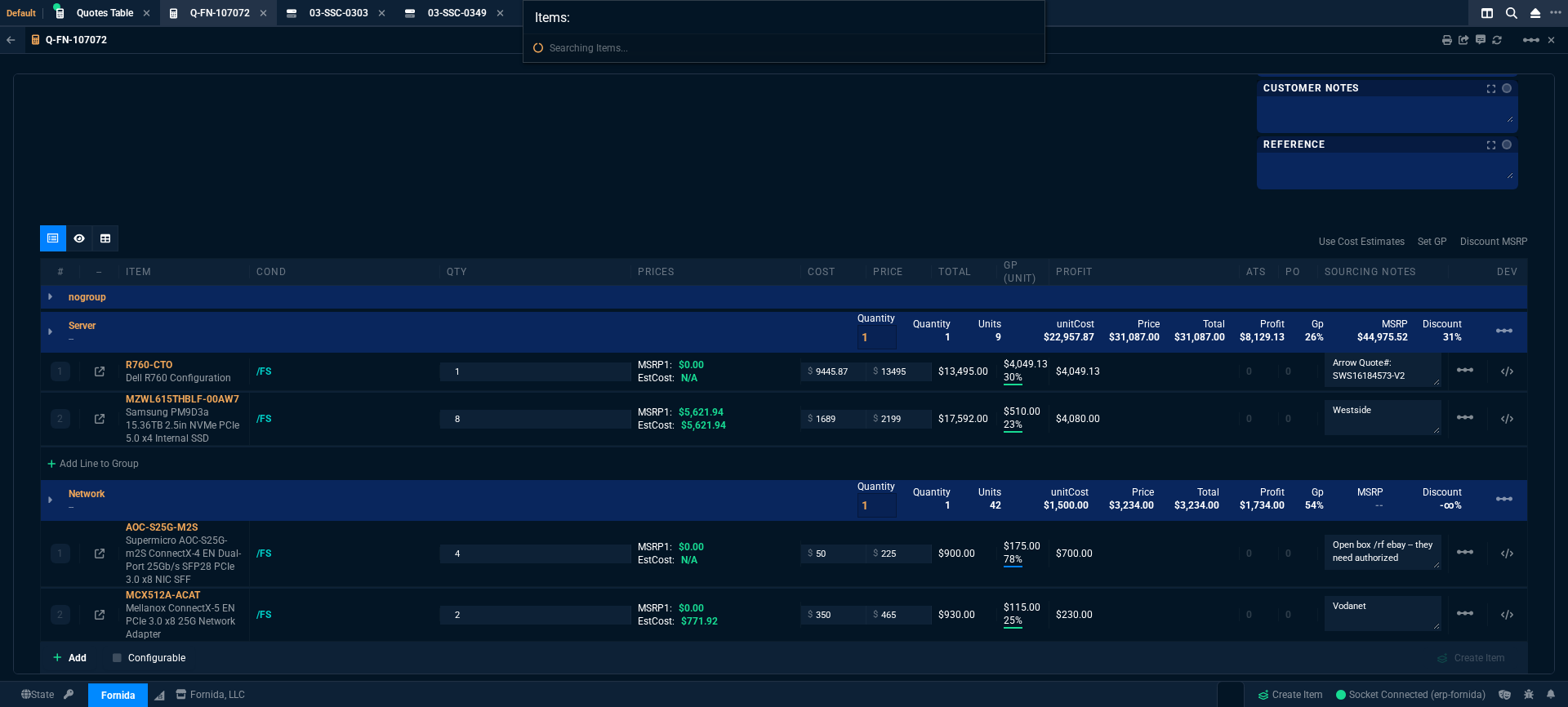
paste input "03-SSC-0724"
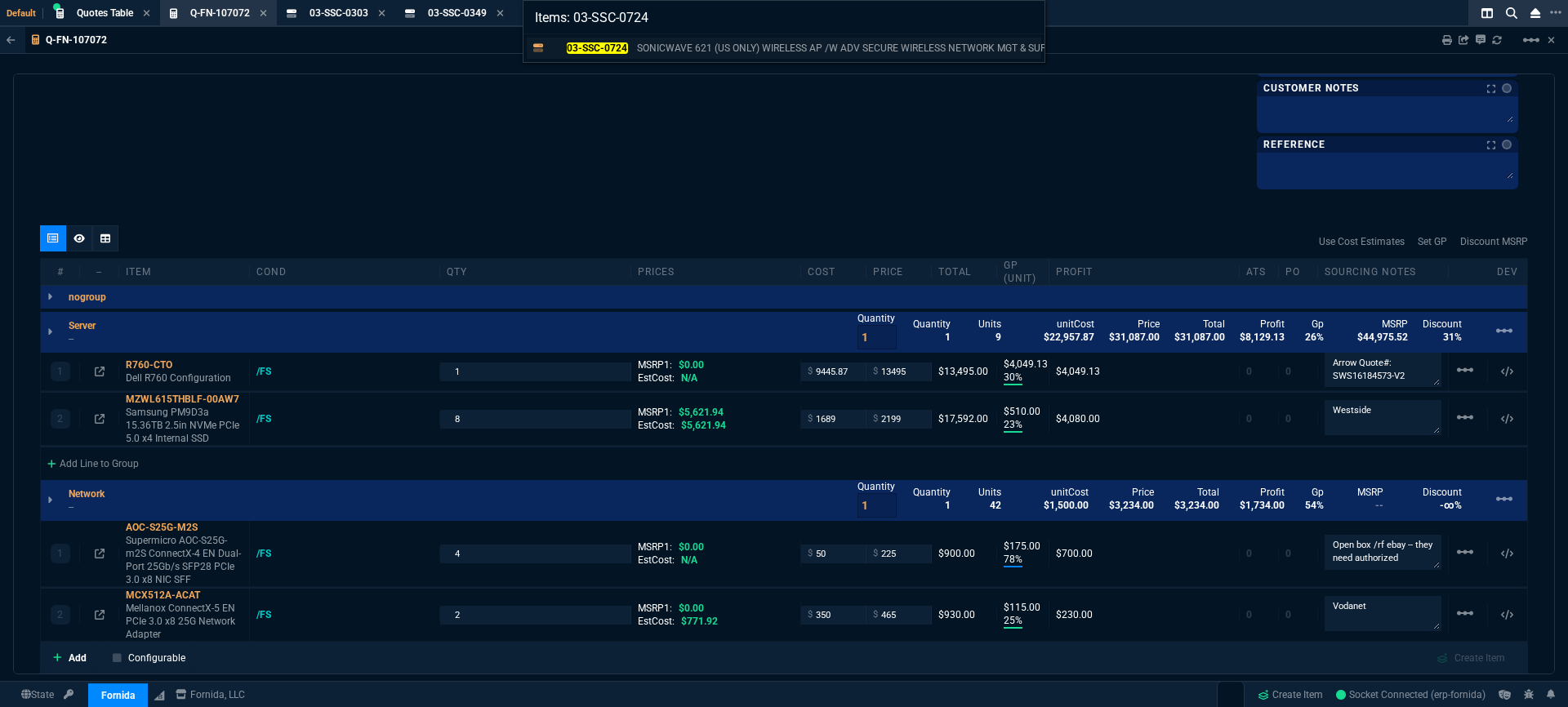
type input "Items: 03-SSC-0724"
click at [741, 47] on p "SONICWAVE 621 (US ONLY) WIRELESS AP /W ADV SECURE WIRELESS NETWORK MGT & SUPPOR…" at bounding box center [863, 48] width 454 height 15
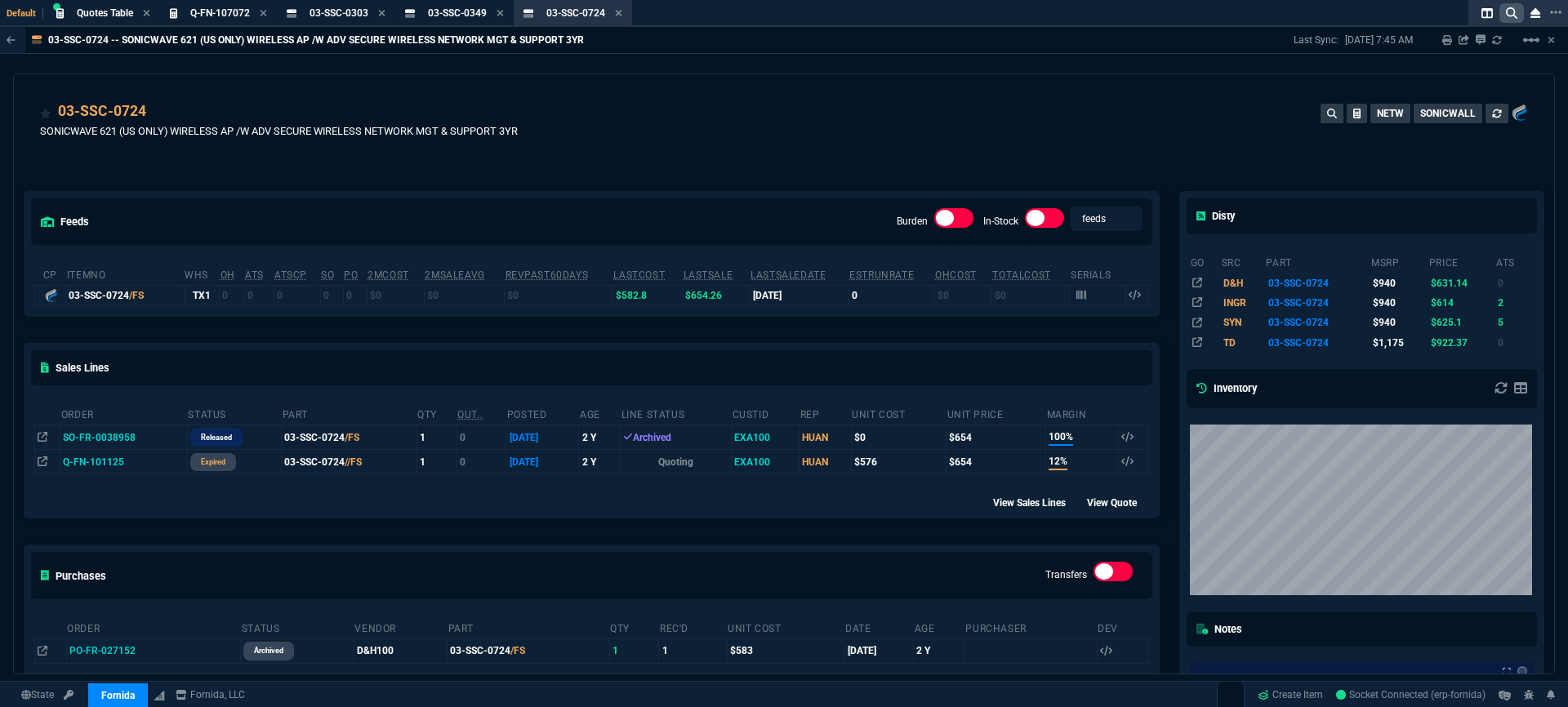
click at [1516, 5] on nx-icon at bounding box center [1511, 13] width 25 height 19
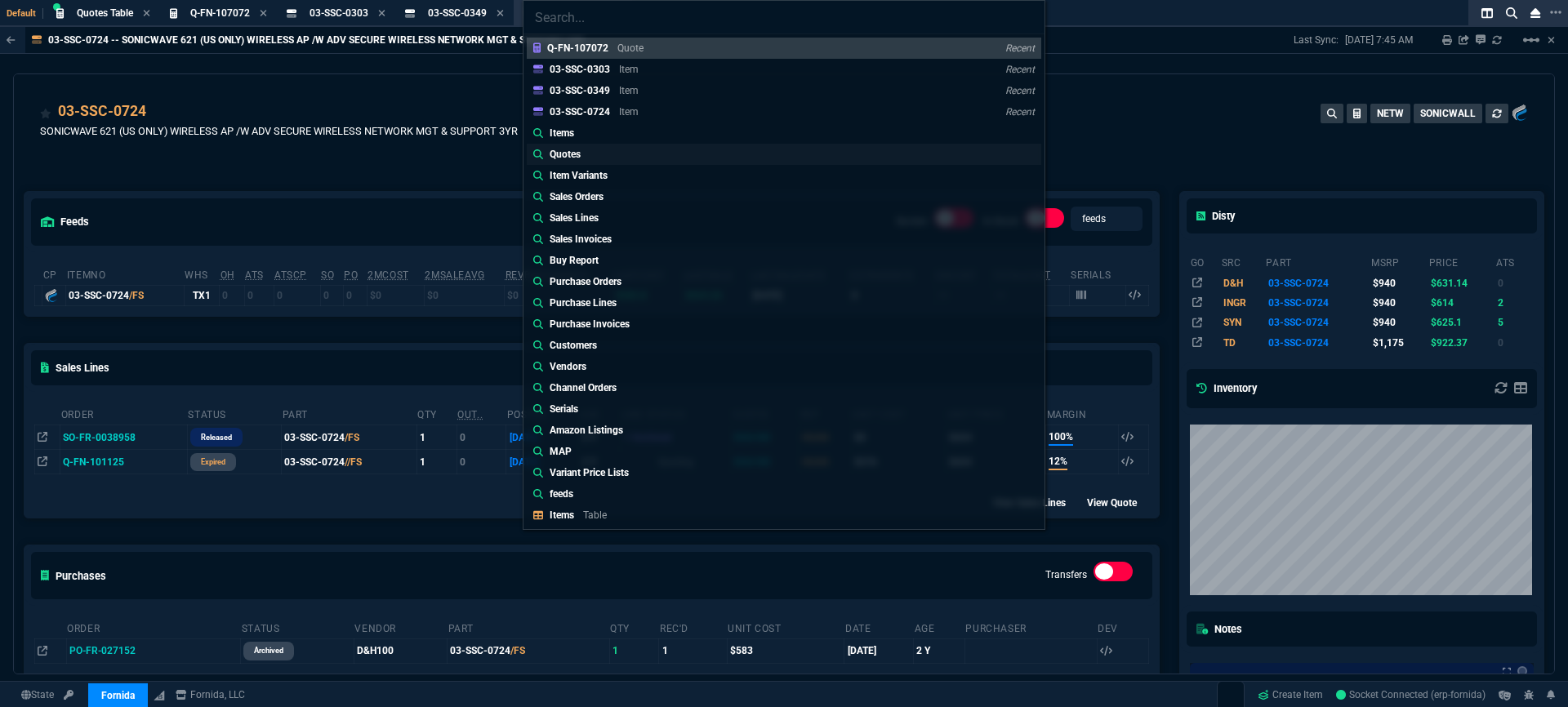
click at [626, 150] on link "Quotes" at bounding box center [784, 154] width 514 height 21
type input "Quotes:"
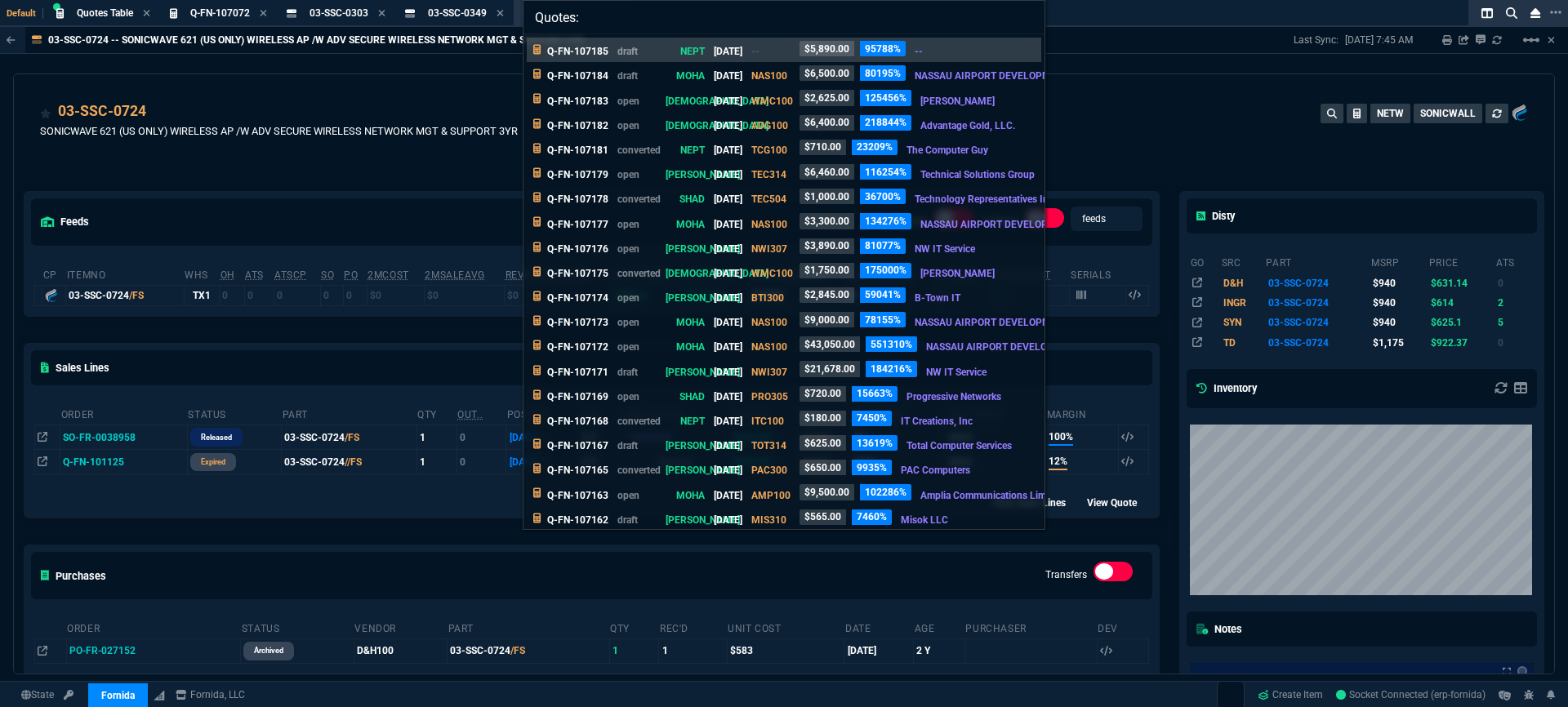
drag, startPoint x: 436, startPoint y: 89, endPoint x: 438, endPoint y: 97, distance: 8.2
click at [436, 91] on div "Quotes: Q-FN-107185 draft NEPT [DATE] -- $5,890.00 95788% -- Q-FN-107184 draft …" at bounding box center [784, 353] width 1568 height 707
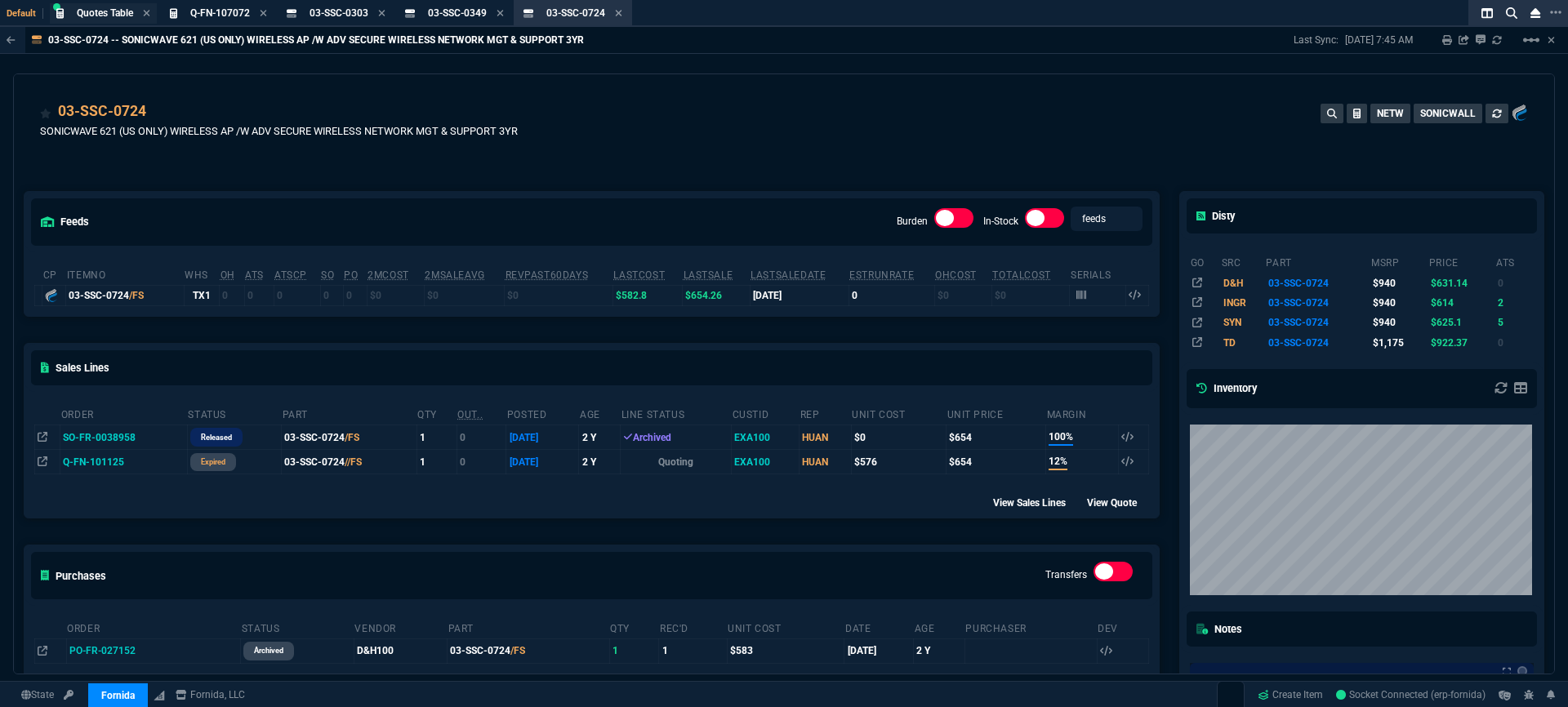
click at [93, 15] on span "Quotes Table" at bounding box center [105, 12] width 57 height 12
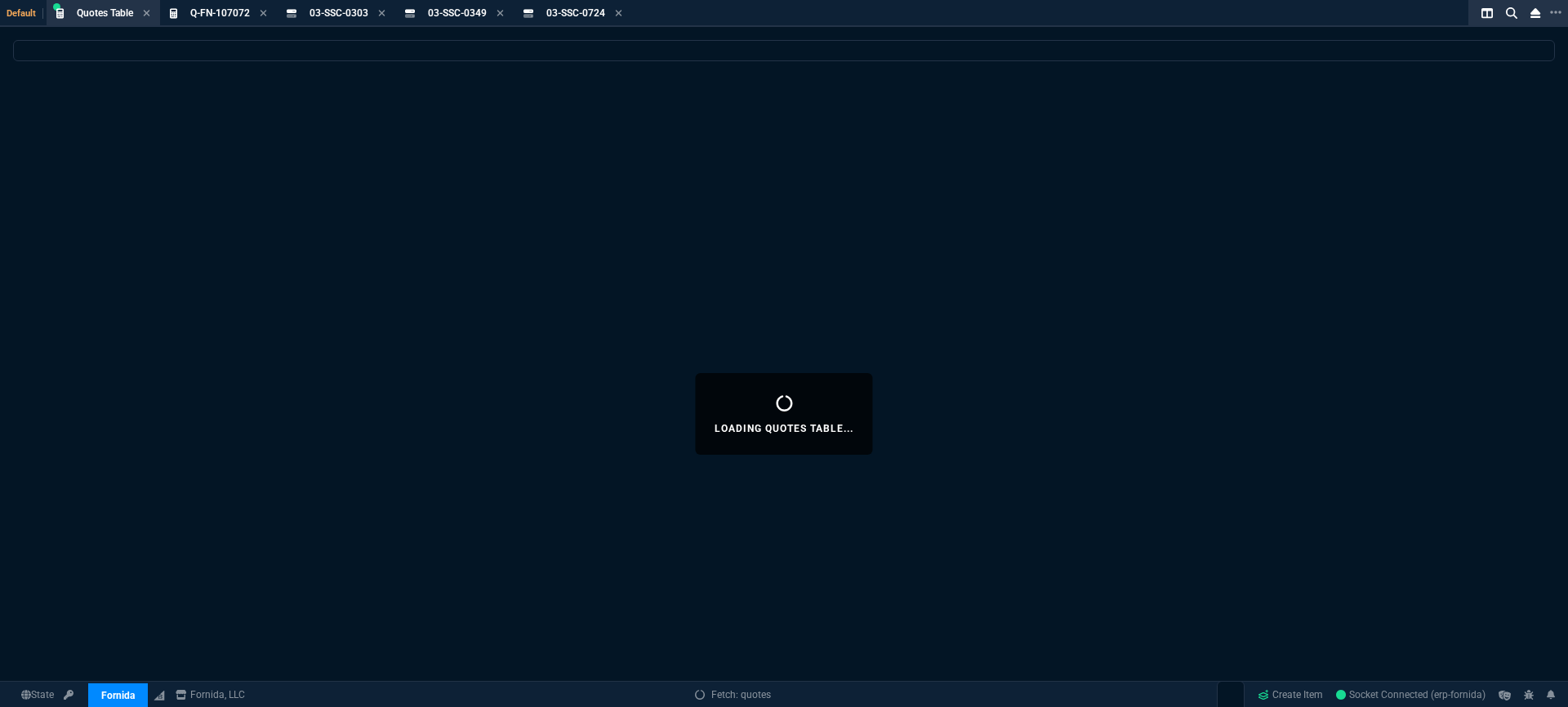
select select
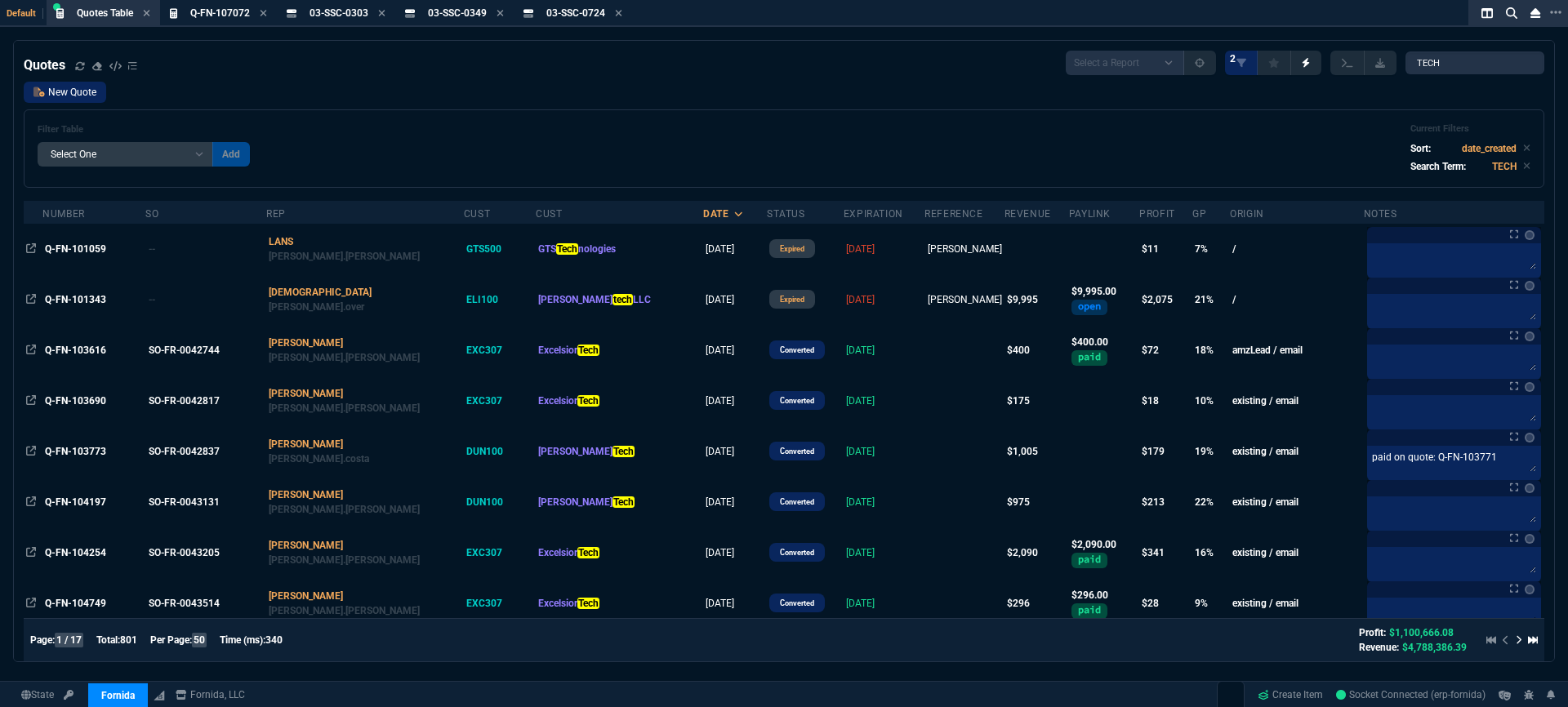
click at [74, 99] on link "New Quote" at bounding box center [65, 92] width 82 height 21
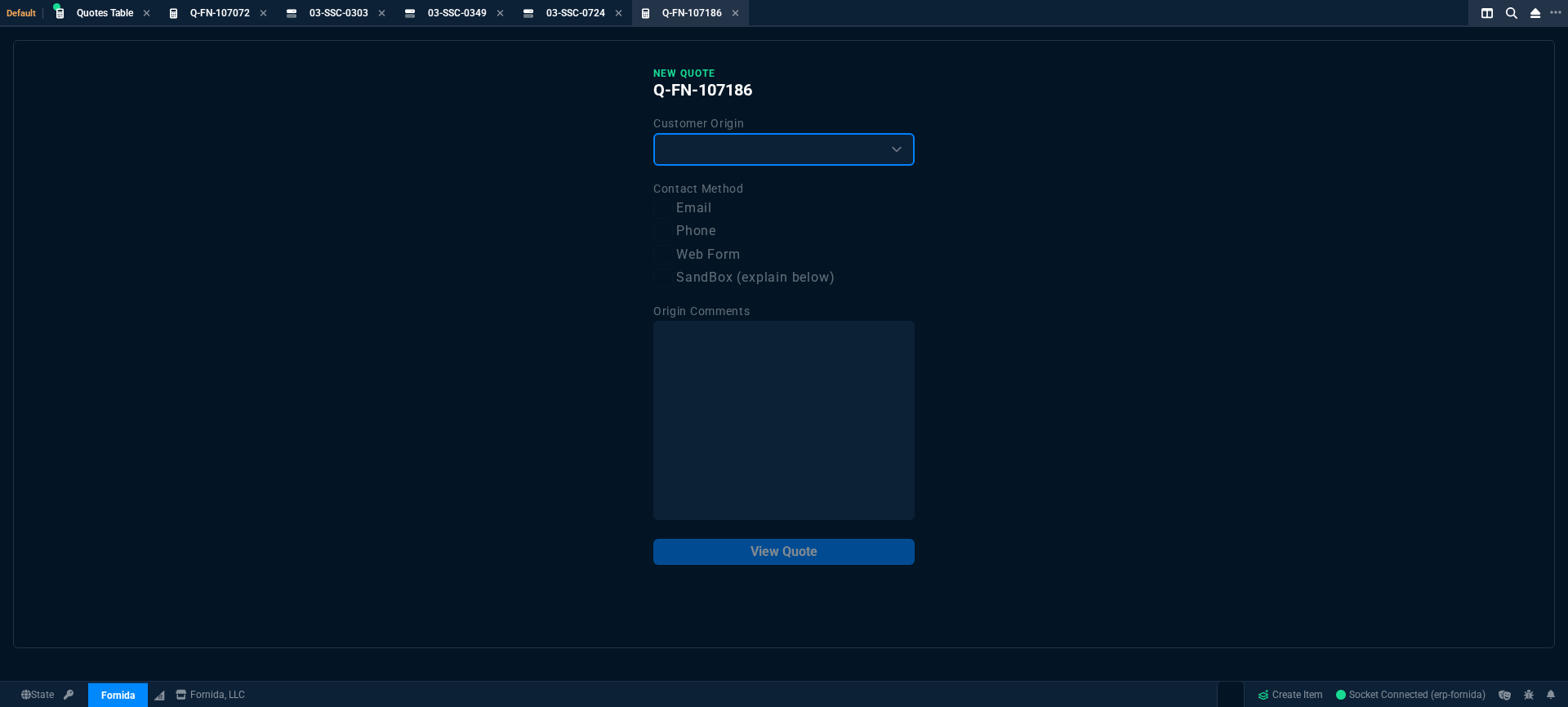
click at [754, 157] on select "Existing Customer Amazon Lead (first order) Website Lead (first order) Called (…" at bounding box center [784, 149] width 261 height 33
click at [757, 163] on select "Existing Customer Amazon Lead (first order) Website Lead (first order) Called (…" at bounding box center [784, 149] width 261 height 33
select select "existing"
click at [653, 134] on select "Existing Customer Amazon Lead (first order) Website Lead (first order) Called (…" at bounding box center [784, 149] width 261 height 33
click at [692, 199] on label "Email" at bounding box center [784, 208] width 261 height 20
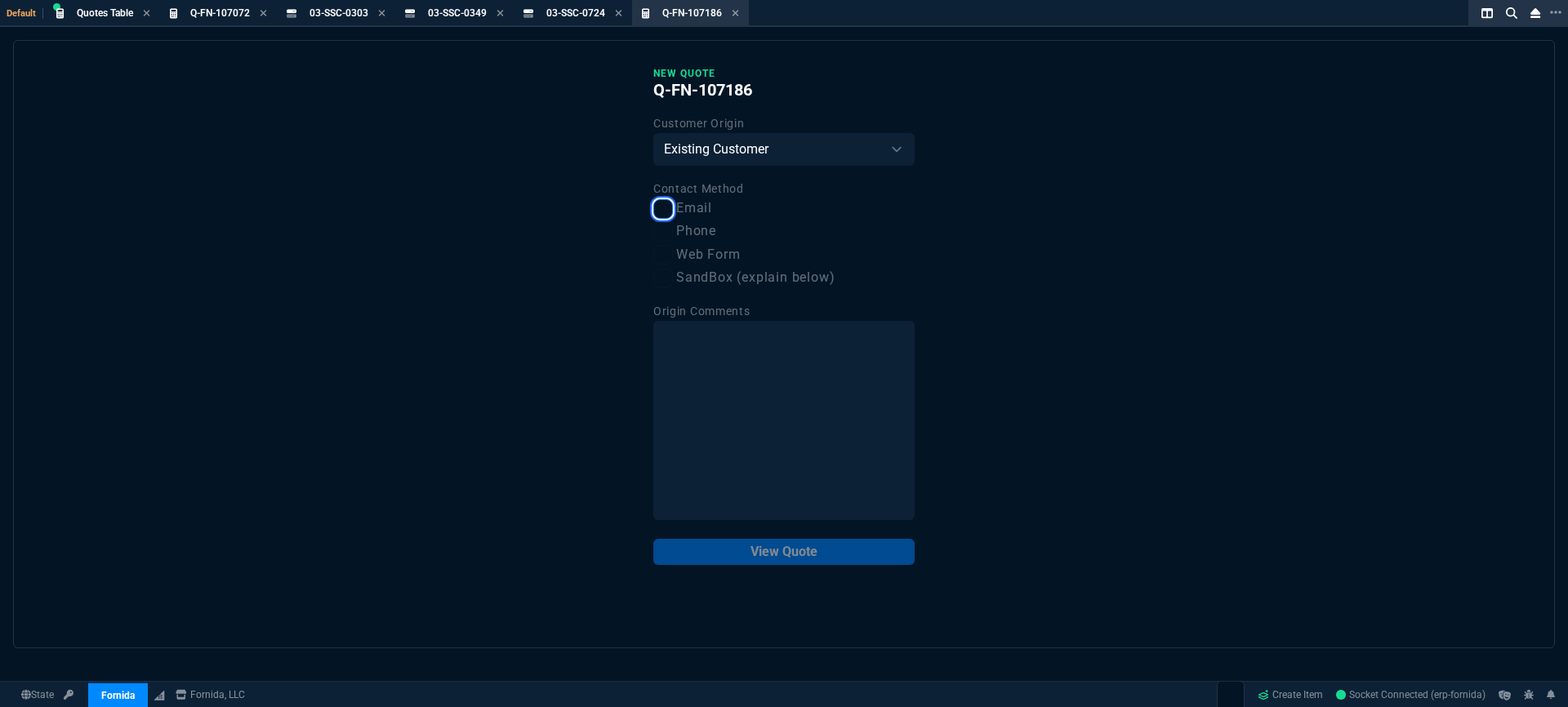
click at [673, 199] on input "Email" at bounding box center [663, 209] width 19 height 19
checkbox input "true"
click at [781, 560] on button "View Quote" at bounding box center [784, 552] width 261 height 27
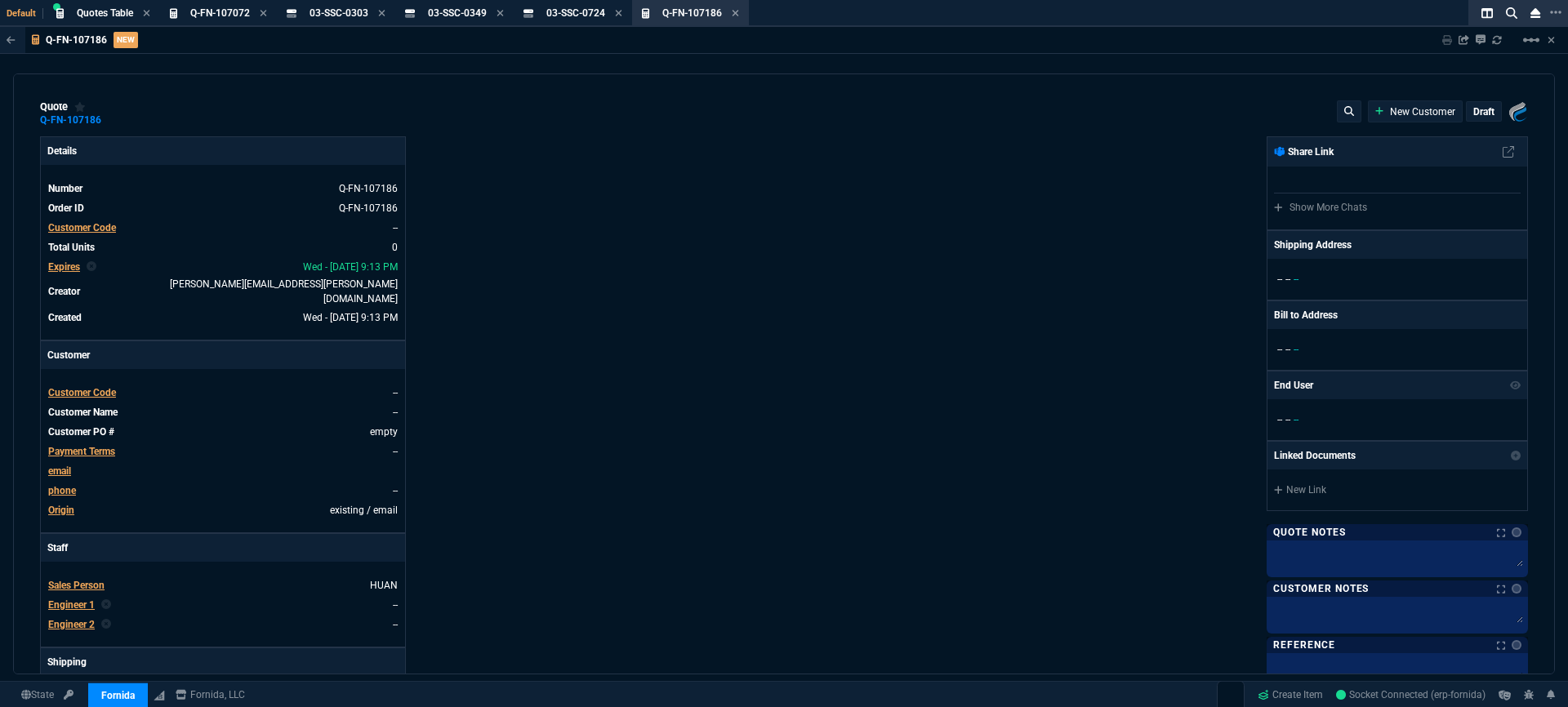
click at [106, 231] on span "Customer Code" at bounding box center [81, 227] width 68 height 12
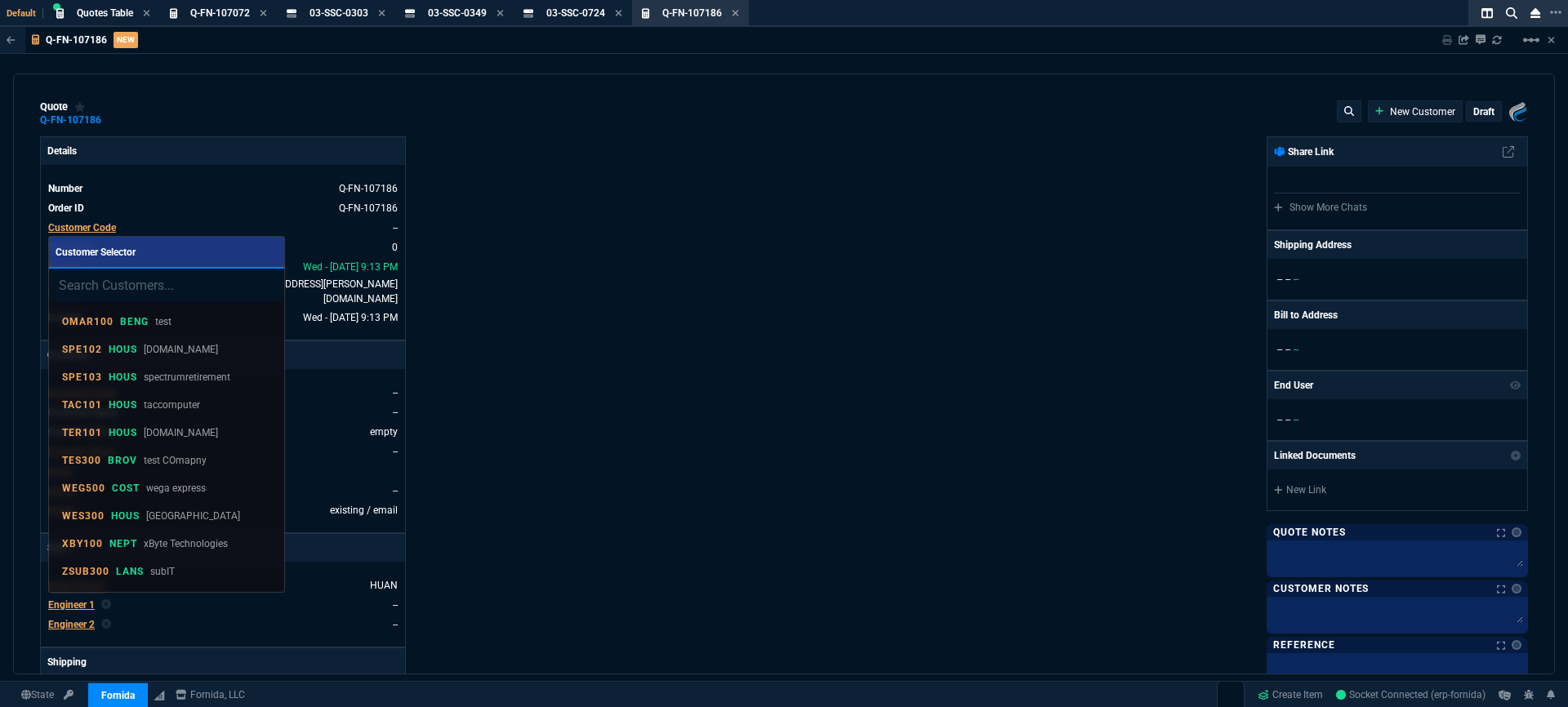
type input "03-SSC-0724"
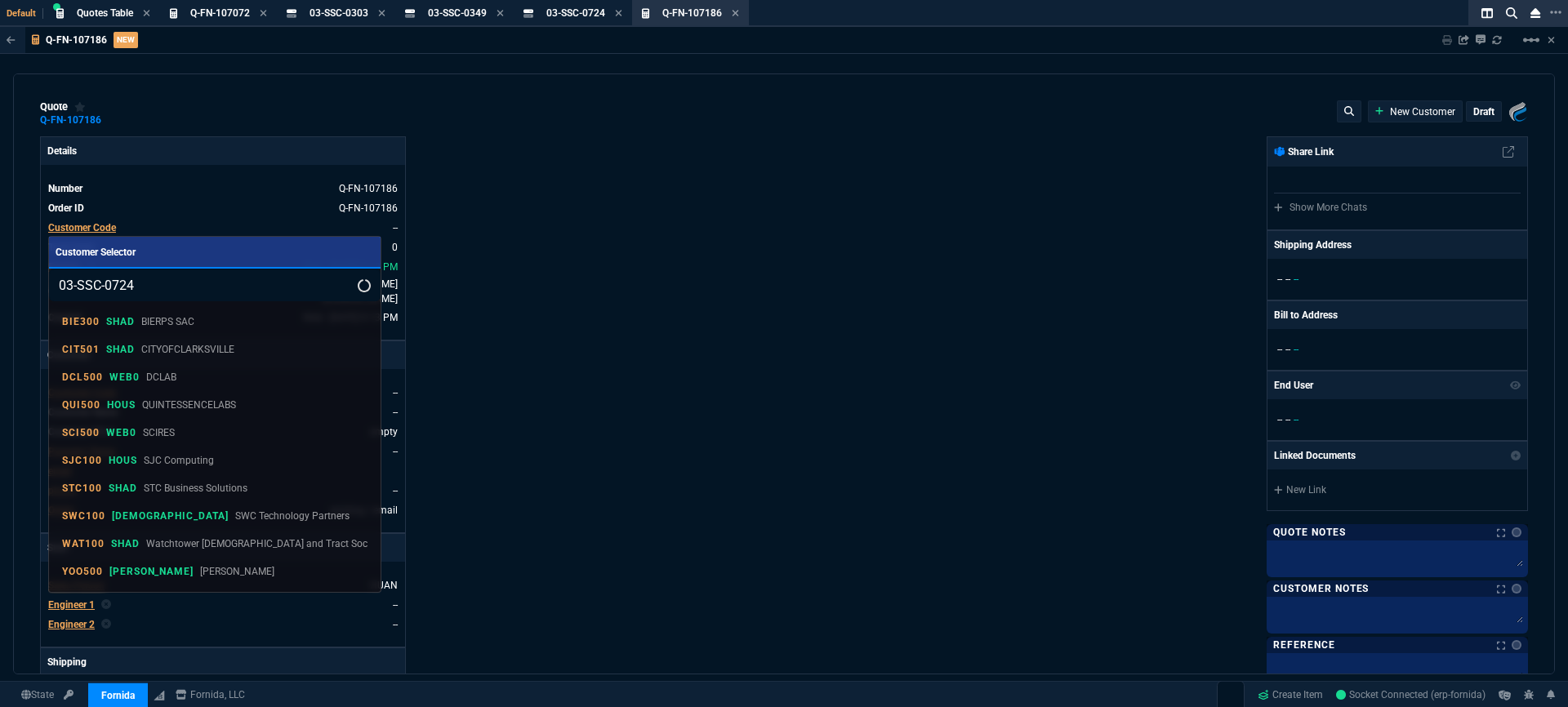
drag, startPoint x: 189, startPoint y: 288, endPoint x: -32, endPoint y: 268, distance: 221.9
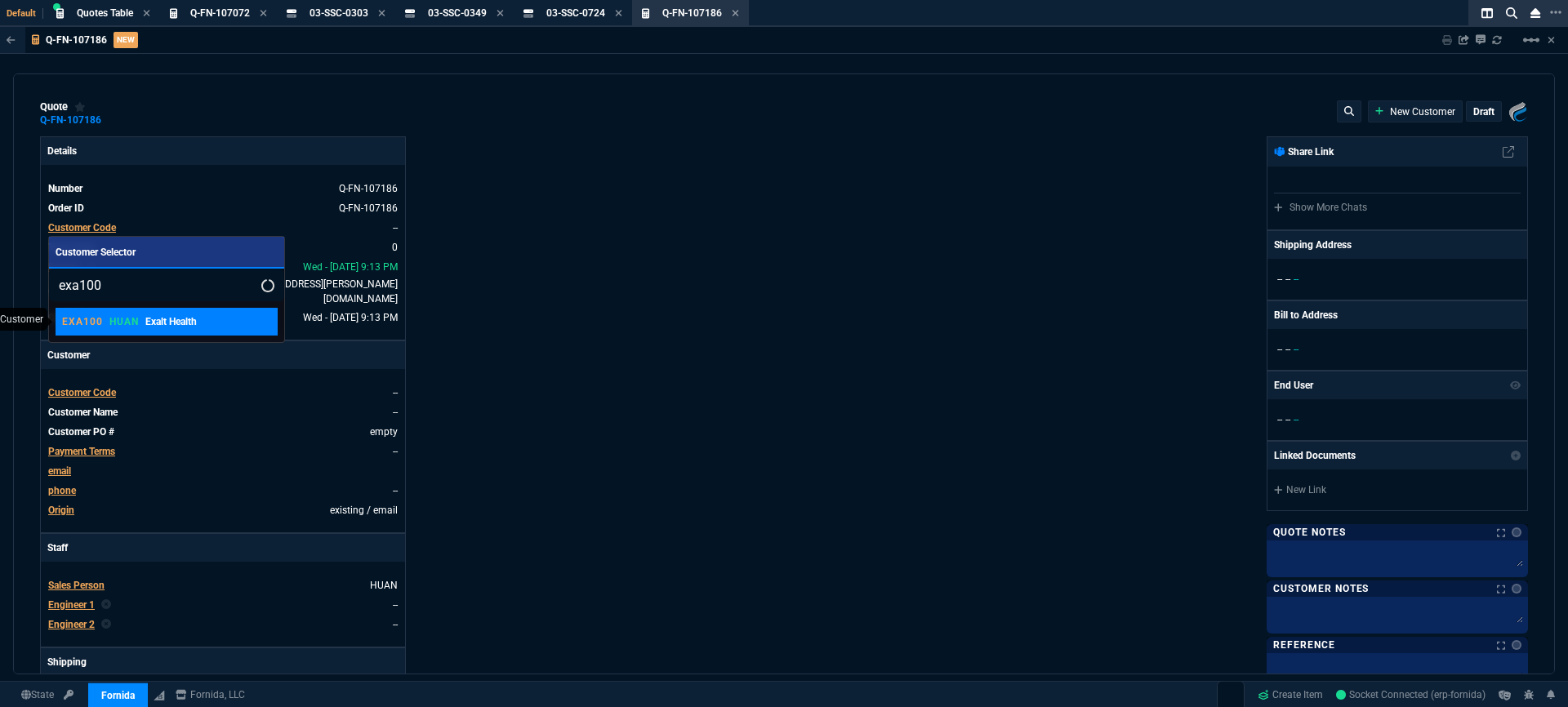
type input "exa100"
click at [177, 325] on p "Exalt Health" at bounding box center [171, 321] width 51 height 15
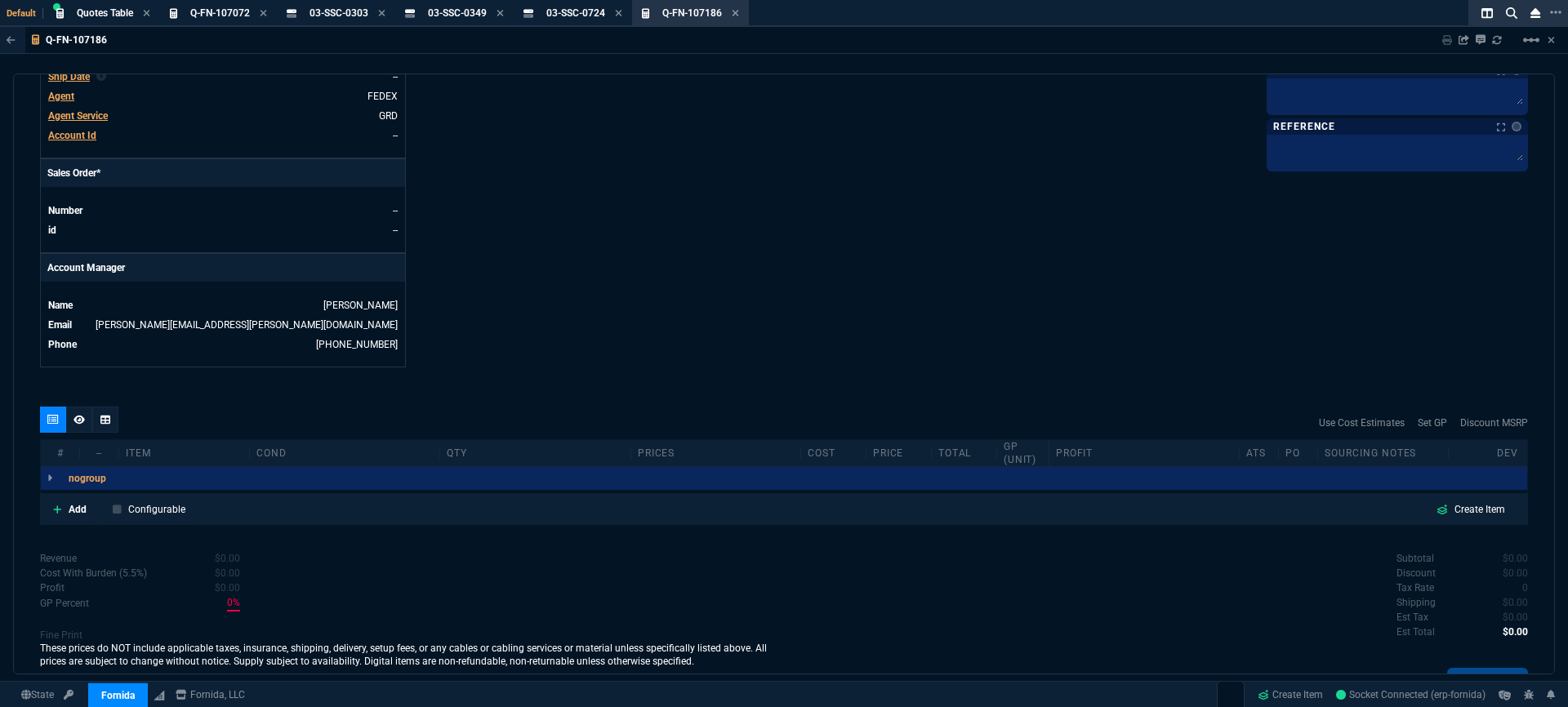
scroll to position [688, 0]
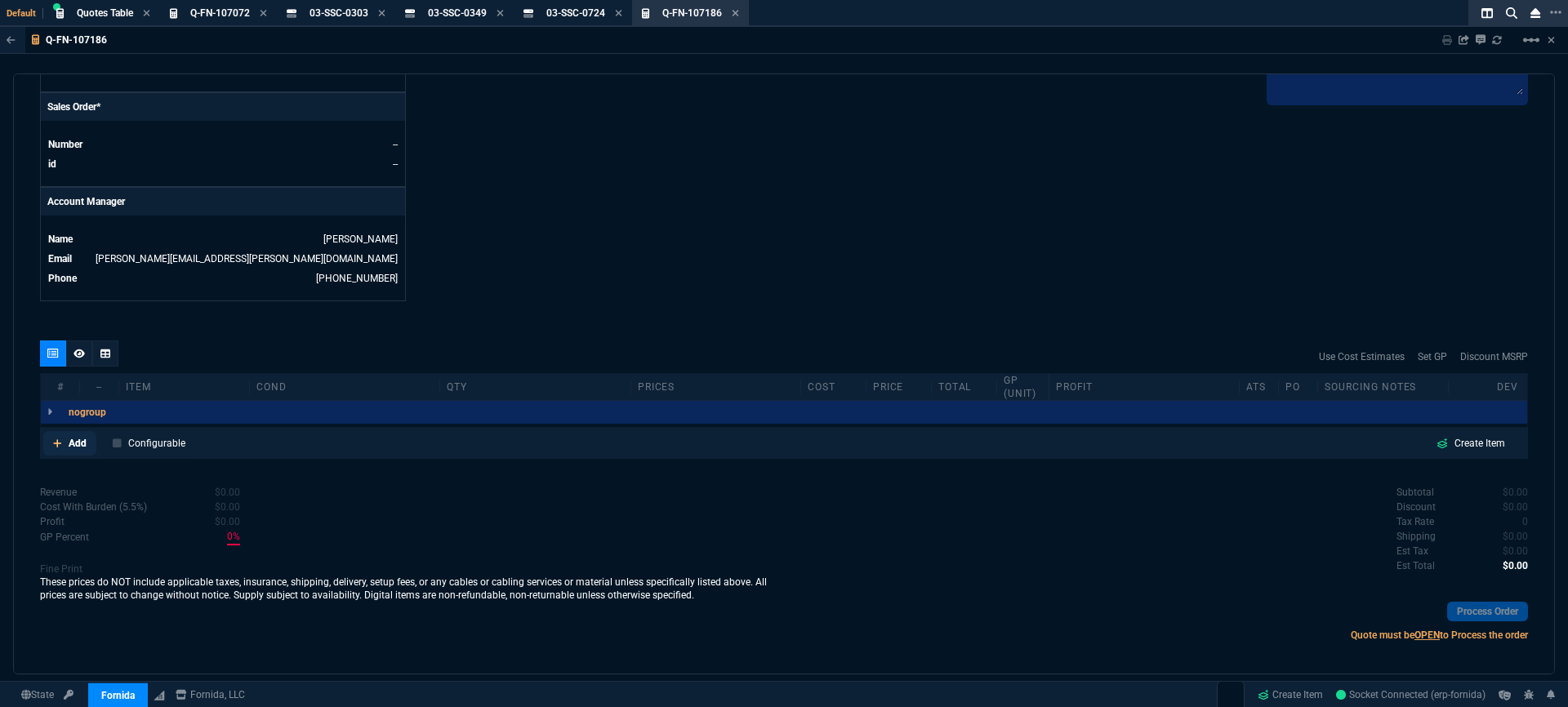
click at [75, 435] on p "Add" at bounding box center [77, 442] width 18 height 15
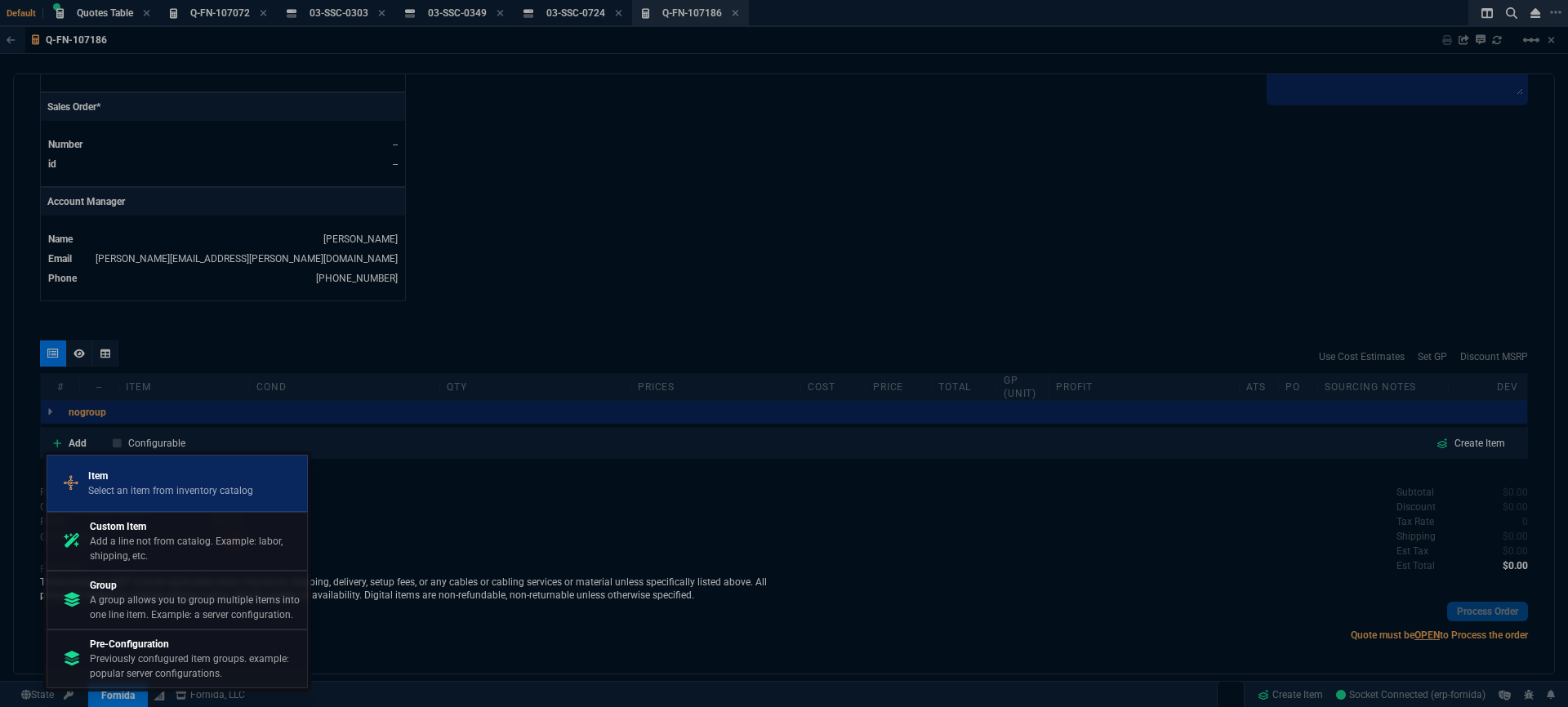
click at [124, 491] on p "Select an item from inventory catalog" at bounding box center [171, 490] width 165 height 15
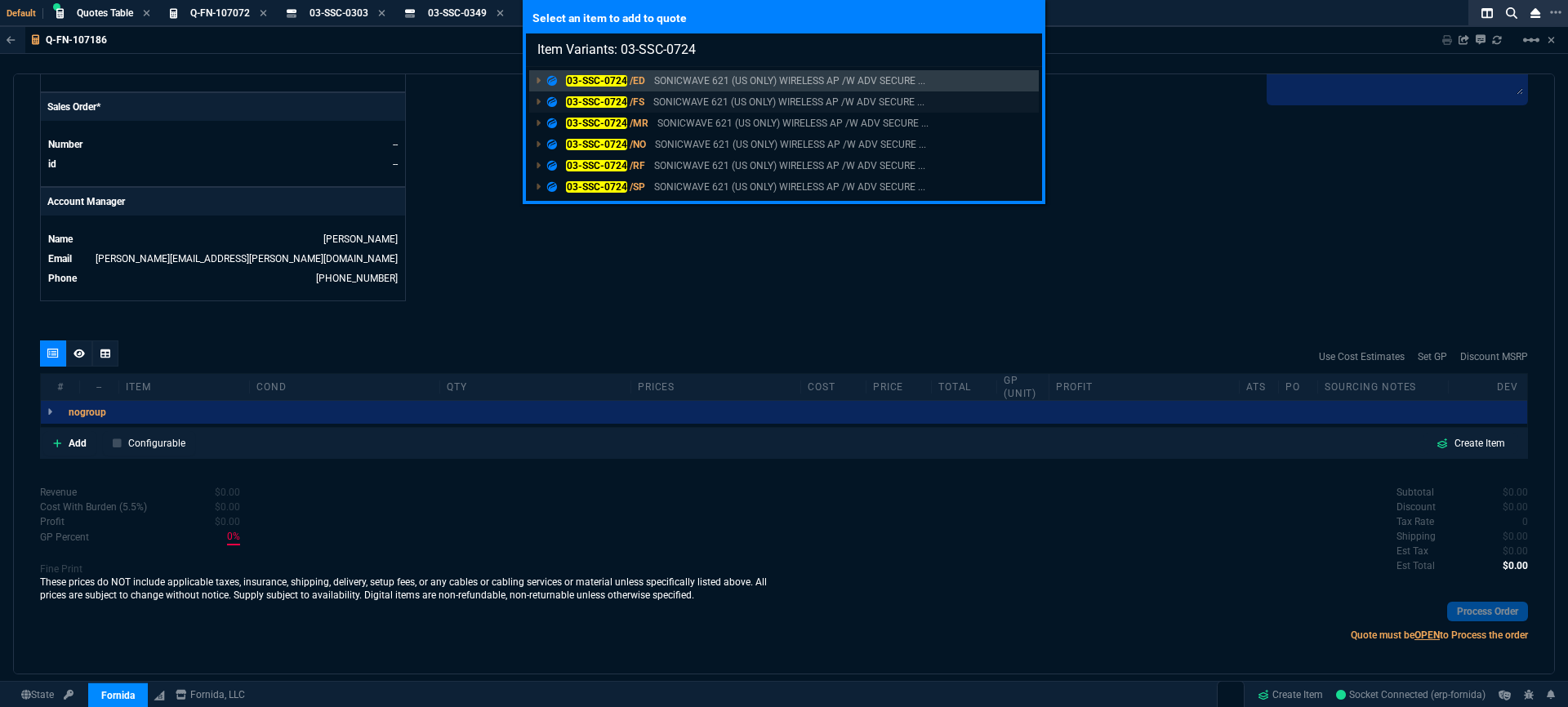
type input "Item Variants: 03-SSC-0724"
click at [709, 100] on p "SONICWAVE 621 (US ONLY) WIRELESS AP /W ADV SECURE ..." at bounding box center [789, 102] width 271 height 15
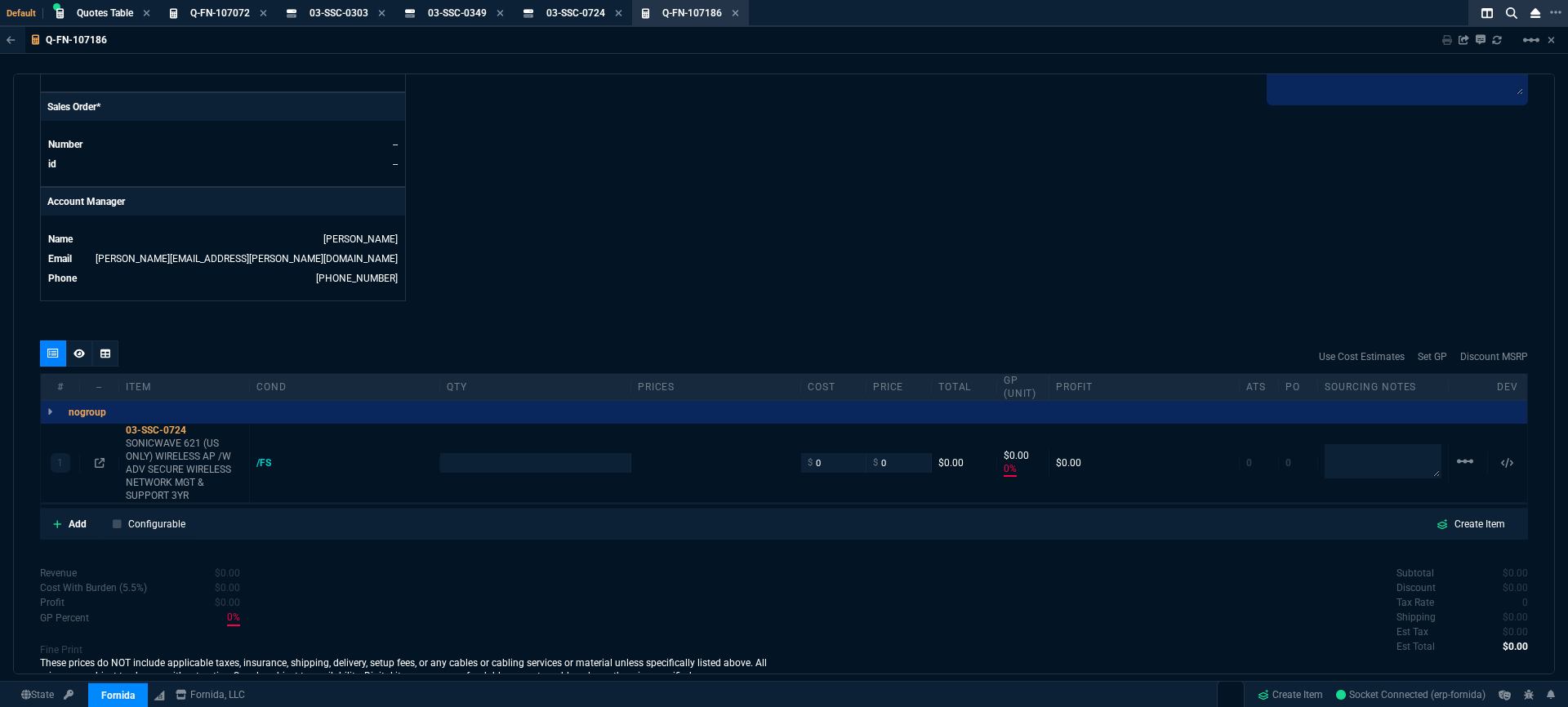
type input "0"
type input "940"
type input "100"
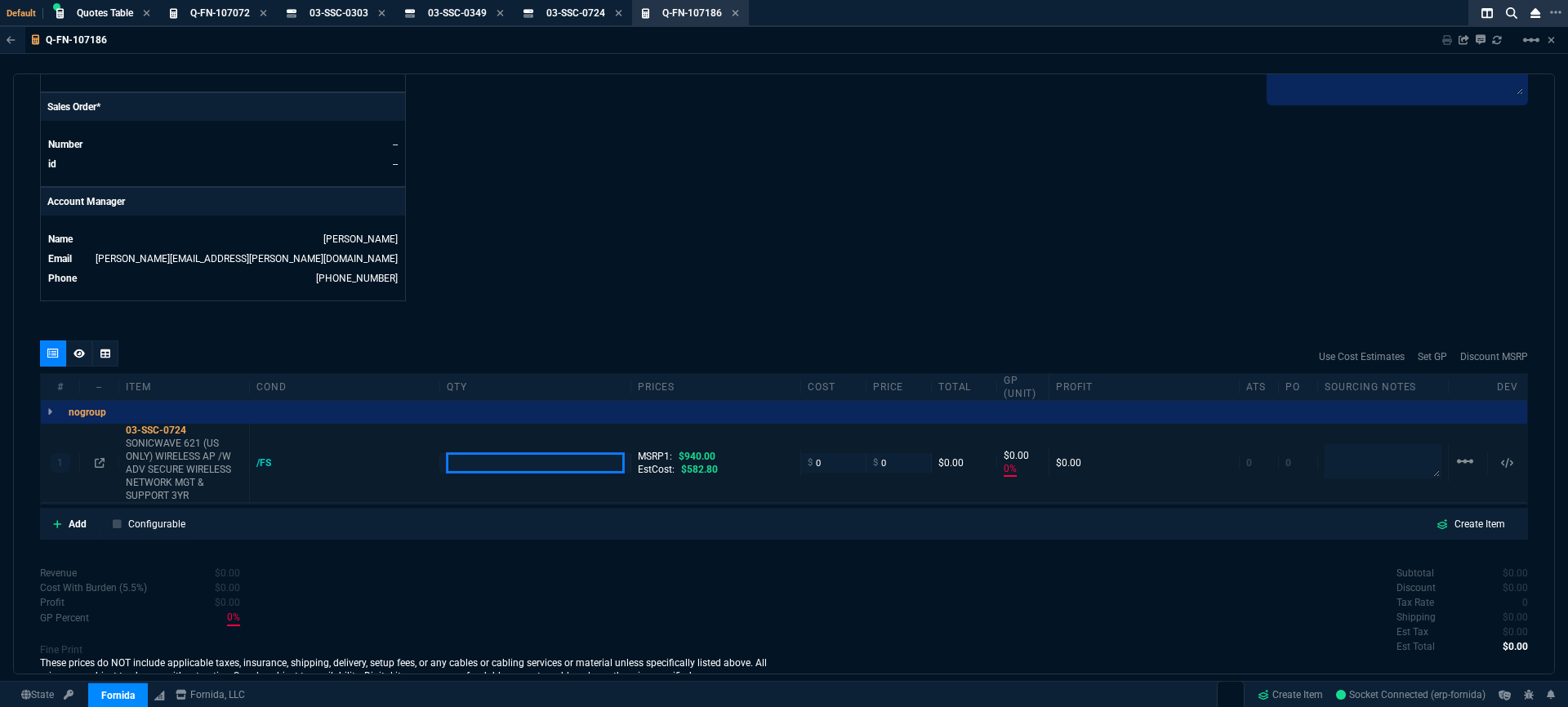
click at [480, 461] on input "number" at bounding box center [534, 462] width 176 height 19
type input "2"
drag, startPoint x: 837, startPoint y: 565, endPoint x: 852, endPoint y: 528, distance: 39.9
click at [838, 565] on div "Subtotal $0.00 Discount $0.00 Tax Rate 0 Shipping $0.00 Est Tax $0.00 Est Total…" at bounding box center [1155, 610] width 744 height 89
click at [694, 450] on span "$582.80" at bounding box center [699, 456] width 36 height 12
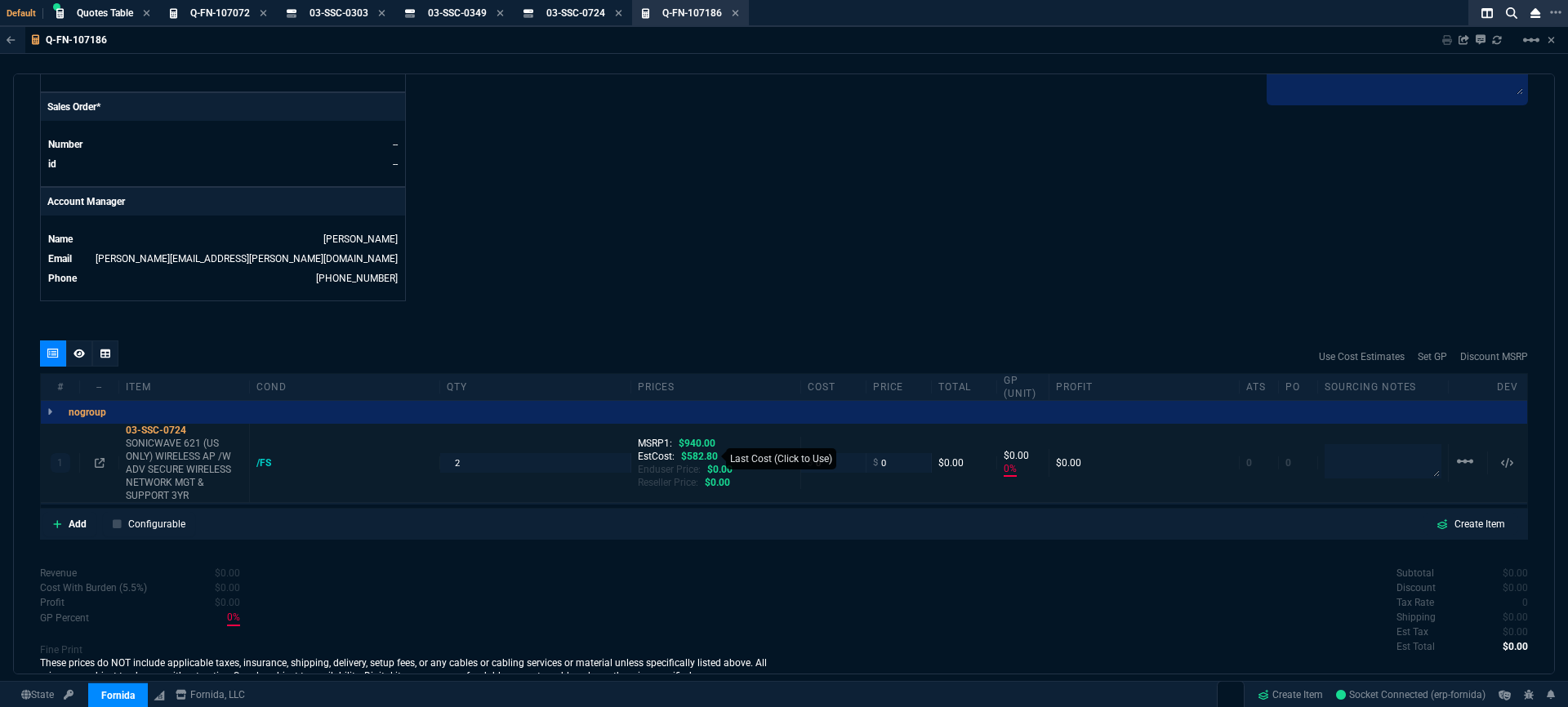
type input "582.8"
type input "-100"
type input "-583"
click at [645, 450] on div "EstCost: $582.80" at bounding box center [715, 456] width 156 height 13
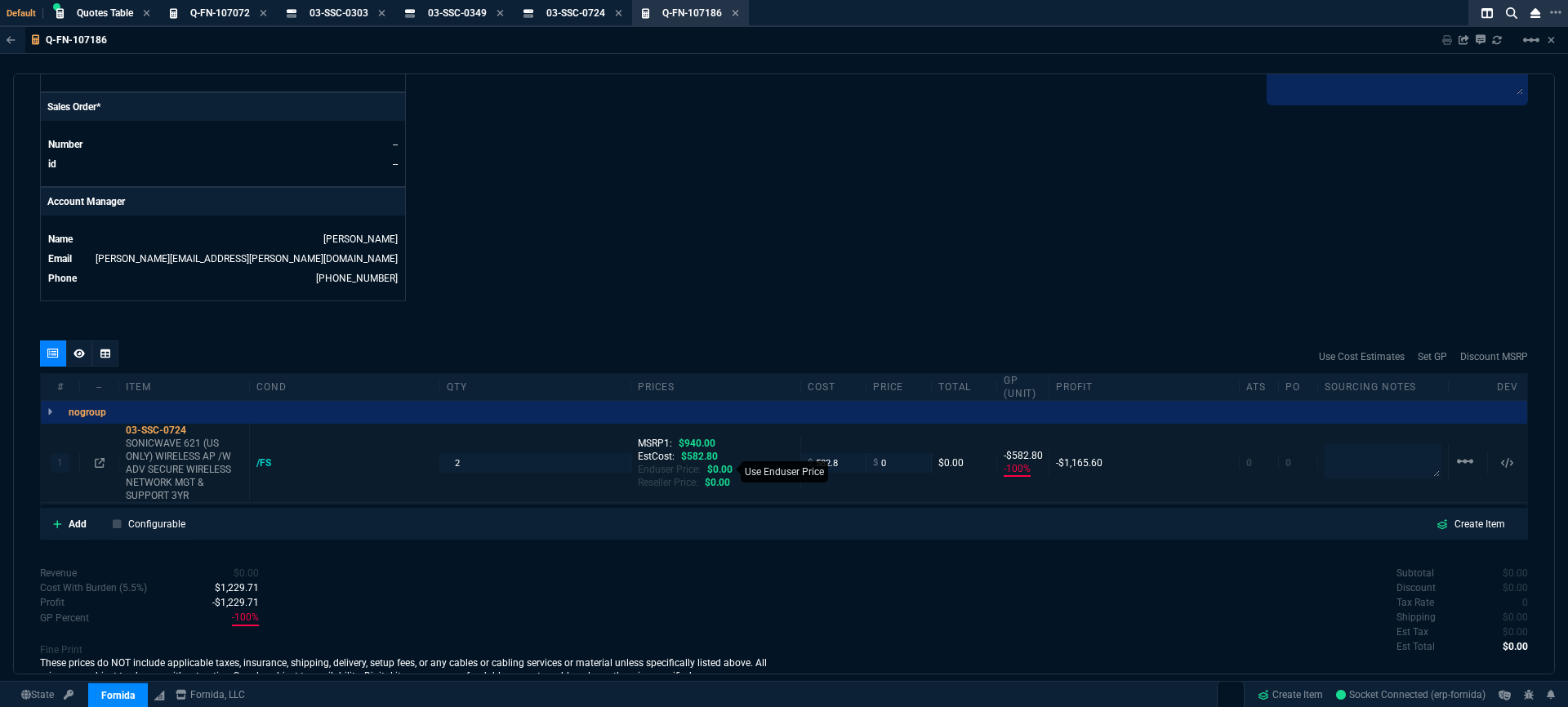
click at [719, 464] on span "$0.00" at bounding box center [720, 469] width 26 height 12
click at [719, 477] on span "$0.00" at bounding box center [717, 482] width 26 height 12
click at [686, 450] on span "$582.80" at bounding box center [699, 456] width 36 height 12
click at [839, 460] on input "582.8" at bounding box center [833, 462] width 51 height 19
type input "612"
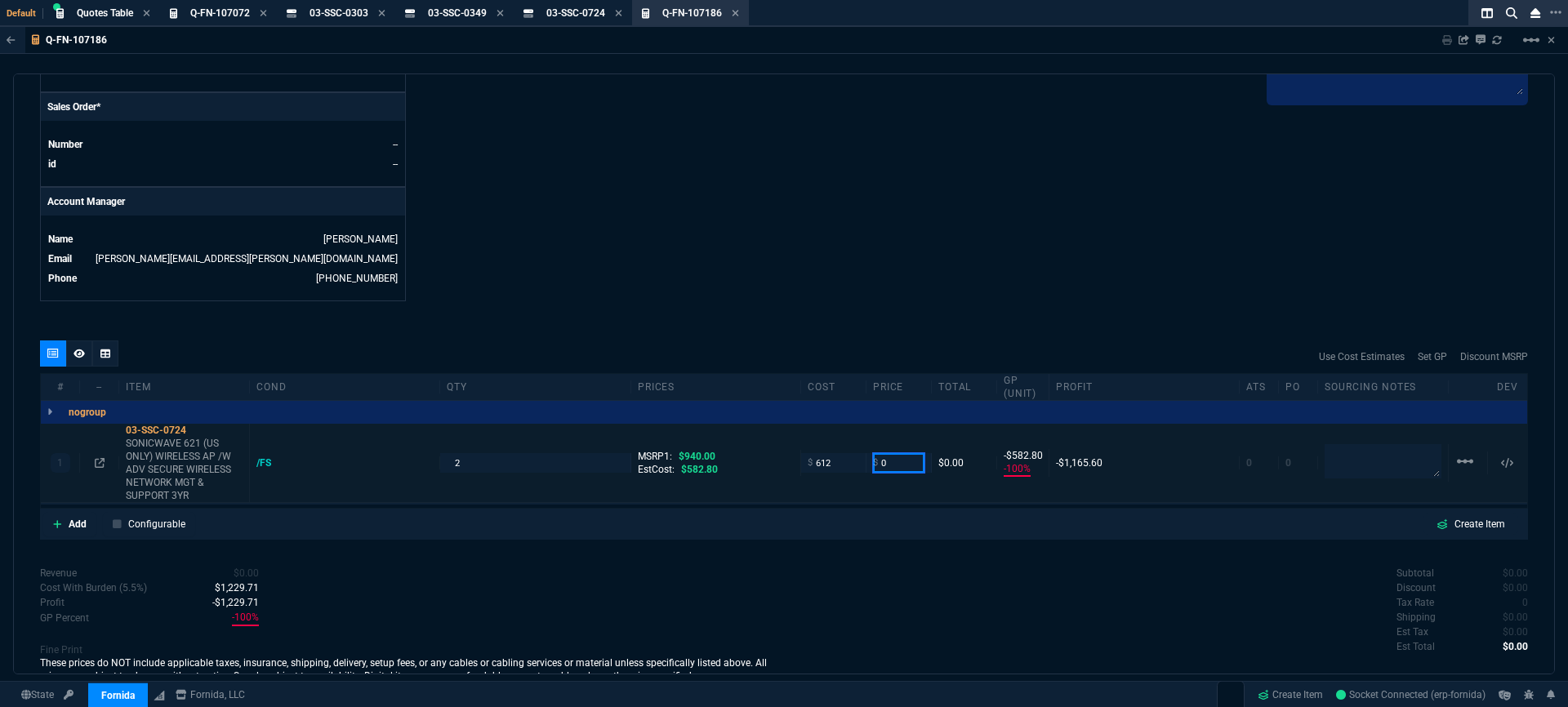
type input "612"
type input "-612"
click at [999, 593] on div "Subtotal $0.00 Discount $0.00 Tax Rate 0 Shipping $0.00 Est Tax $0.00 Est Total…" at bounding box center [1155, 610] width 744 height 89
click at [1023, 462] on p "-100%" at bounding box center [1016, 469] width 27 height 15
click at [891, 462] on div "1 03-SSC-0724 SONICWAVE 621 (US ONLY) WIRELESS AP /W ADV SECURE WIRELESS NETWOR…" at bounding box center [784, 463] width 1486 height 79
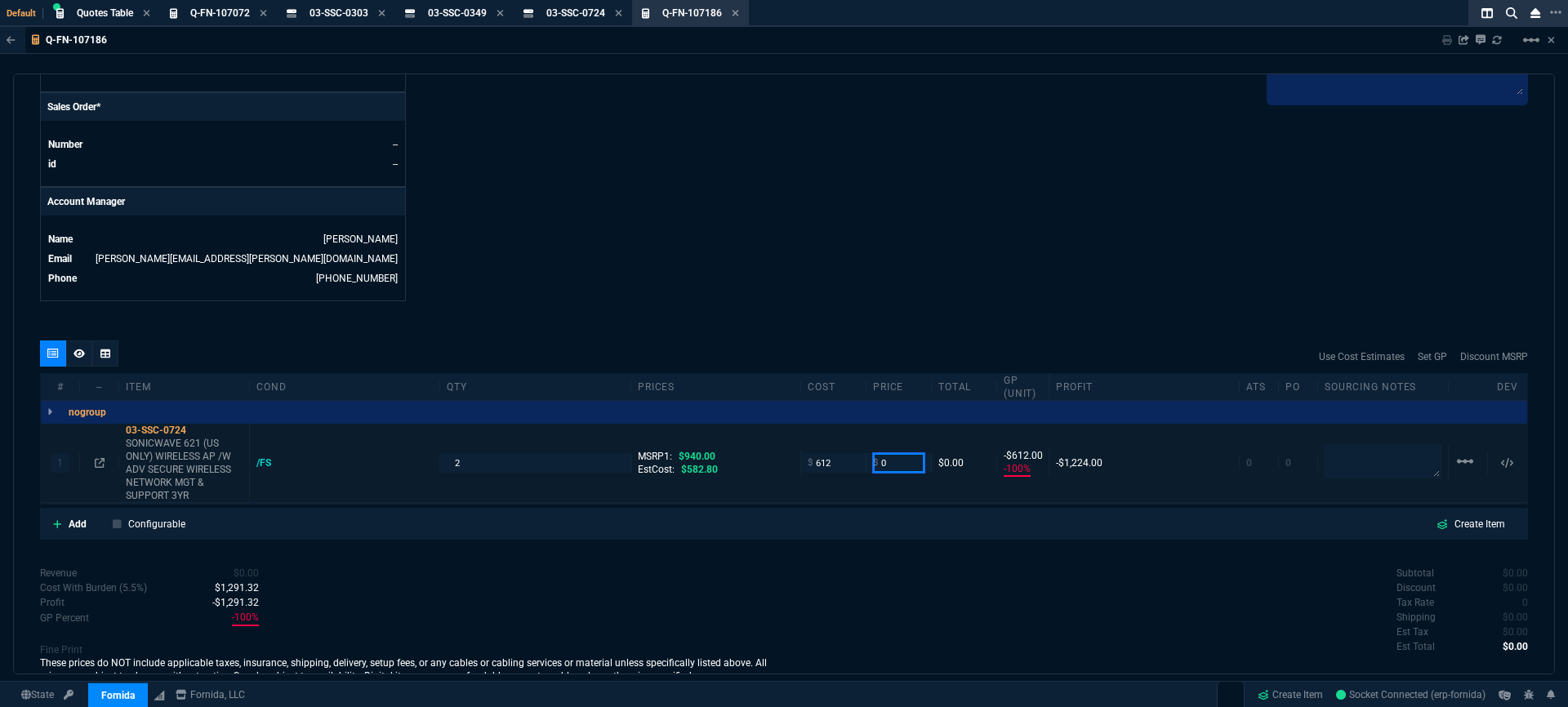
drag, startPoint x: 911, startPoint y: 453, endPoint x: 861, endPoint y: 449, distance: 50.2
click at [866, 453] on div "$ 0" at bounding box center [899, 462] width 66 height 19
type input "745"
click at [831, 542] on div "quote Q-FN-107186 Exalt Health draft Fornida, LLC [STREET_ADDRESS] Details Numb…" at bounding box center [784, 373] width 1541 height 601
type input "745"
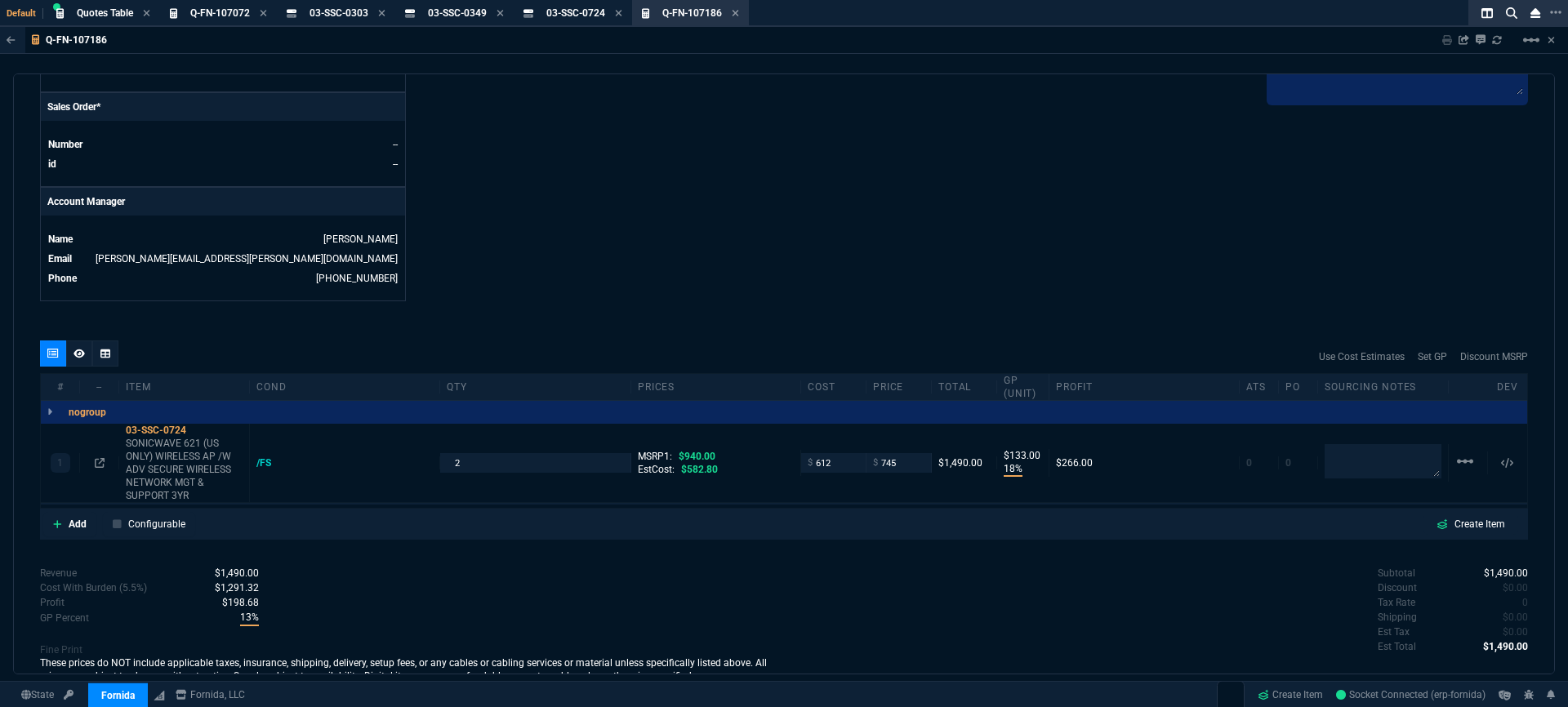
type input "18"
type input "133"
type input "21"
click at [1522, 596] on span "0" at bounding box center [1525, 602] width 5 height 12
click at [1031, 548] on div "quote Q-FN-107186 Exalt Health draft Fornida, LLC [STREET_ADDRESS] Details Numb…" at bounding box center [784, 373] width 1541 height 601
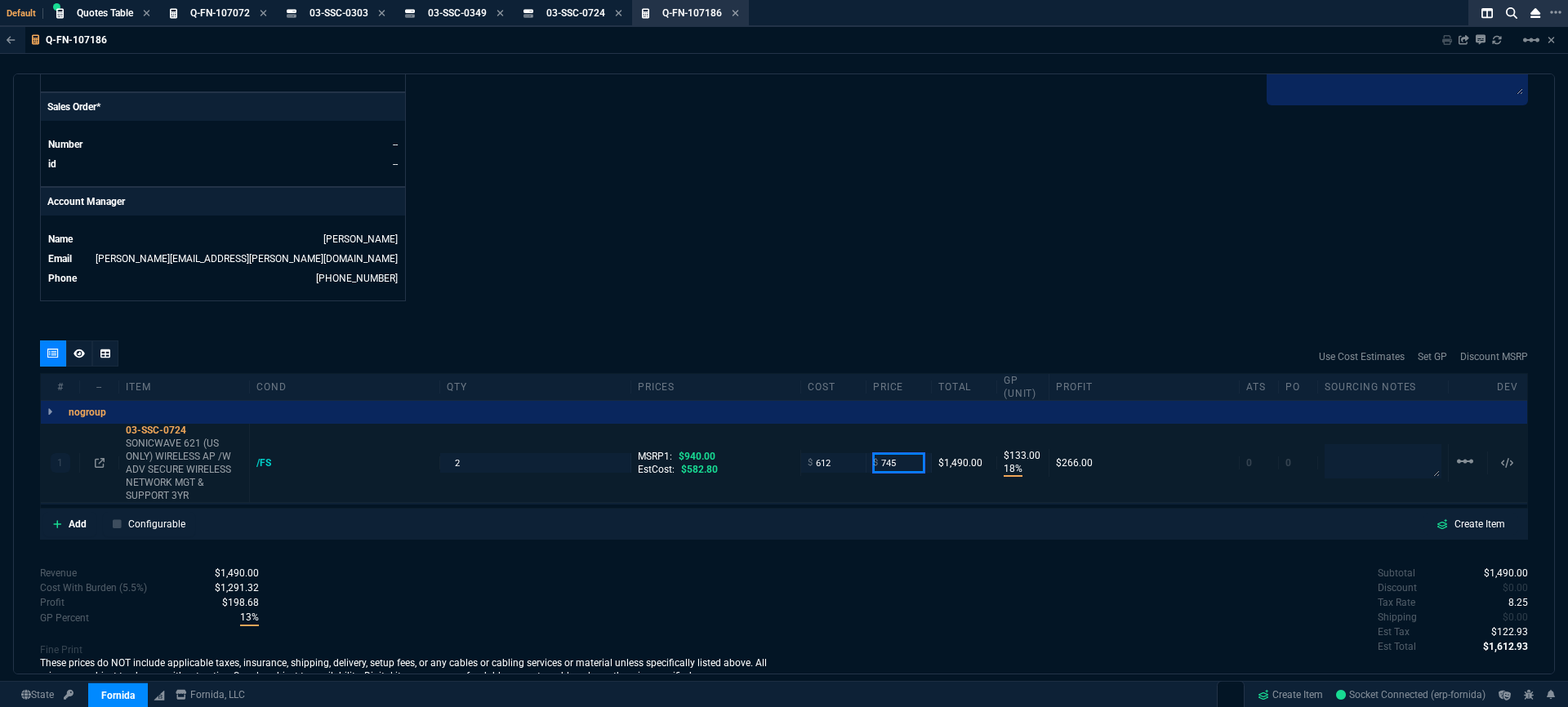
click at [887, 453] on input "745" at bounding box center [899, 462] width 51 height 19
type input "715"
click at [901, 544] on div "quote Q-FN-107186 Exalt Health draft Fornida, LLC [STREET_ADDRESS] Details Numb…" at bounding box center [784, 373] width 1541 height 601
type input "14"
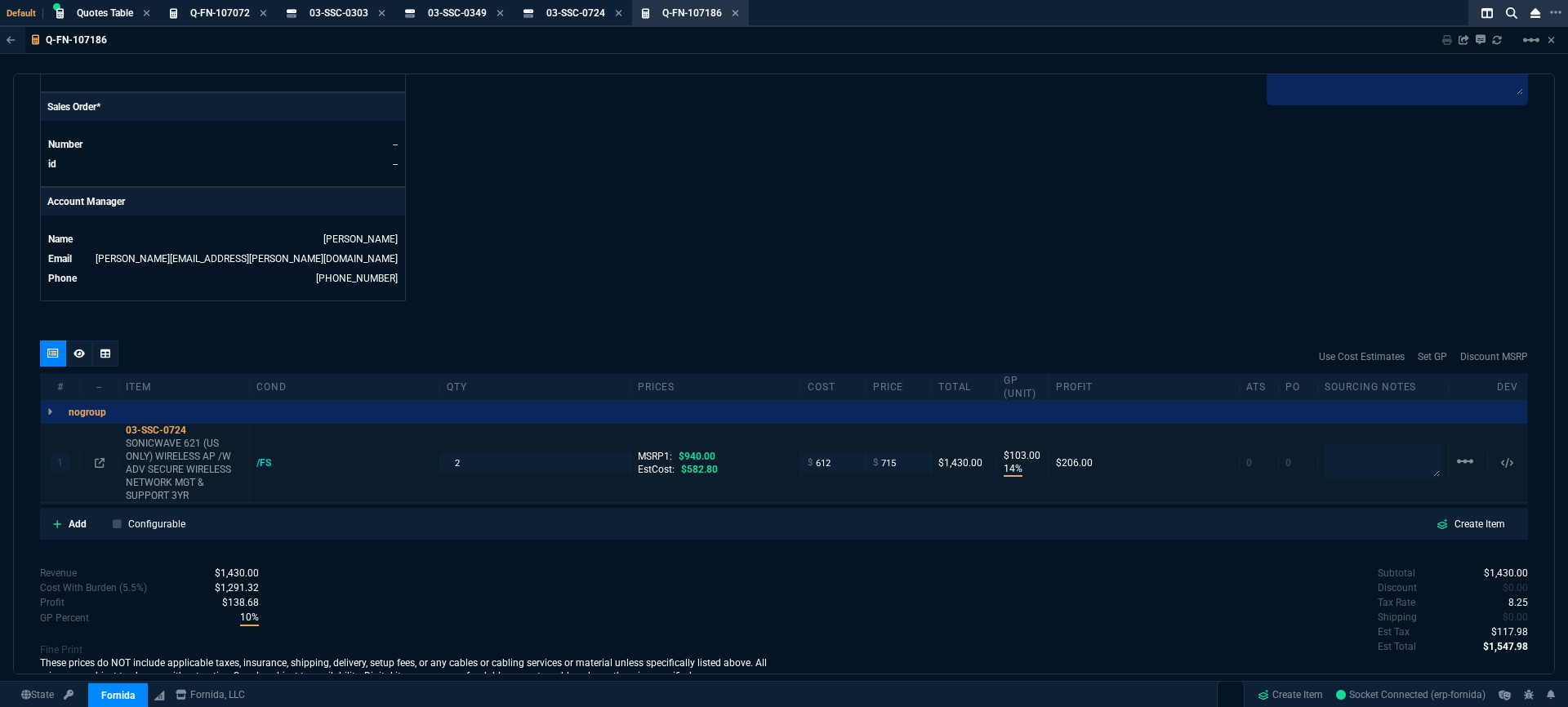
type input "103"
type input "24"
drag, startPoint x: 908, startPoint y: 450, endPoint x: 780, endPoint y: 450, distance: 128.0
click at [780, 450] on div "1 03-SSC-0724 SONICWAVE 621 (US ONLY) WIRELESS AP /W ADV SECURE WIRELESS NETWOR…" at bounding box center [784, 463] width 1486 height 79
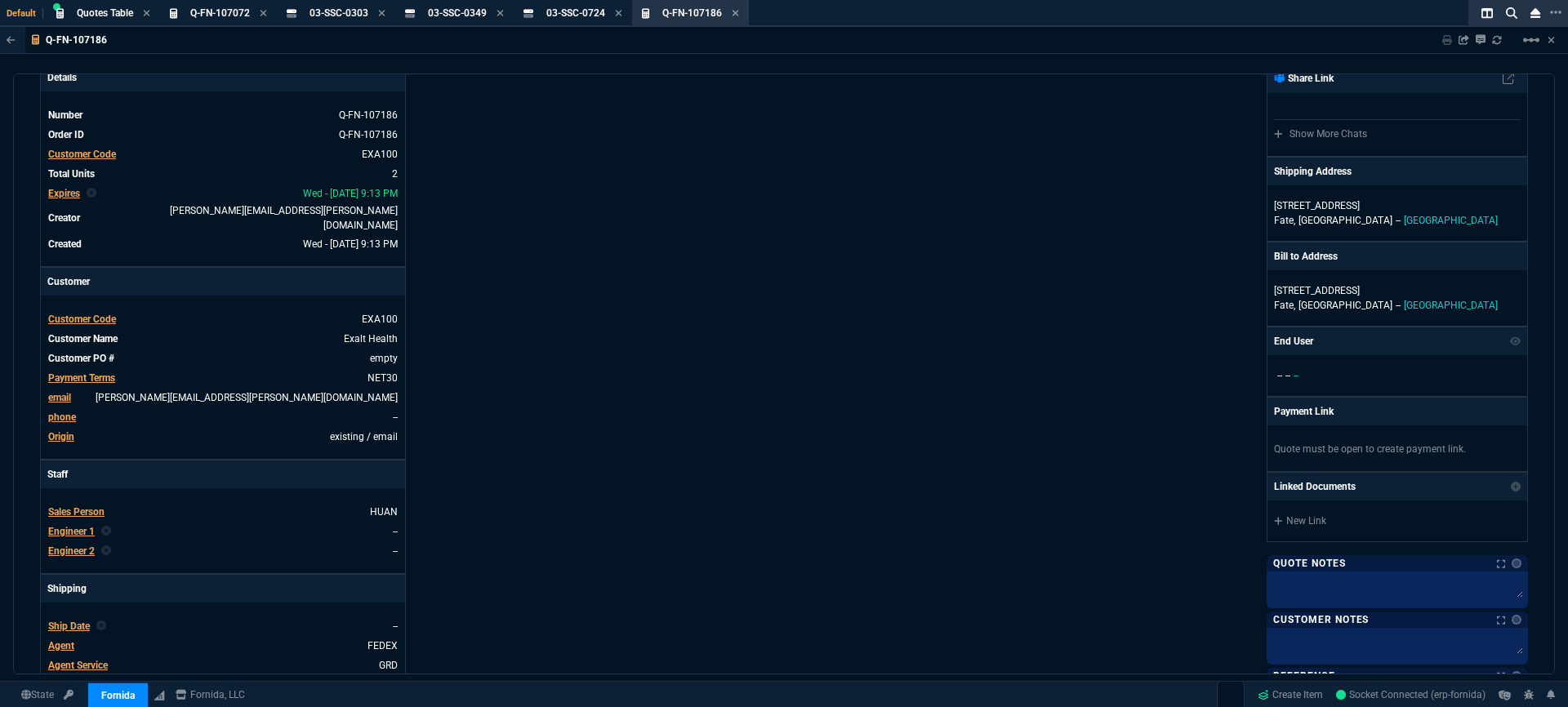
scroll to position [0, 0]
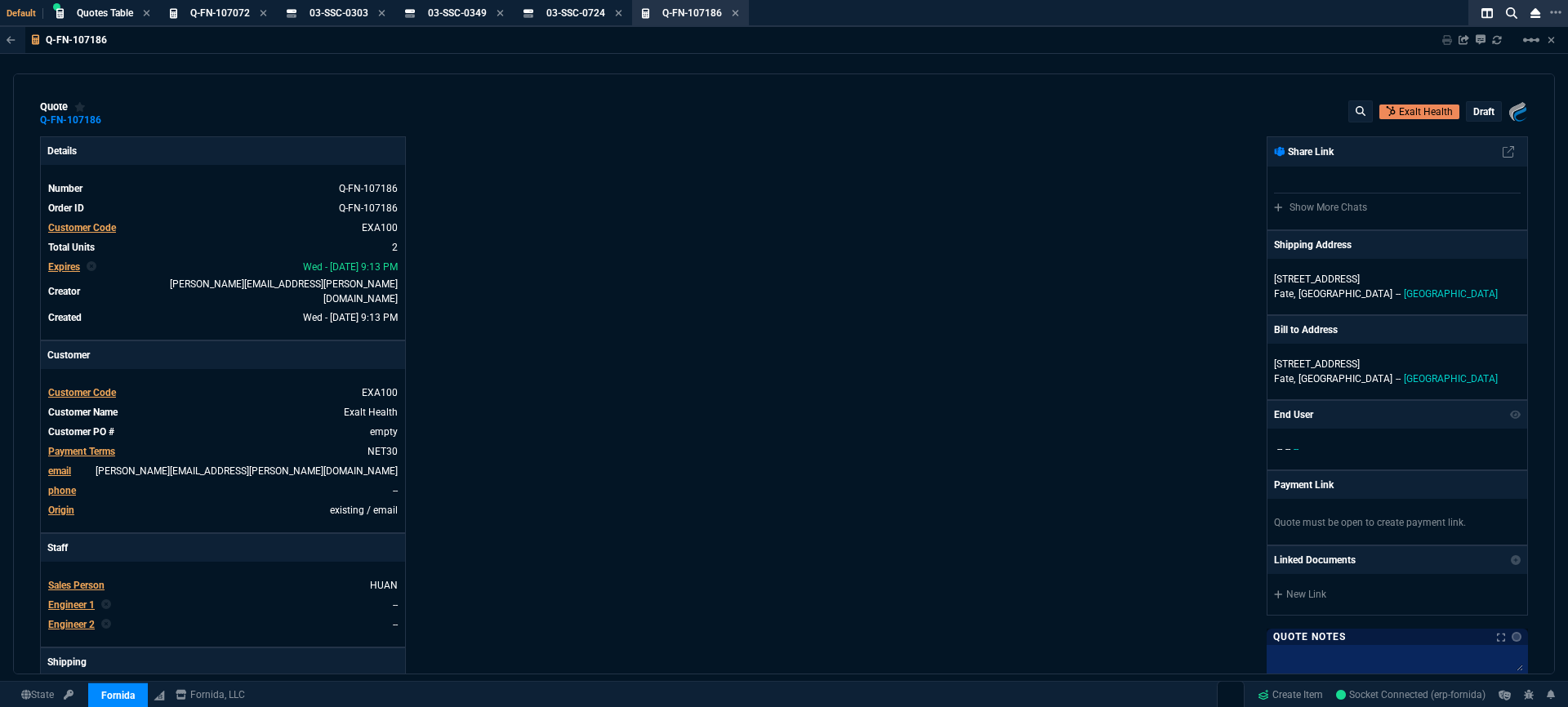
click at [1473, 110] on p "draft" at bounding box center [1484, 111] width 21 height 13
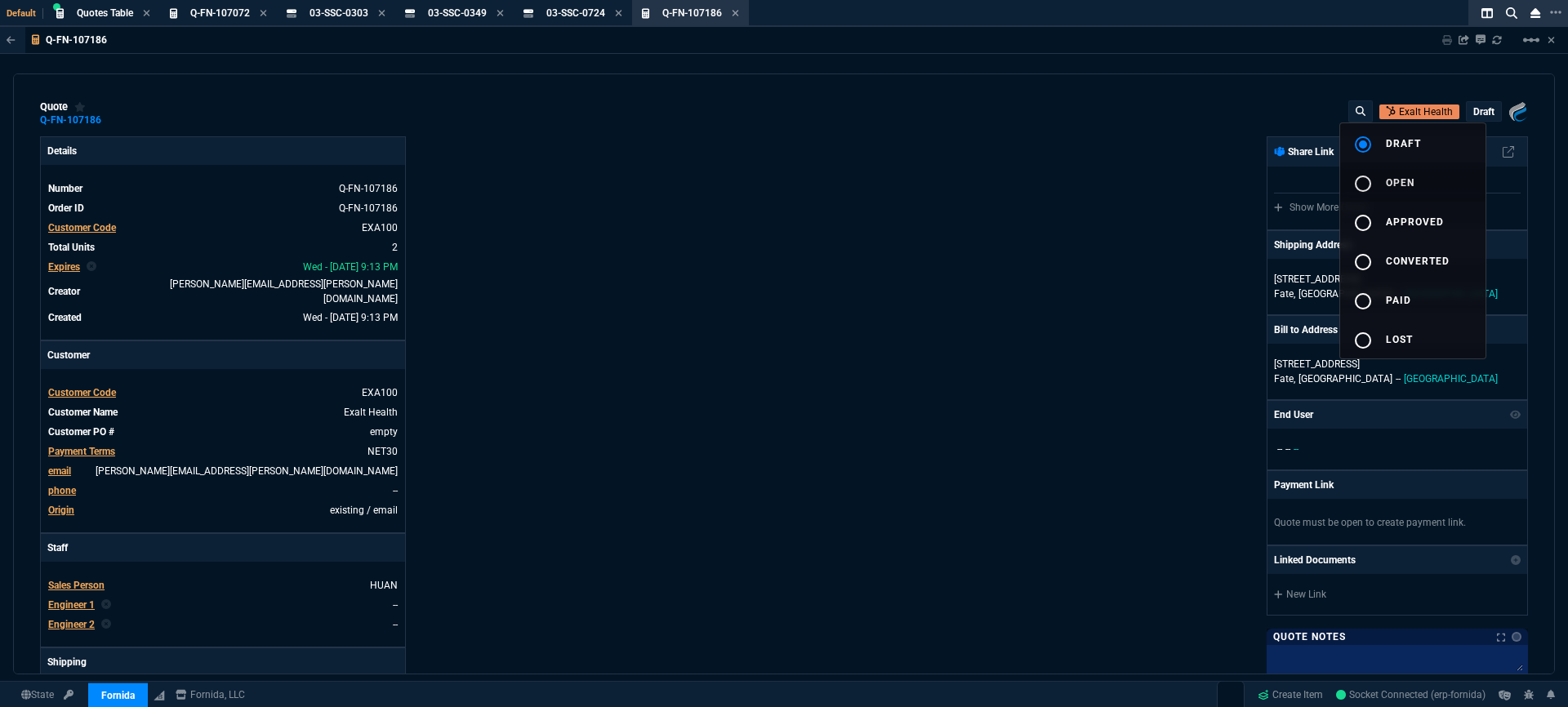
drag, startPoint x: 1390, startPoint y: 181, endPoint x: 1451, endPoint y: 96, distance: 104.6
click at [1390, 182] on span "open" at bounding box center [1400, 182] width 28 height 12
type input "14"
type input "103"
type input "24"
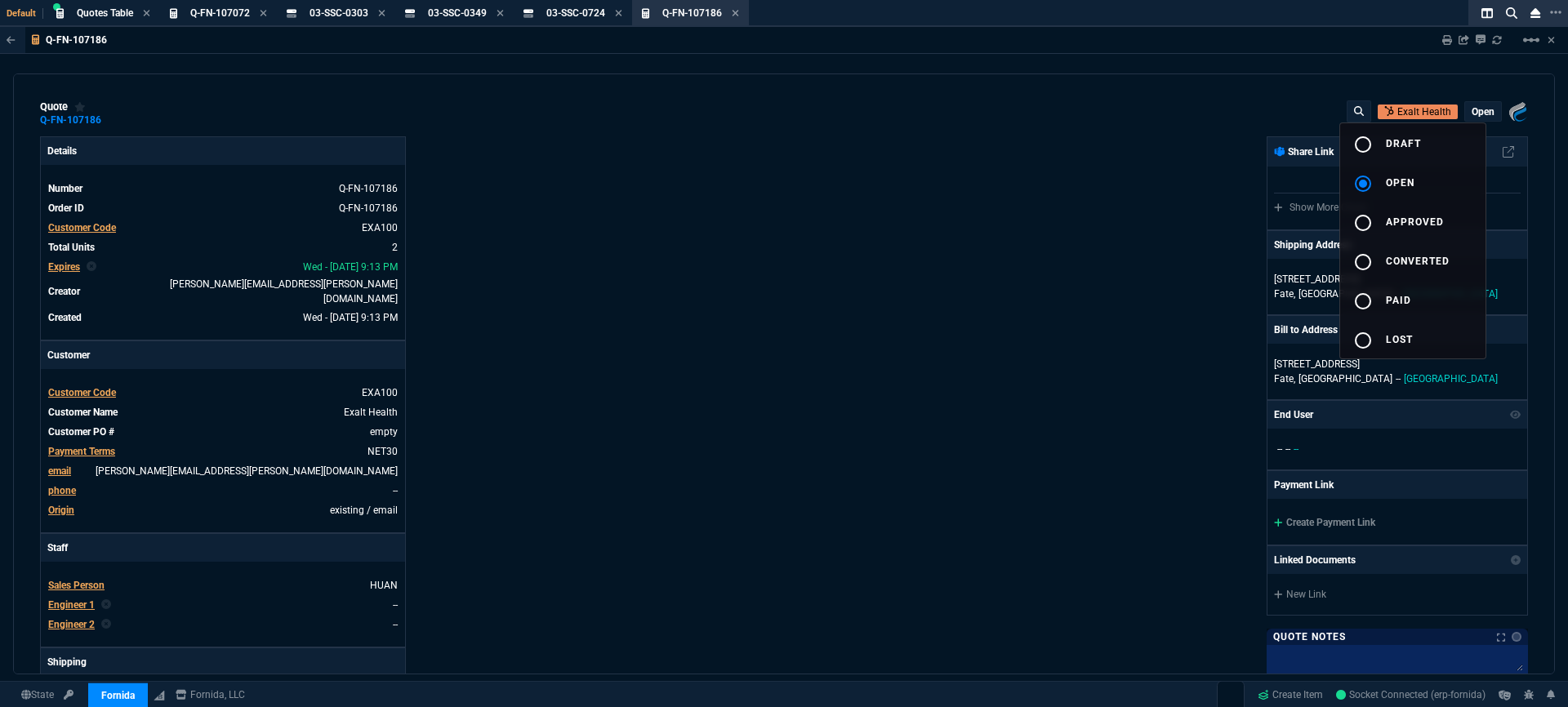
click at [1444, 44] on div at bounding box center [784, 353] width 1568 height 707
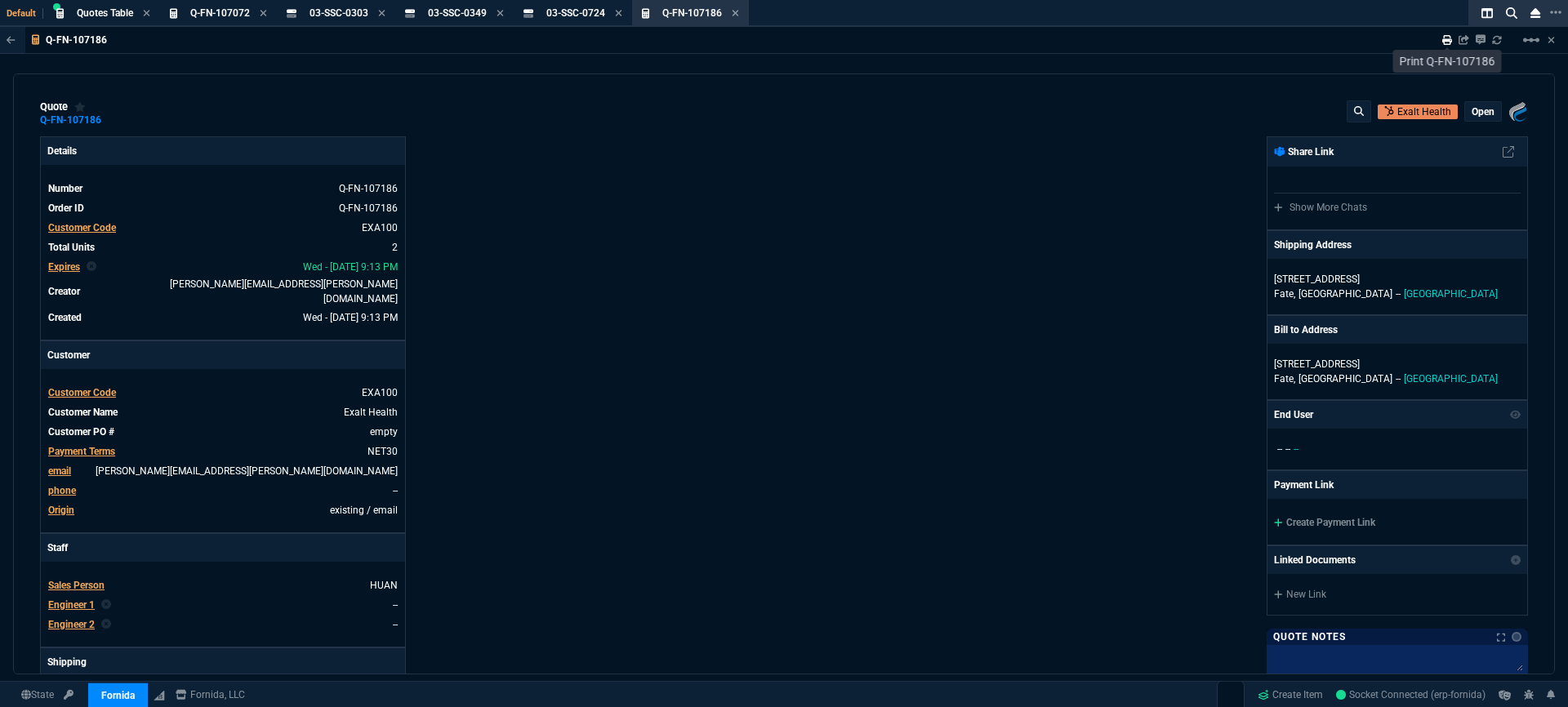
click at [1448, 44] on icon at bounding box center [1447, 40] width 10 height 10
type input "14"
type input "103"
type input "24"
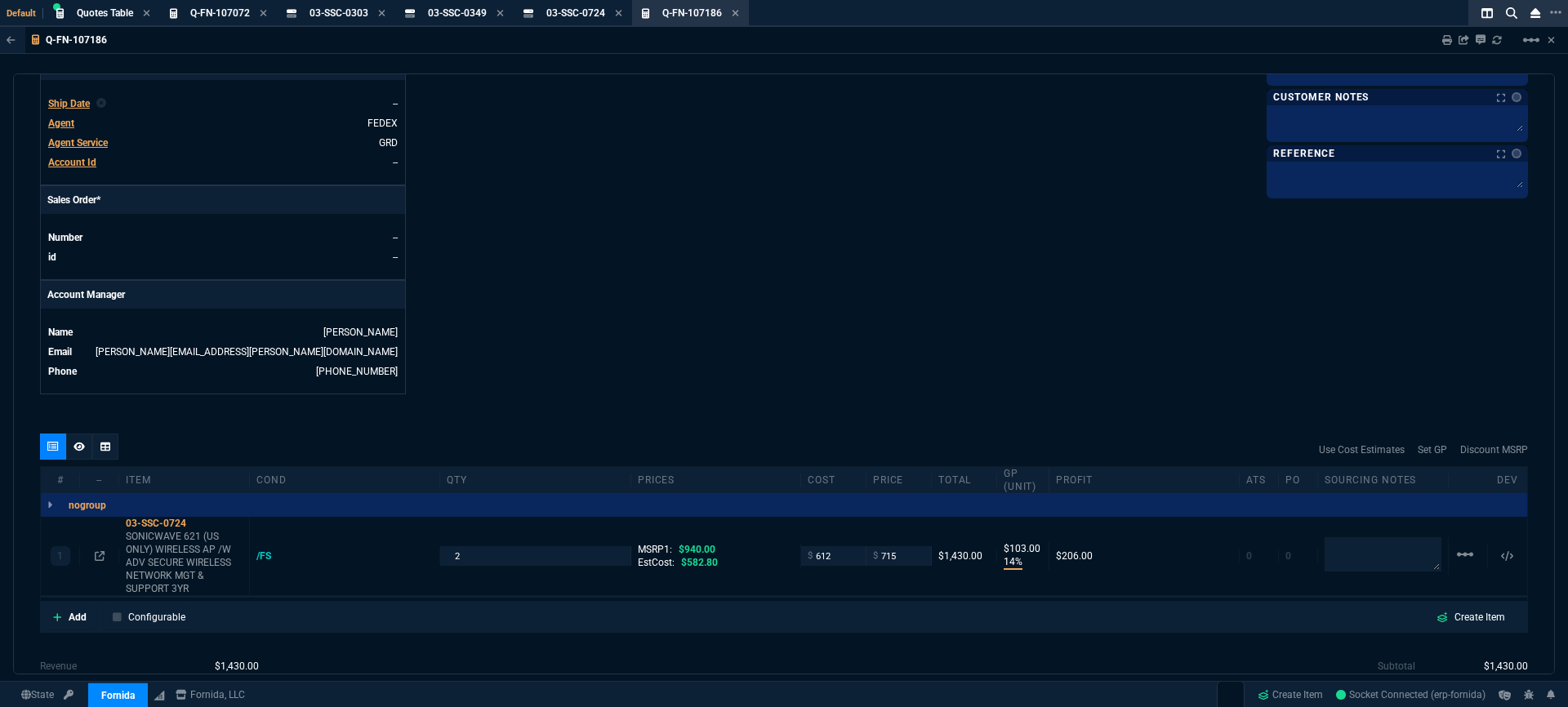
scroll to position [707, 0]
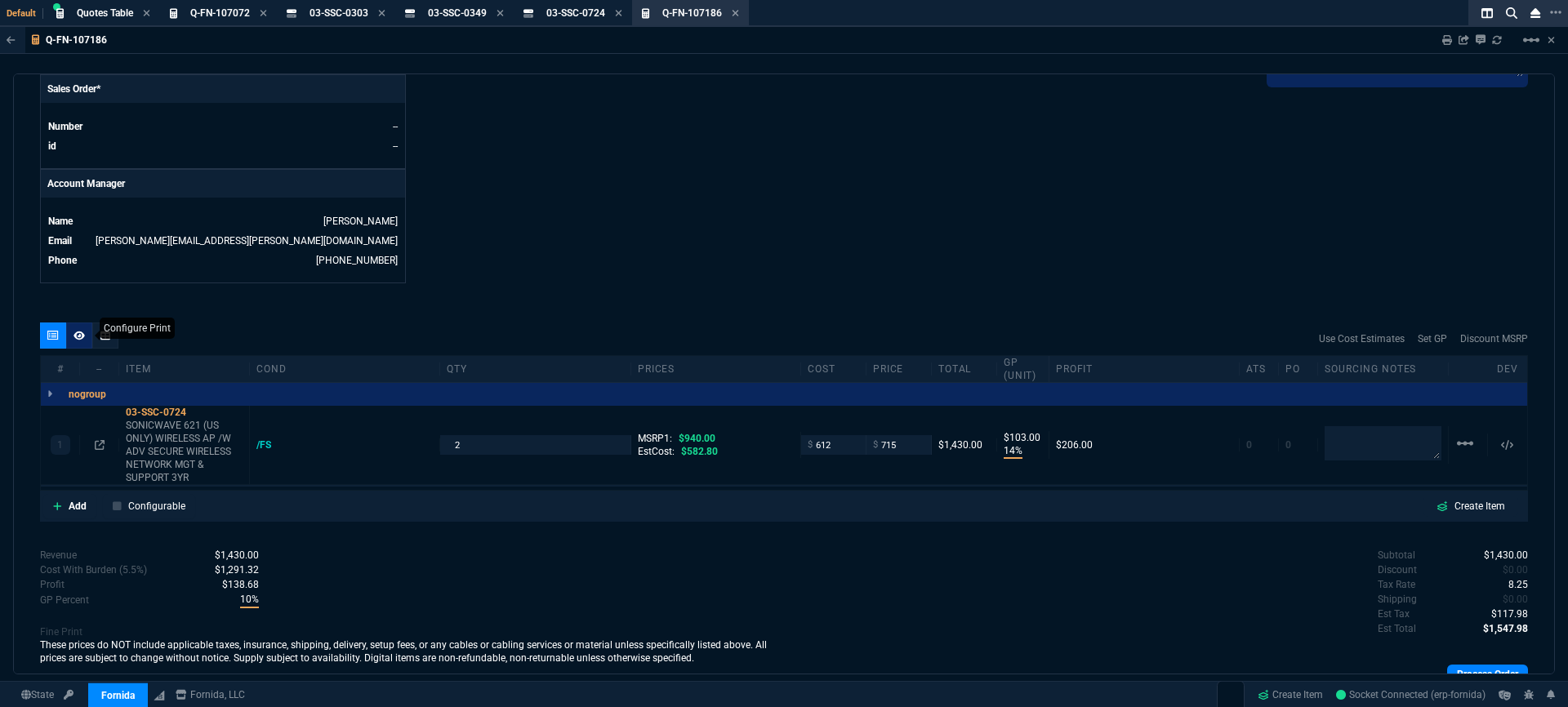
click at [86, 327] on div at bounding box center [80, 335] width 27 height 27
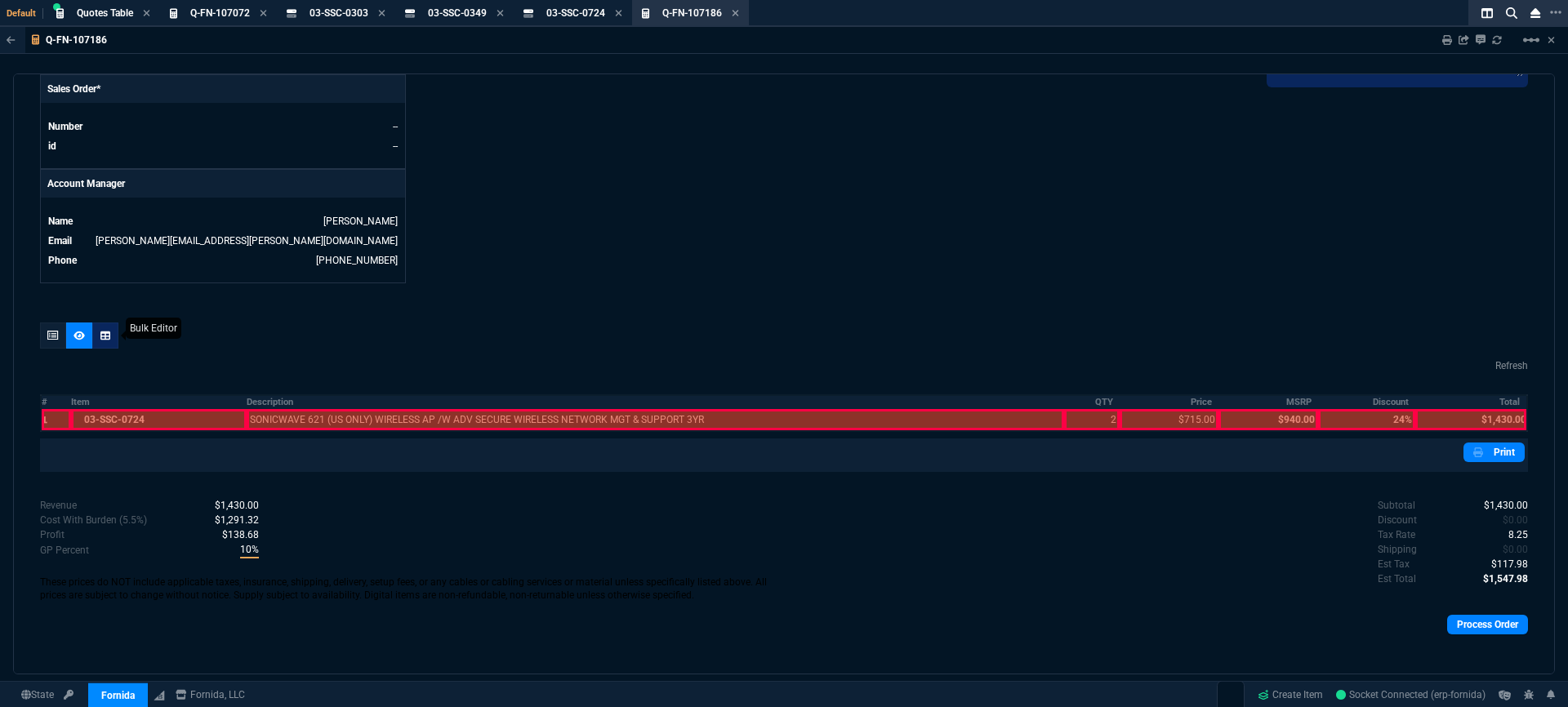
scroll to position [705, 0]
click at [190, 419] on div at bounding box center [158, 421] width 175 height 21
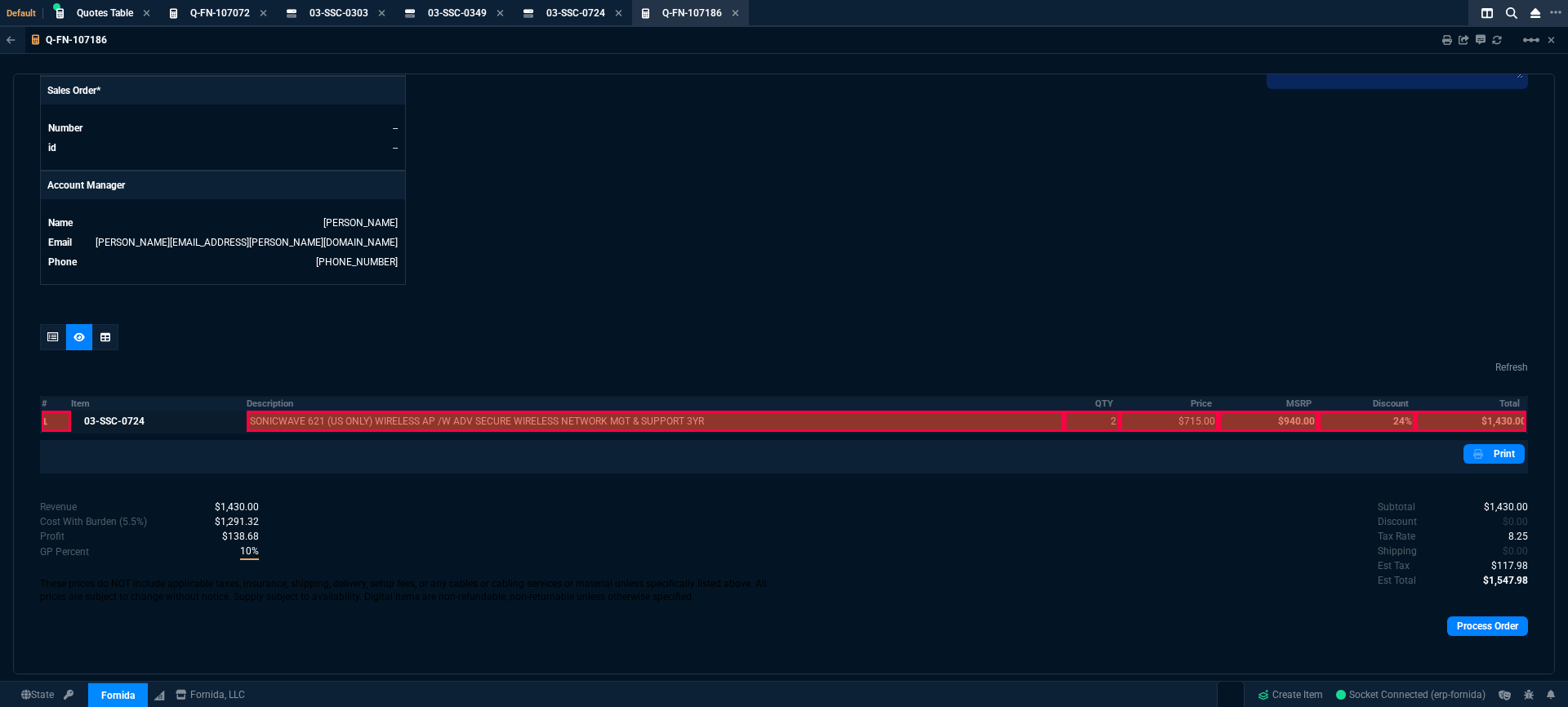
click at [344, 411] on div at bounding box center [655, 421] width 817 height 21
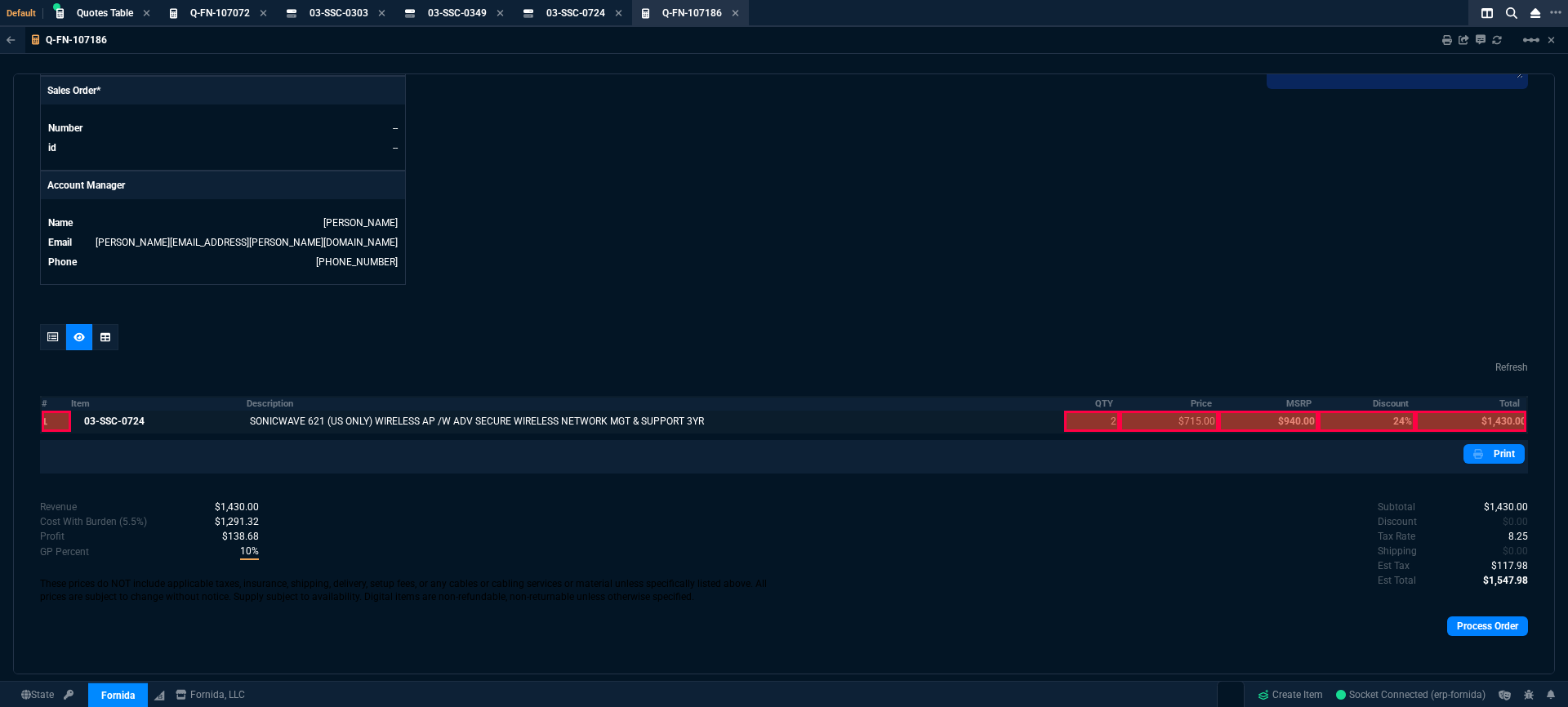
click at [1093, 411] on div at bounding box center [1093, 421] width 57 height 21
click at [1170, 411] on div at bounding box center [1169, 421] width 99 height 21
click at [1286, 412] on div at bounding box center [1268, 421] width 99 height 21
click at [1510, 412] on div at bounding box center [1470, 421] width 111 height 21
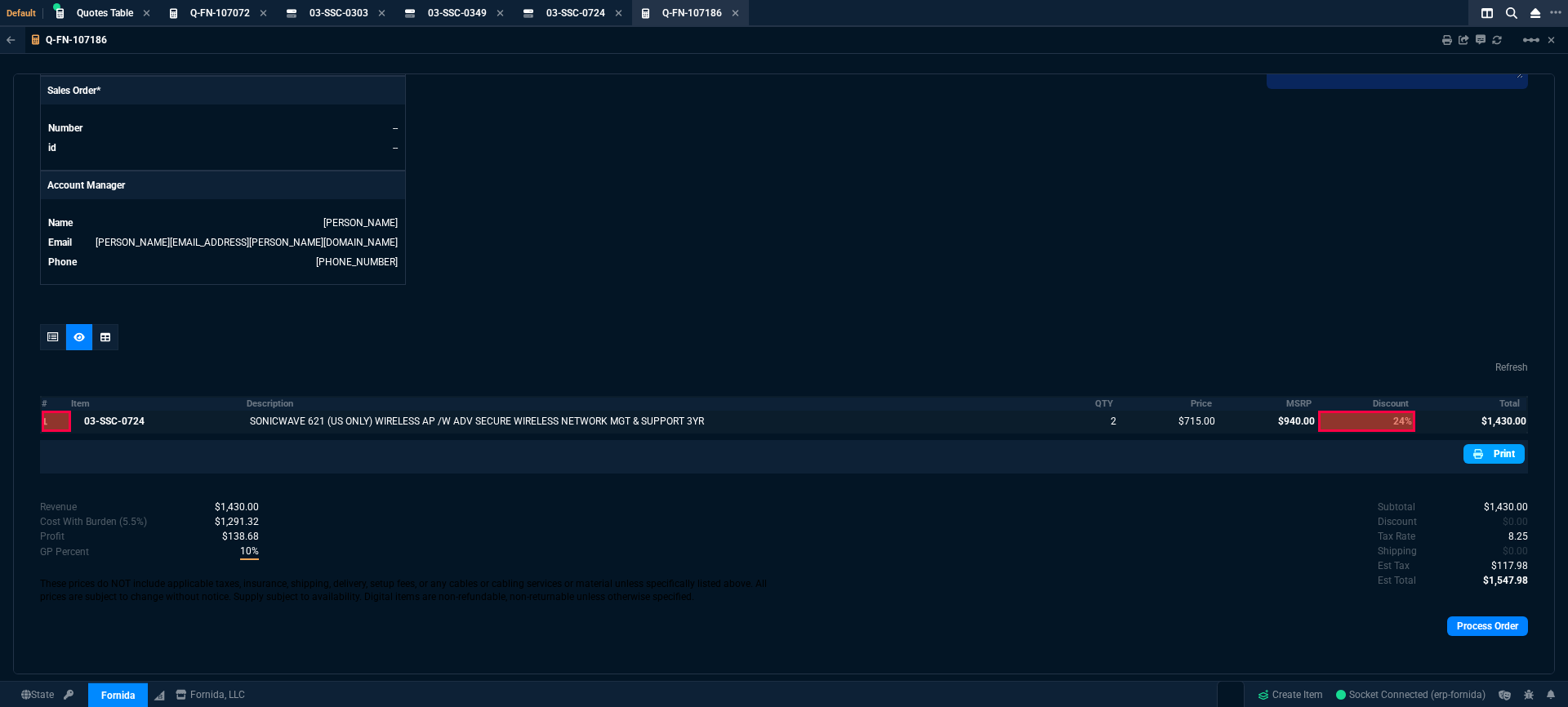
click at [1486, 445] on link "Print" at bounding box center [1494, 454] width 61 height 19
click at [1363, 411] on div at bounding box center [1366, 421] width 97 height 21
click at [1295, 414] on div at bounding box center [1268, 421] width 99 height 21
click at [1387, 411] on div at bounding box center [1366, 421] width 97 height 21
click at [1495, 448] on link "Print" at bounding box center [1494, 454] width 61 height 19
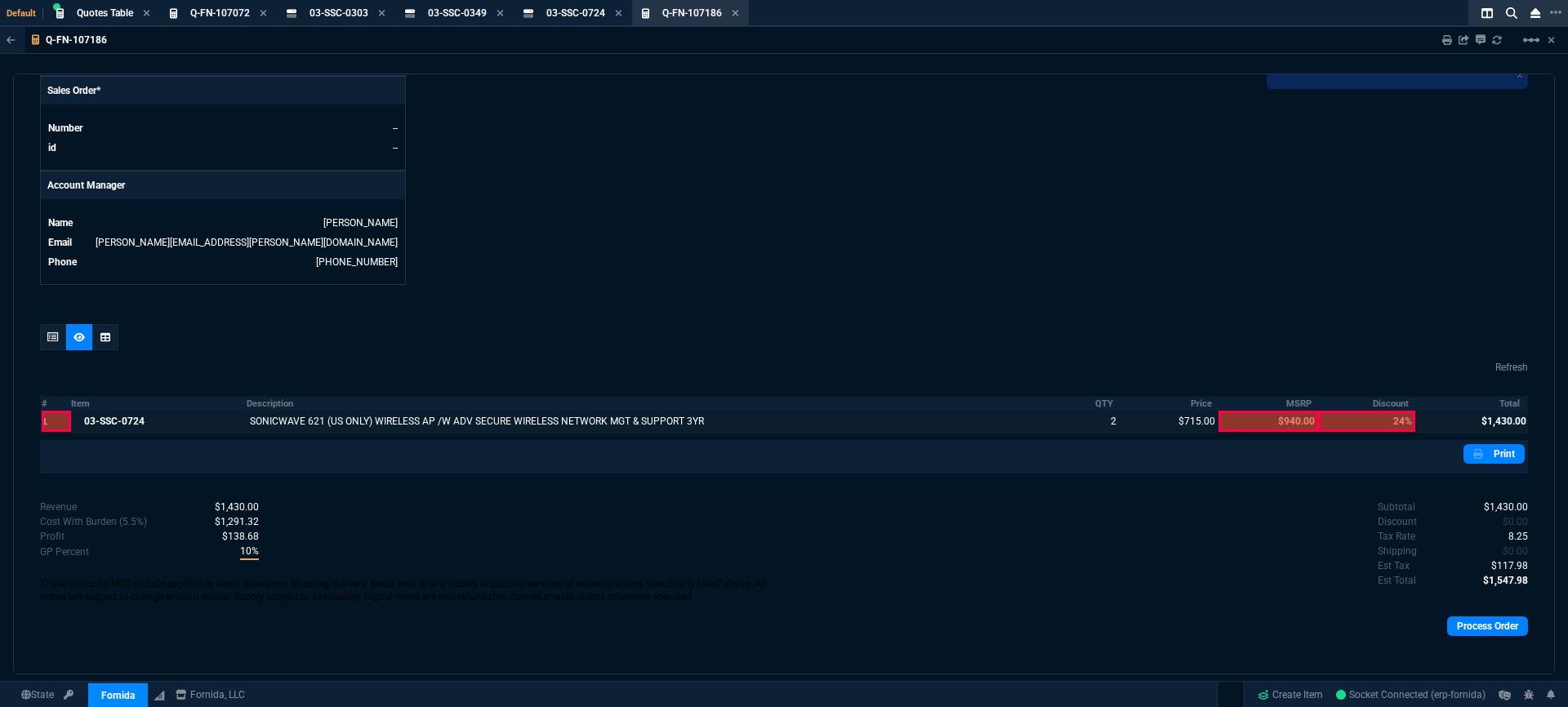
drag, startPoint x: 56, startPoint y: 327, endPoint x: 104, endPoint y: 343, distance: 50.6
click at [56, 332] on icon at bounding box center [52, 336] width 12 height 10
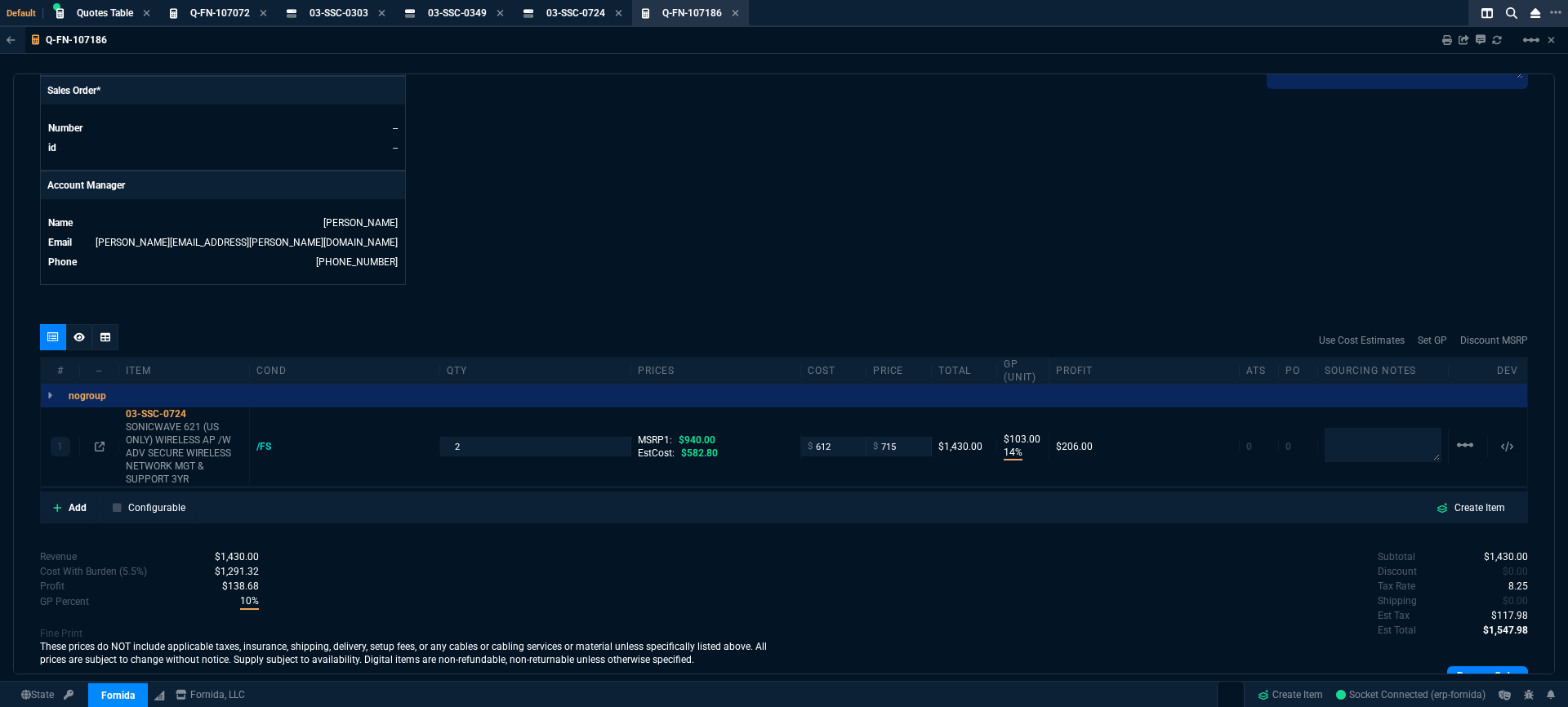
type input "14"
type input "103"
type input "24"
drag, startPoint x: 1318, startPoint y: 421, endPoint x: 1354, endPoint y: 435, distance: 38.6
click at [1325, 428] on textarea at bounding box center [1383, 444] width 117 height 33
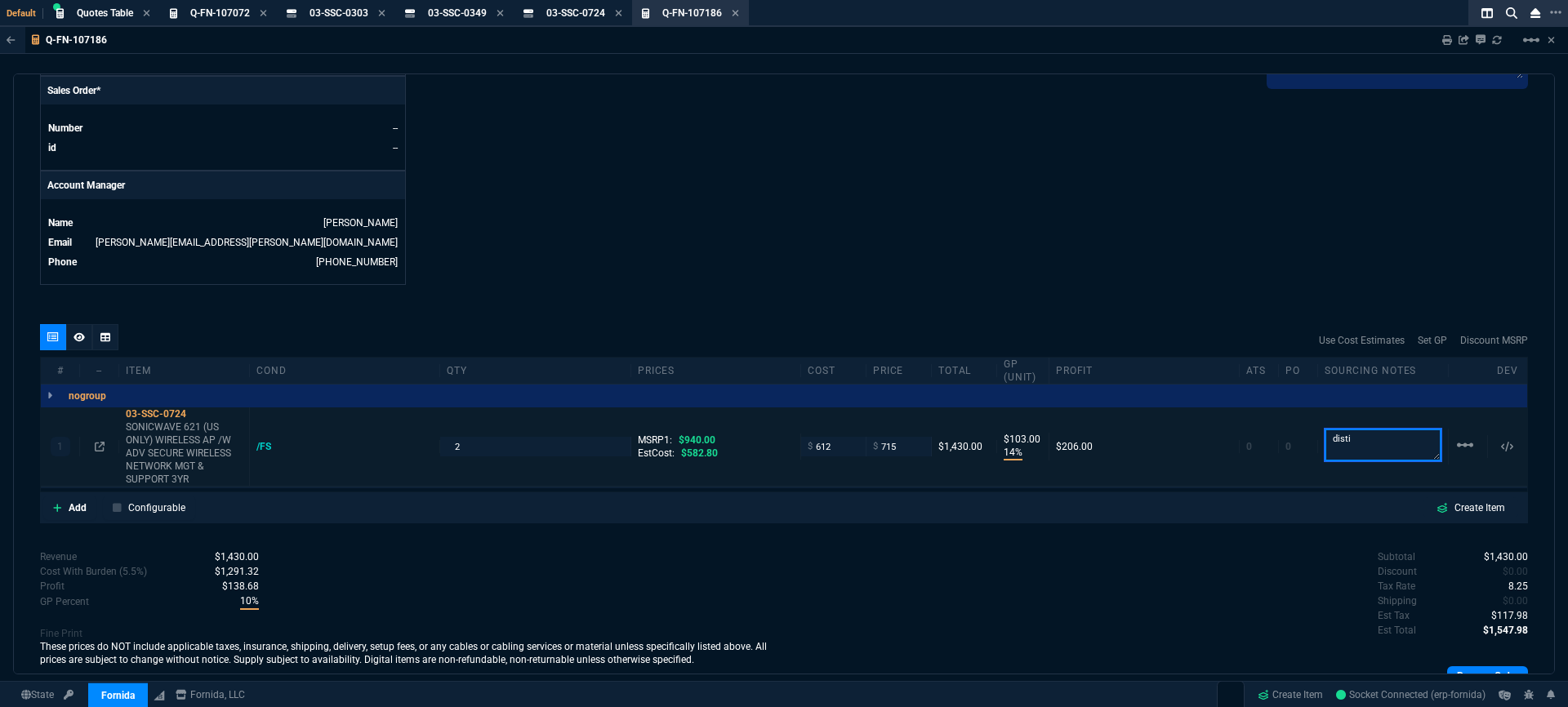
type textarea "disti"
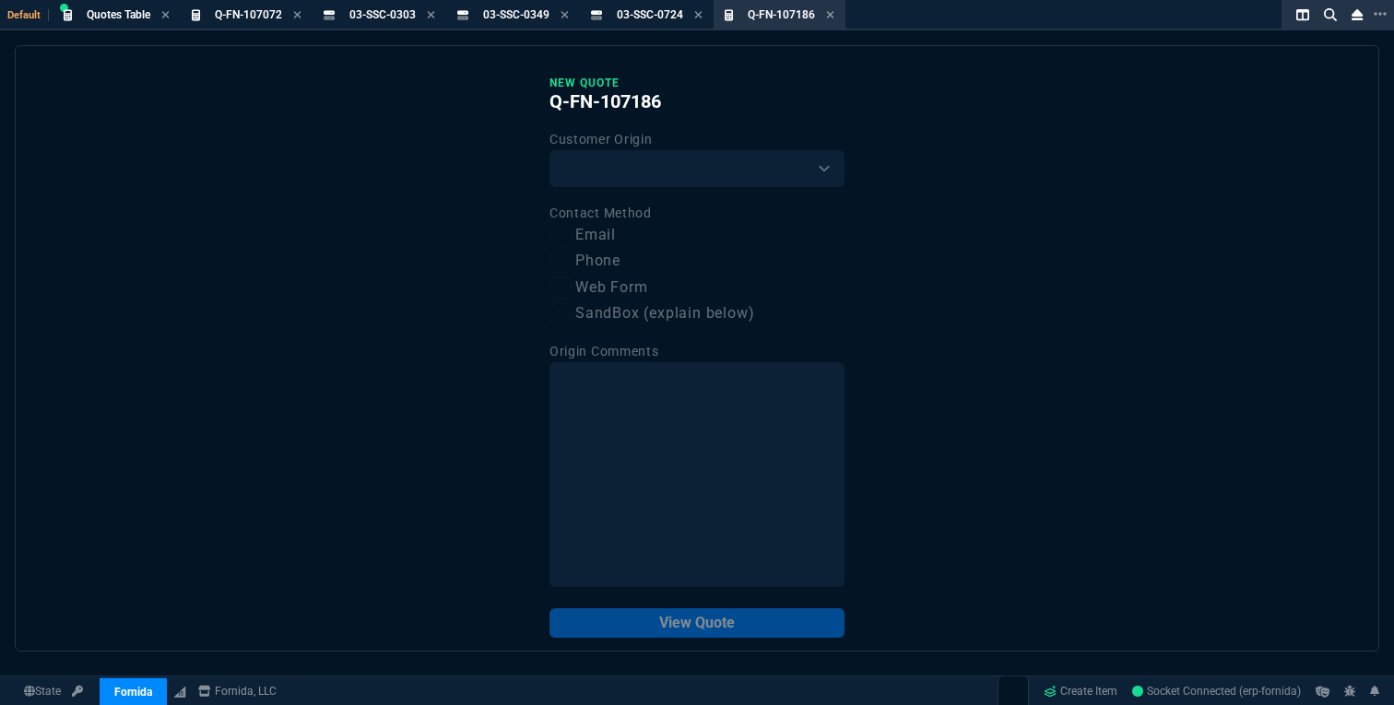
select select "3: HUAN"
select select
